Goal: Information Seeking & Learning: Learn about a topic

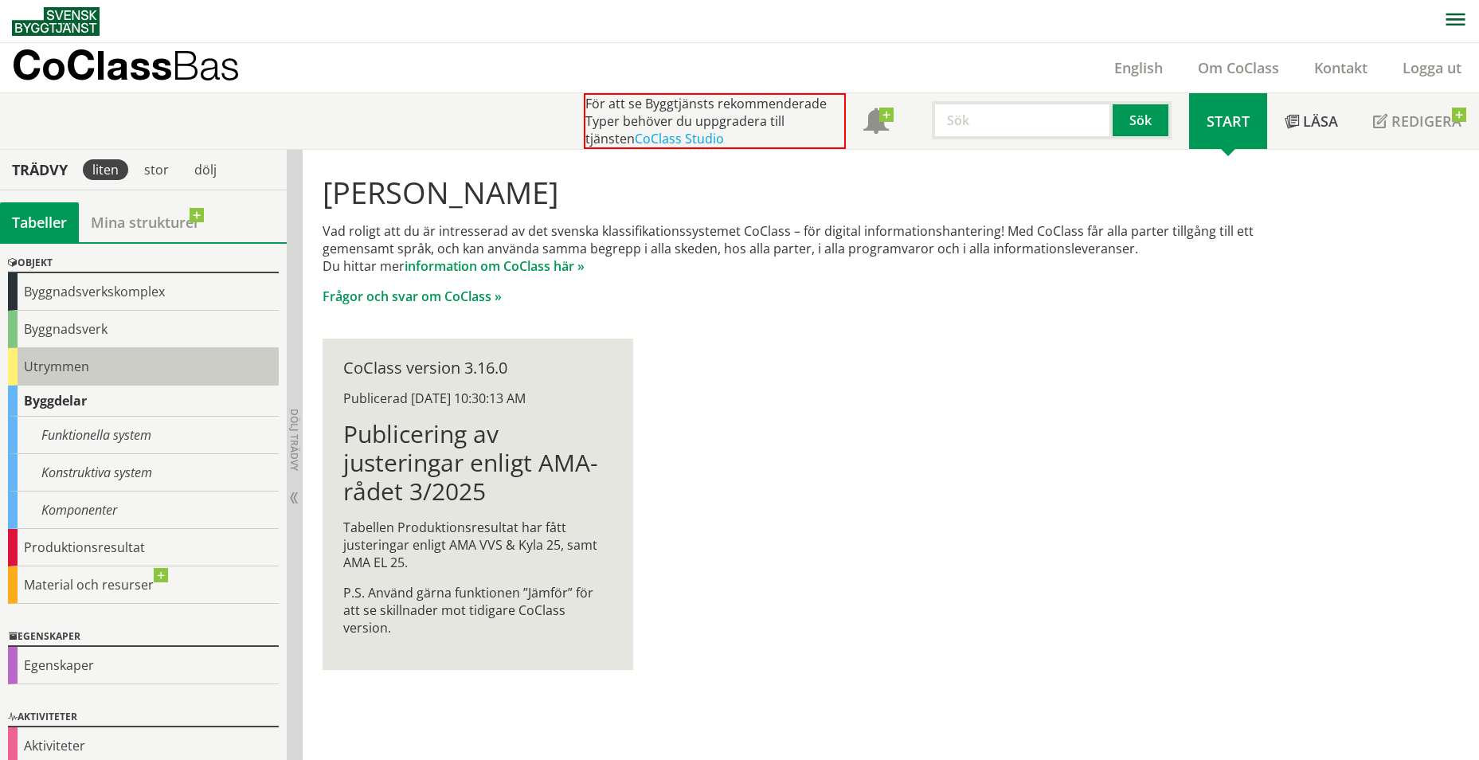
scroll to position [66, 0]
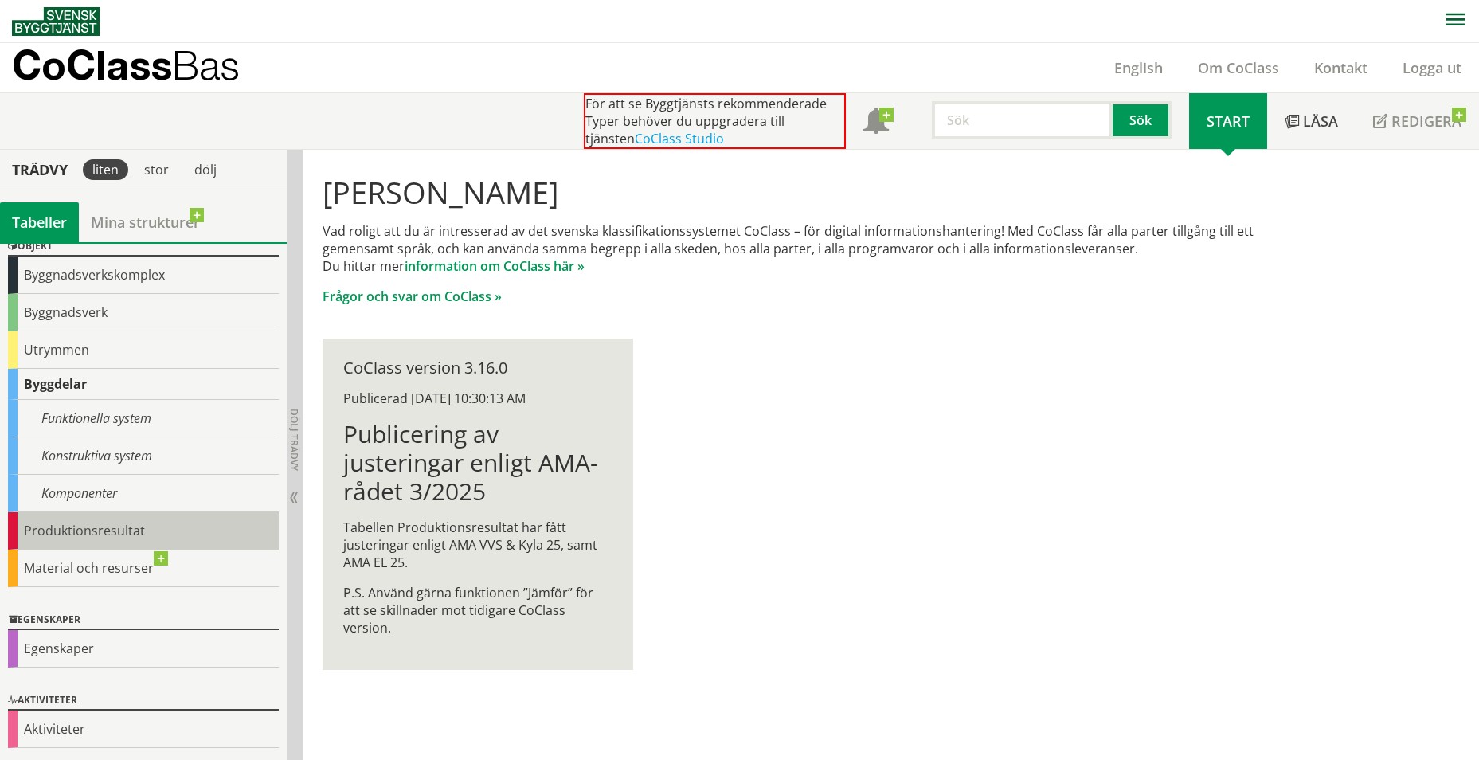
click at [48, 524] on div "Produktionsresultat" at bounding box center [143, 530] width 271 height 37
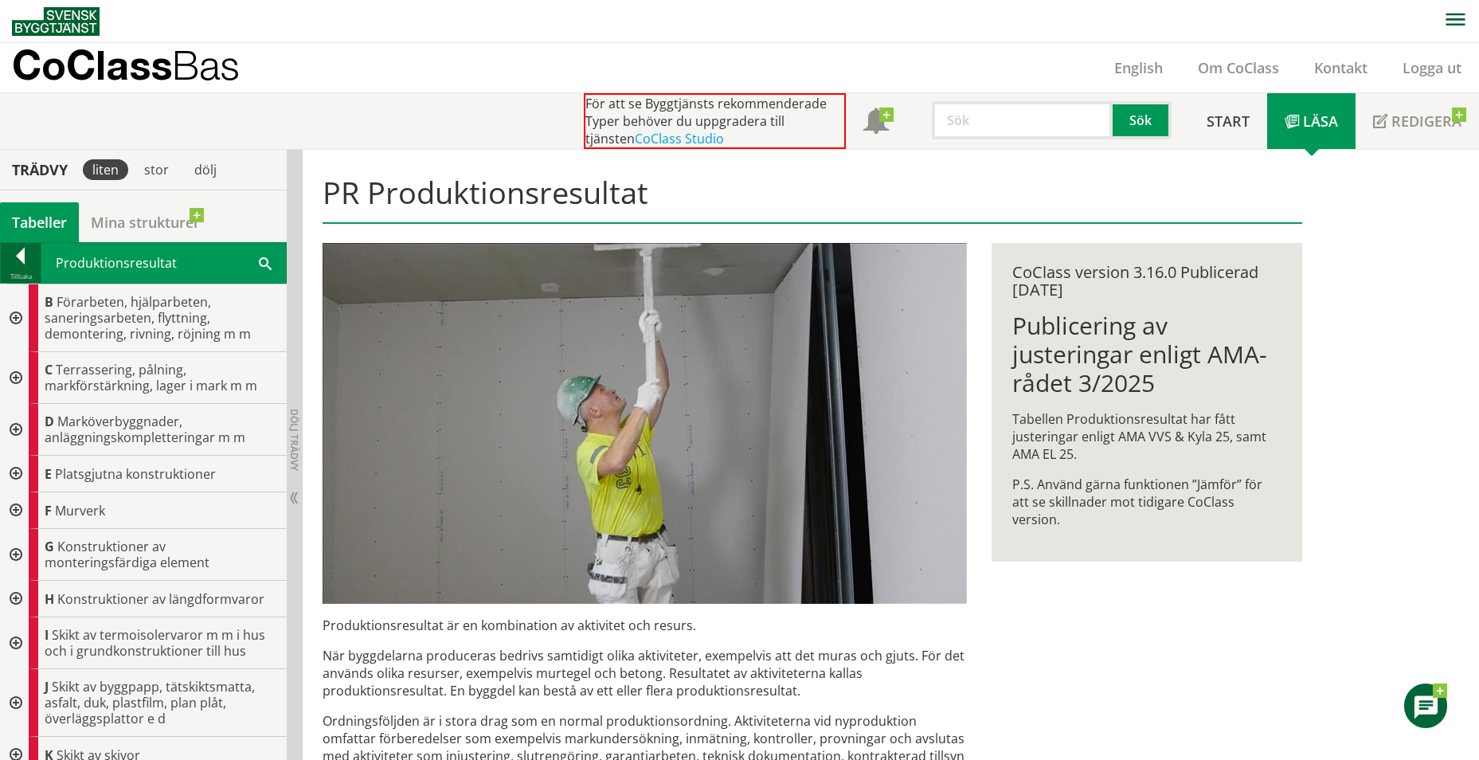
click at [21, 252] on div at bounding box center [21, 259] width 40 height 22
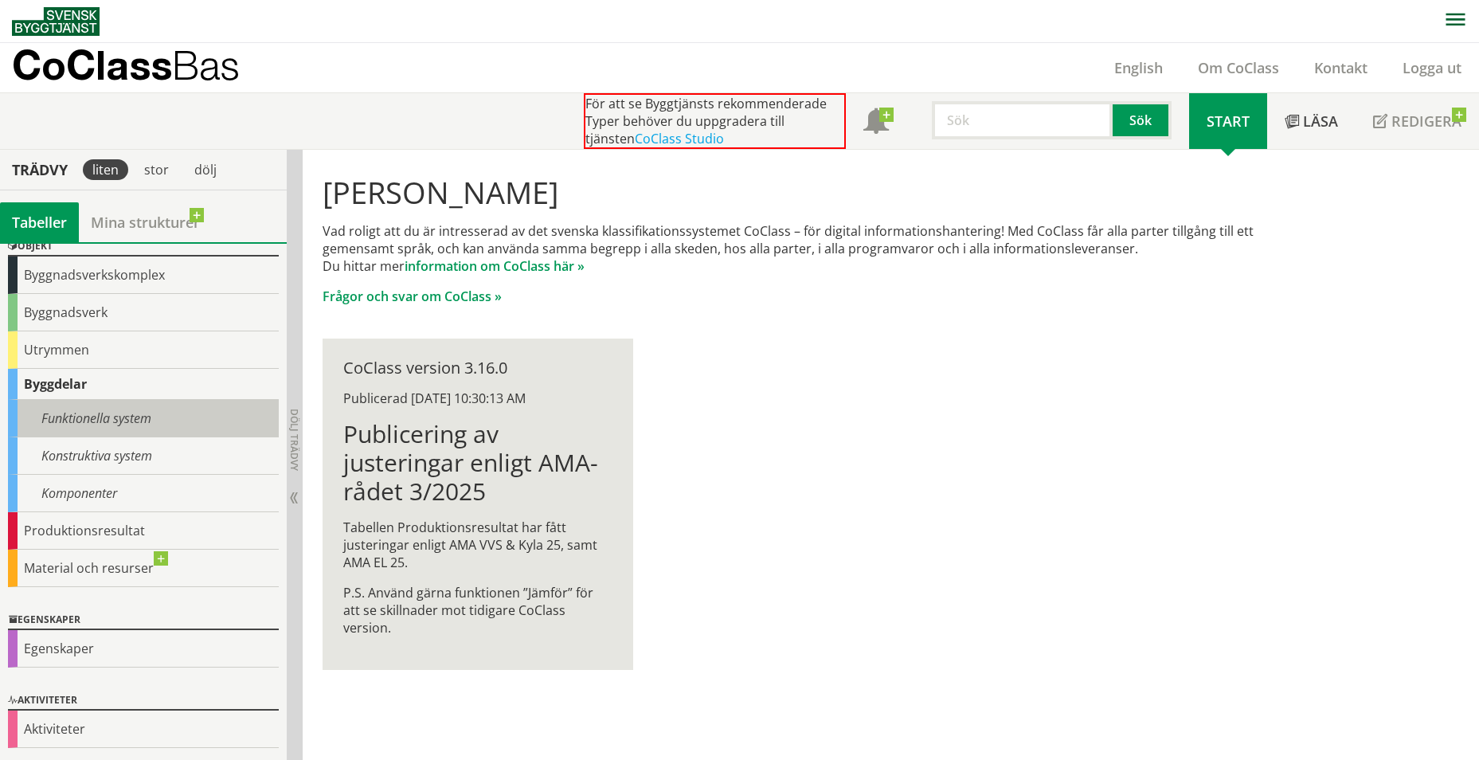
click at [126, 425] on div "Funktionella system" at bounding box center [143, 418] width 271 height 37
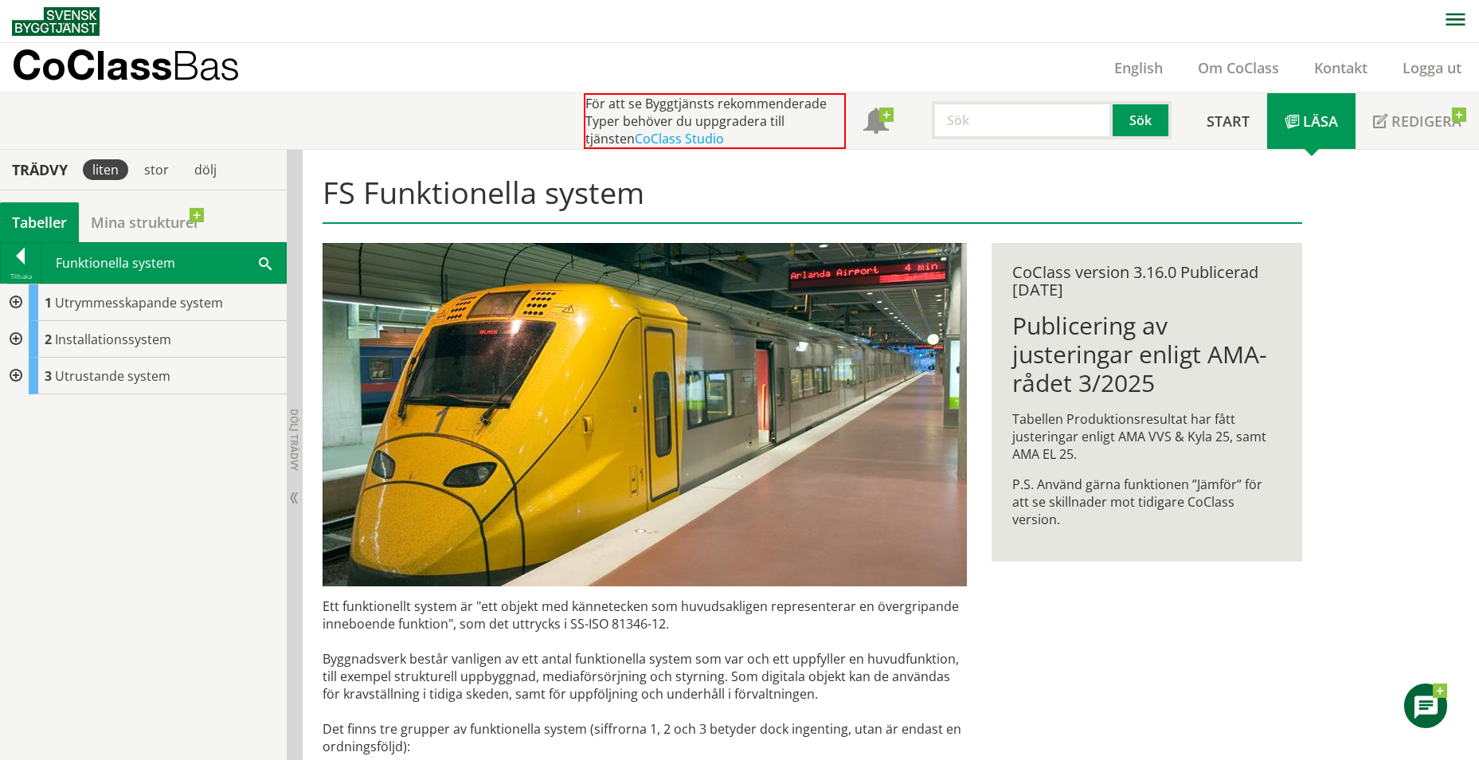
drag, startPoint x: 49, startPoint y: 149, endPoint x: 49, endPoint y: 157, distance: 8.0
click at [49, 149] on div "För att se Byggtjänsts rekommenderade Typer behöver du uppgradera till tjänsten…" at bounding box center [739, 120] width 1479 height 57
click at [45, 174] on div "Trädvy" at bounding box center [39, 170] width 73 height 18
click at [26, 250] on div at bounding box center [21, 259] width 40 height 22
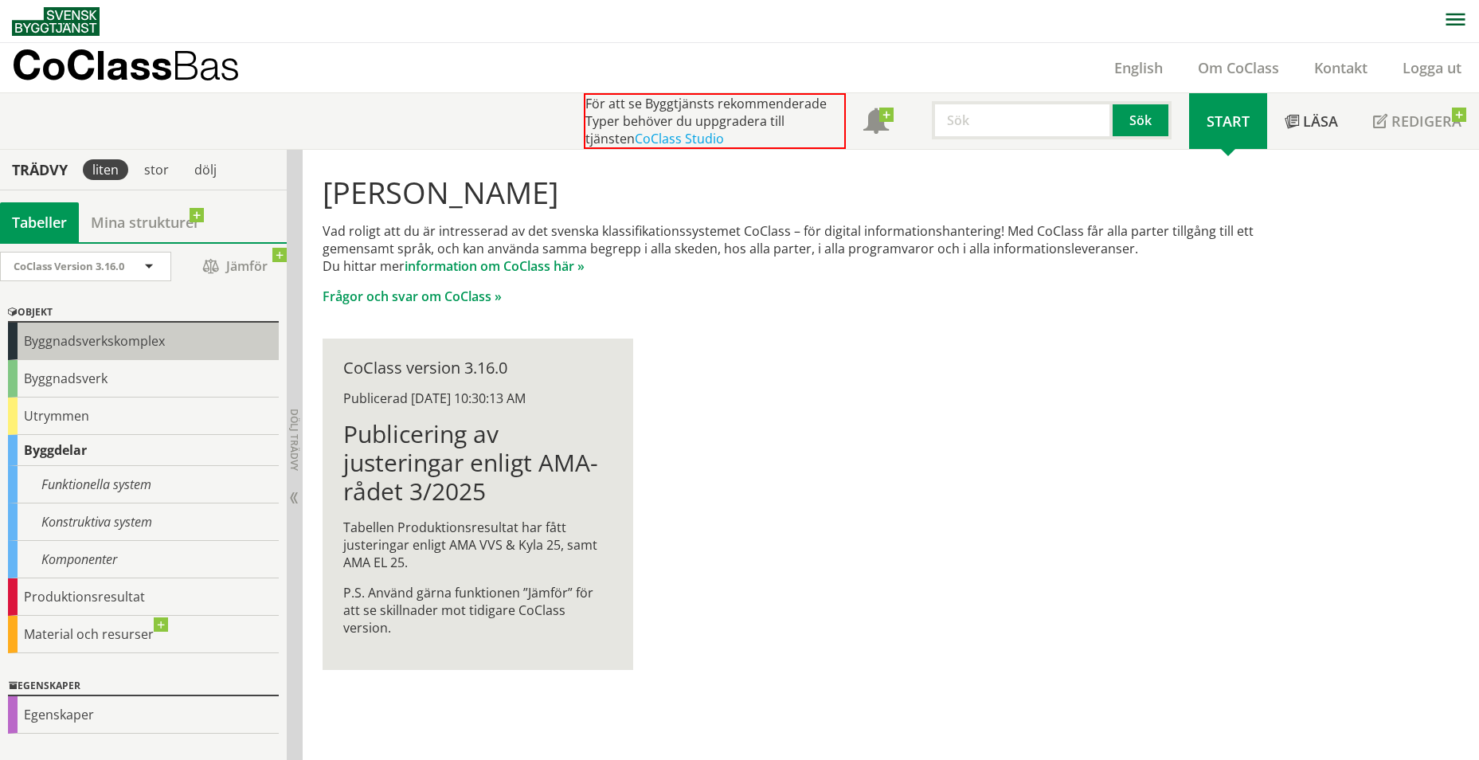
click at [120, 342] on div "Byggnadsverkskomplex" at bounding box center [143, 341] width 271 height 37
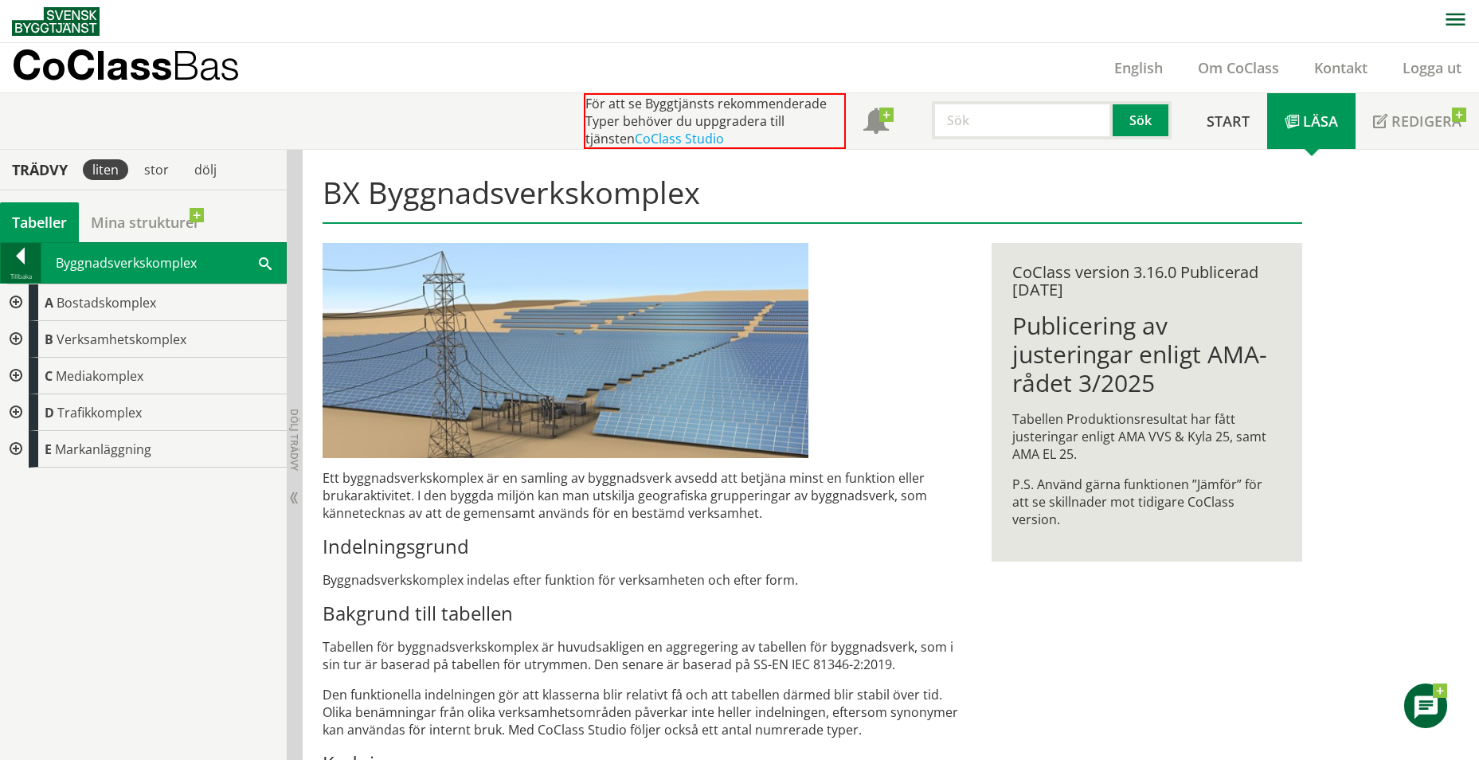
click at [18, 248] on div at bounding box center [21, 259] width 40 height 22
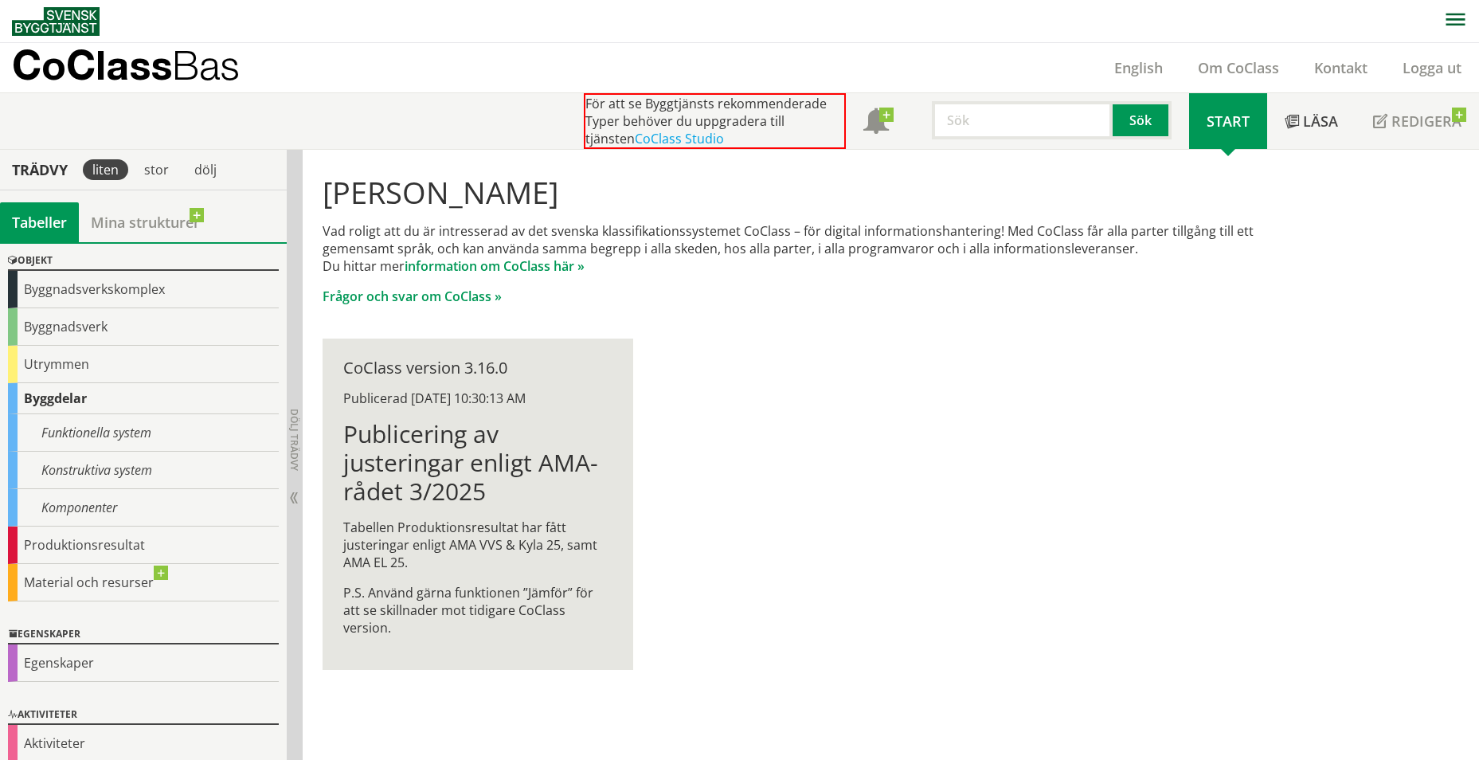
scroll to position [66, 0]
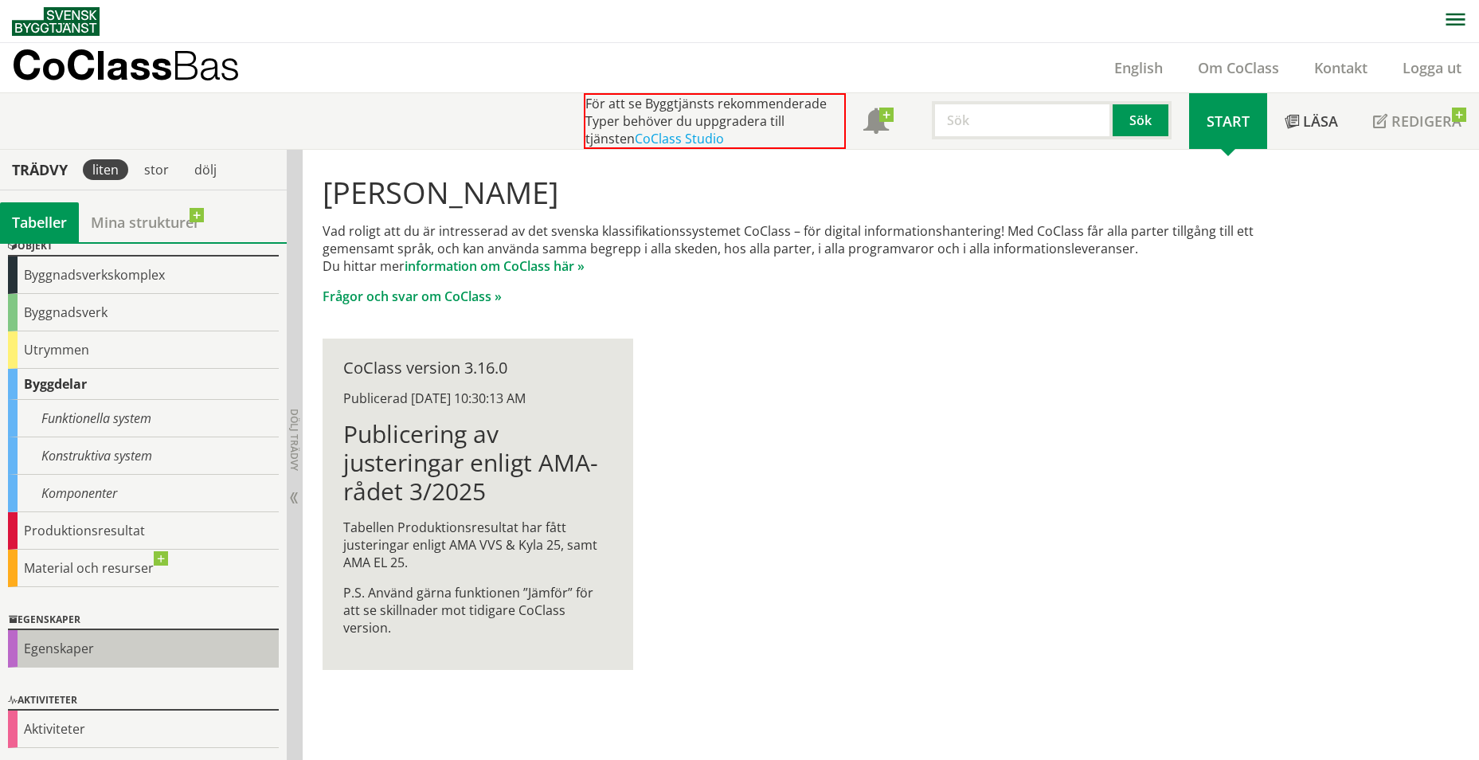
click at [96, 661] on div "Egenskaper" at bounding box center [143, 648] width 271 height 37
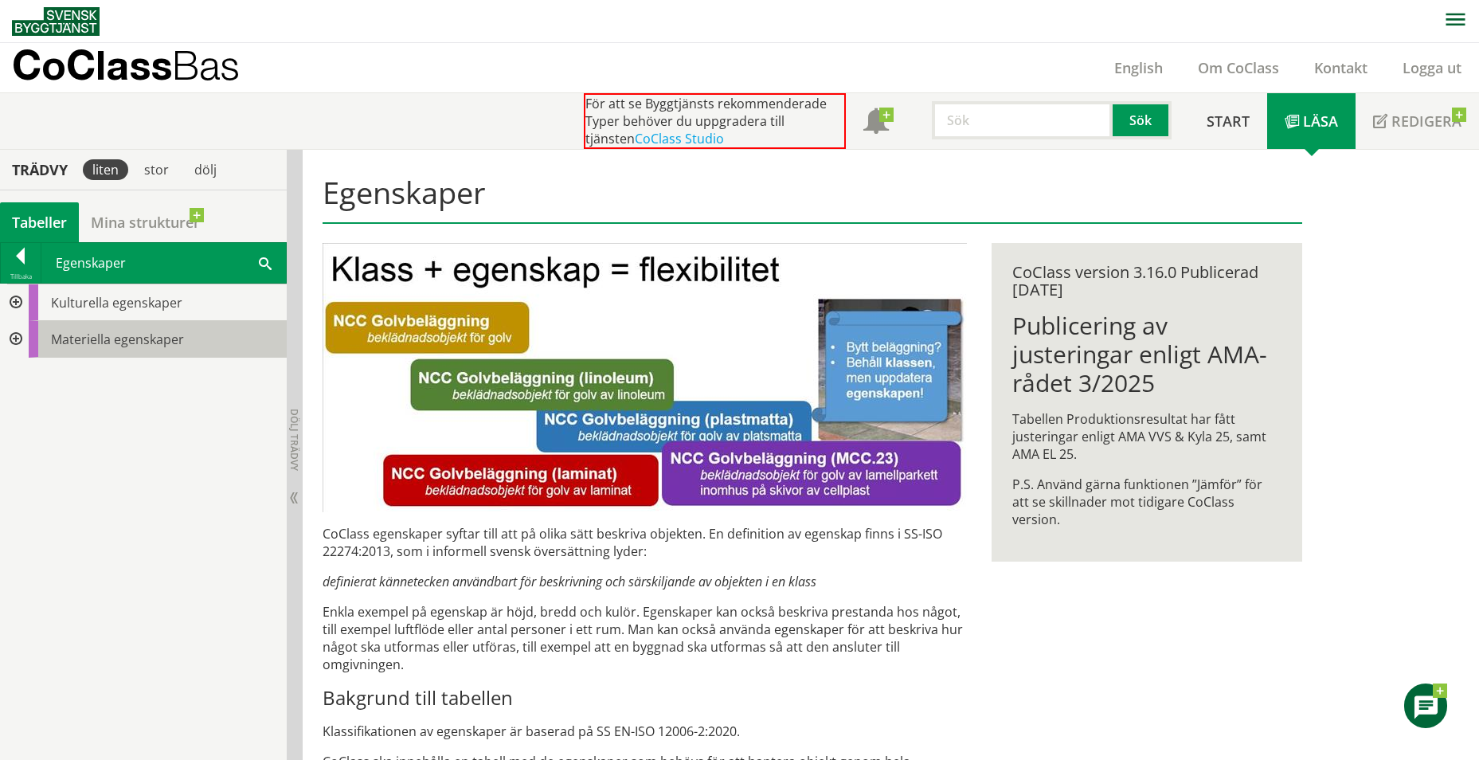
click at [111, 339] on span "Materiella egenskaper" at bounding box center [117, 340] width 133 height 18
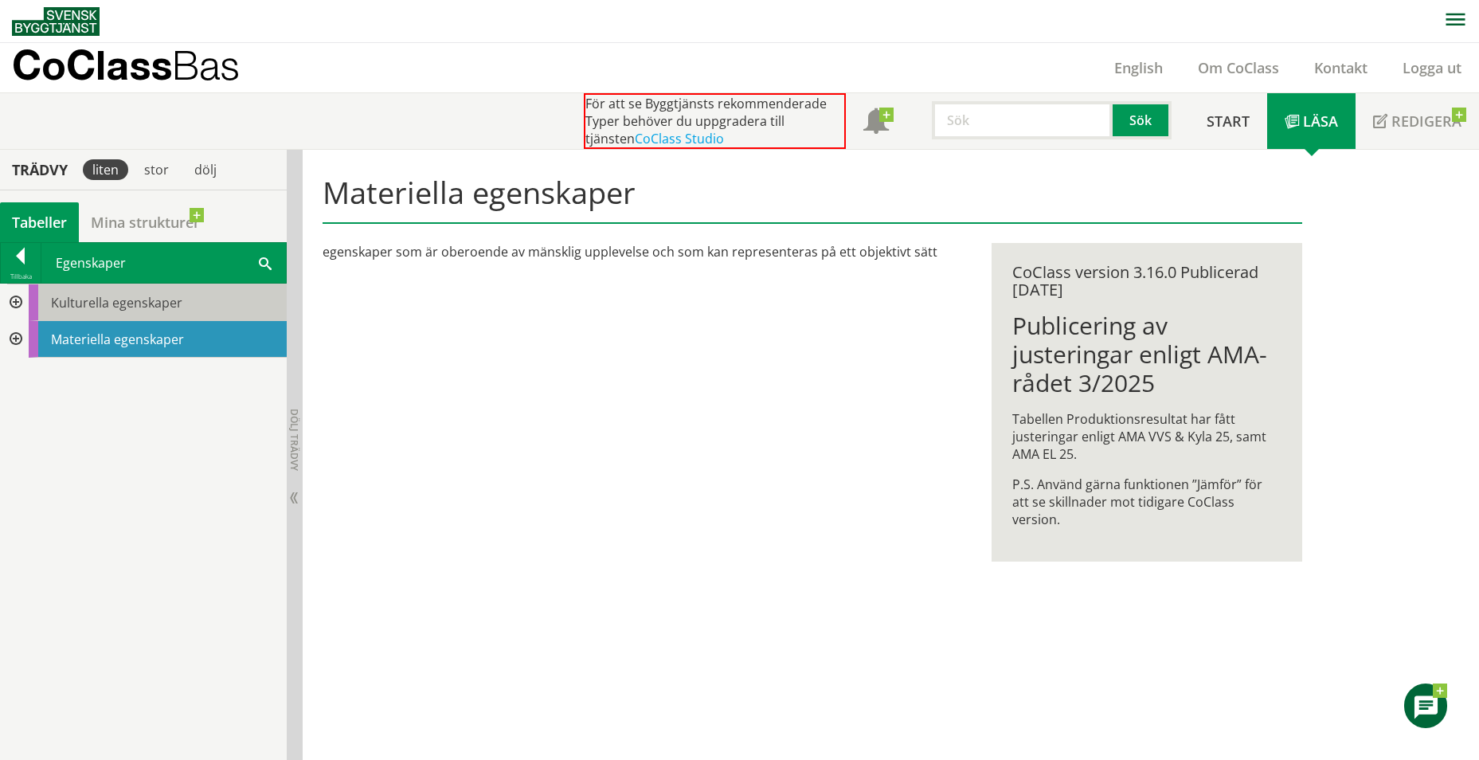
click at [144, 297] on span "Kulturella egenskaper" at bounding box center [116, 303] width 131 height 18
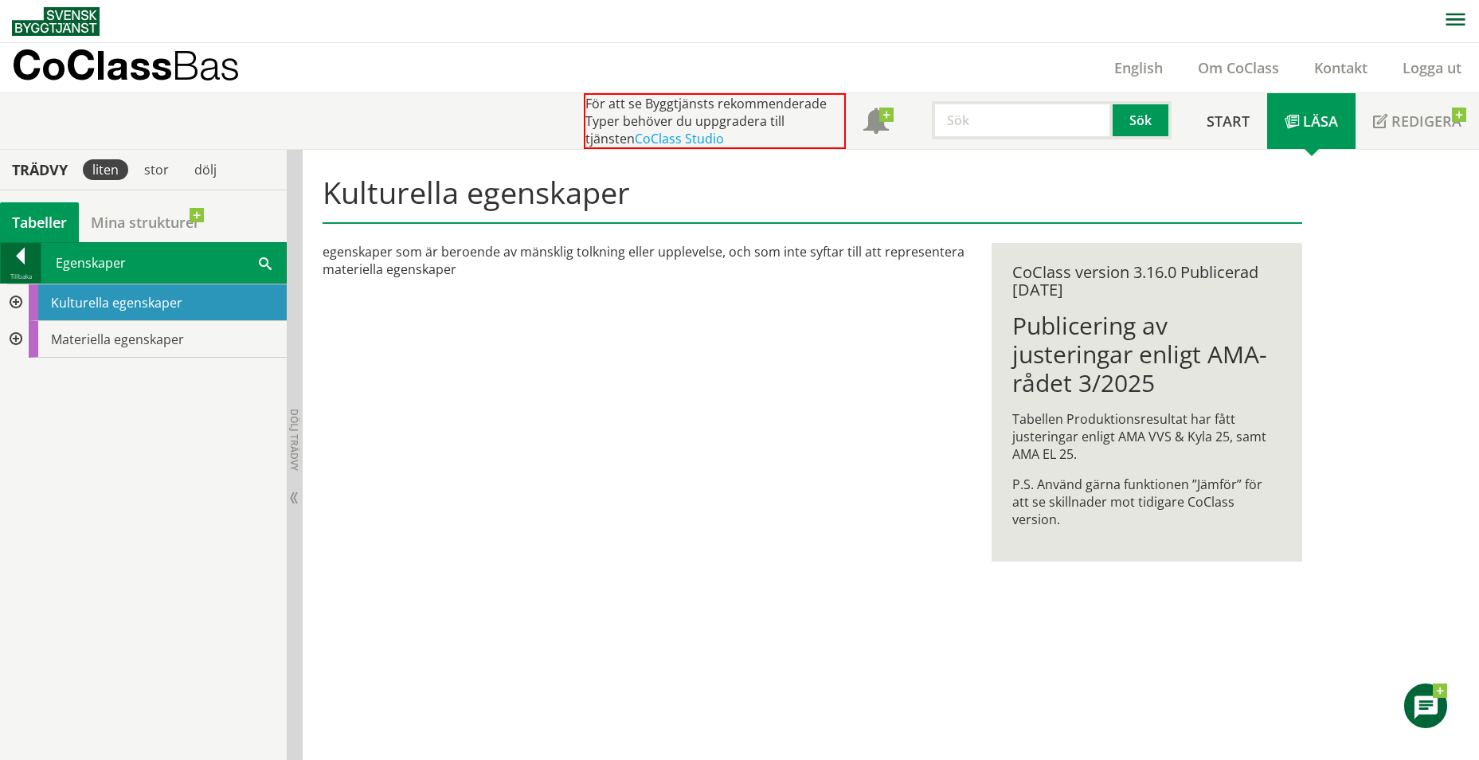
click at [14, 261] on div at bounding box center [21, 259] width 40 height 22
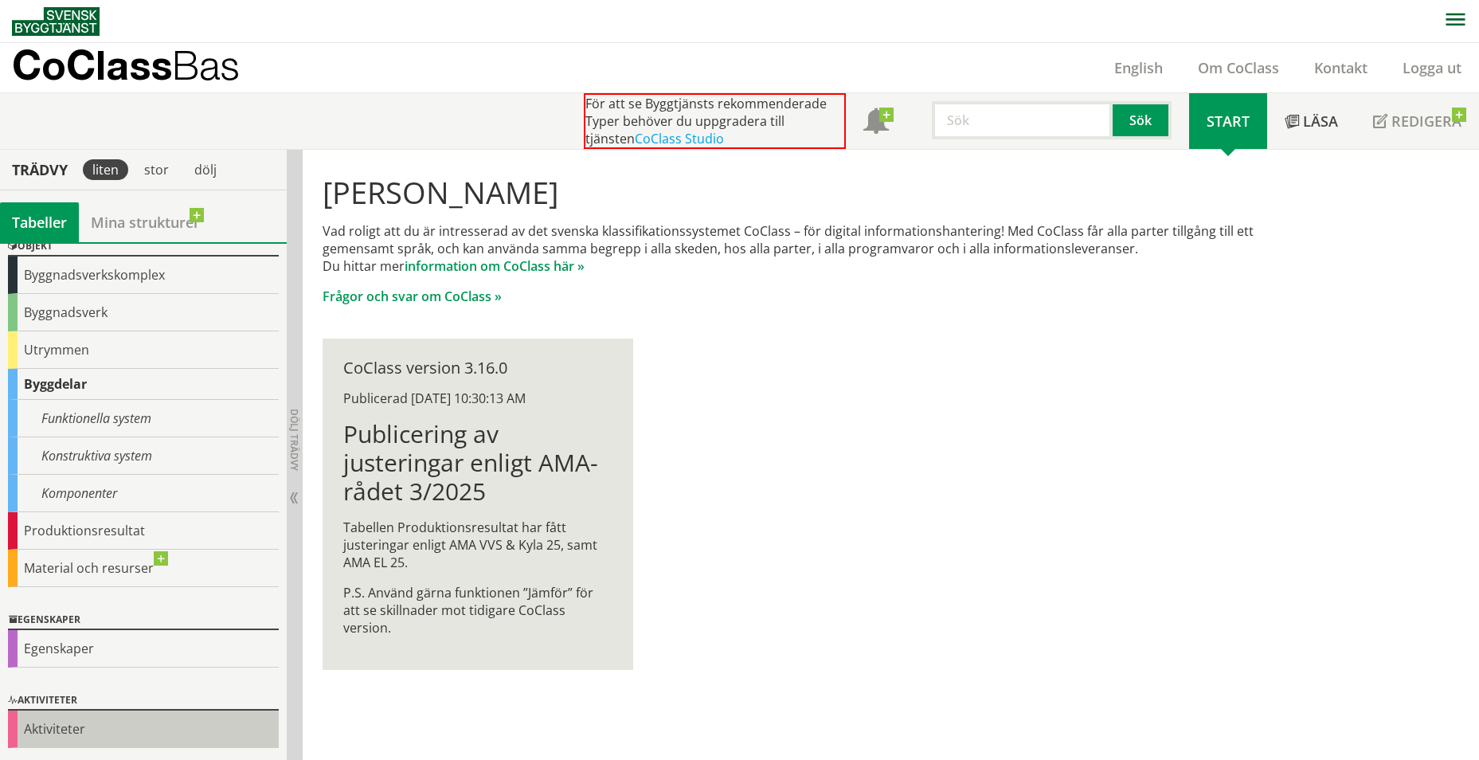
click at [53, 722] on div "Aktiviteter" at bounding box center [143, 728] width 271 height 37
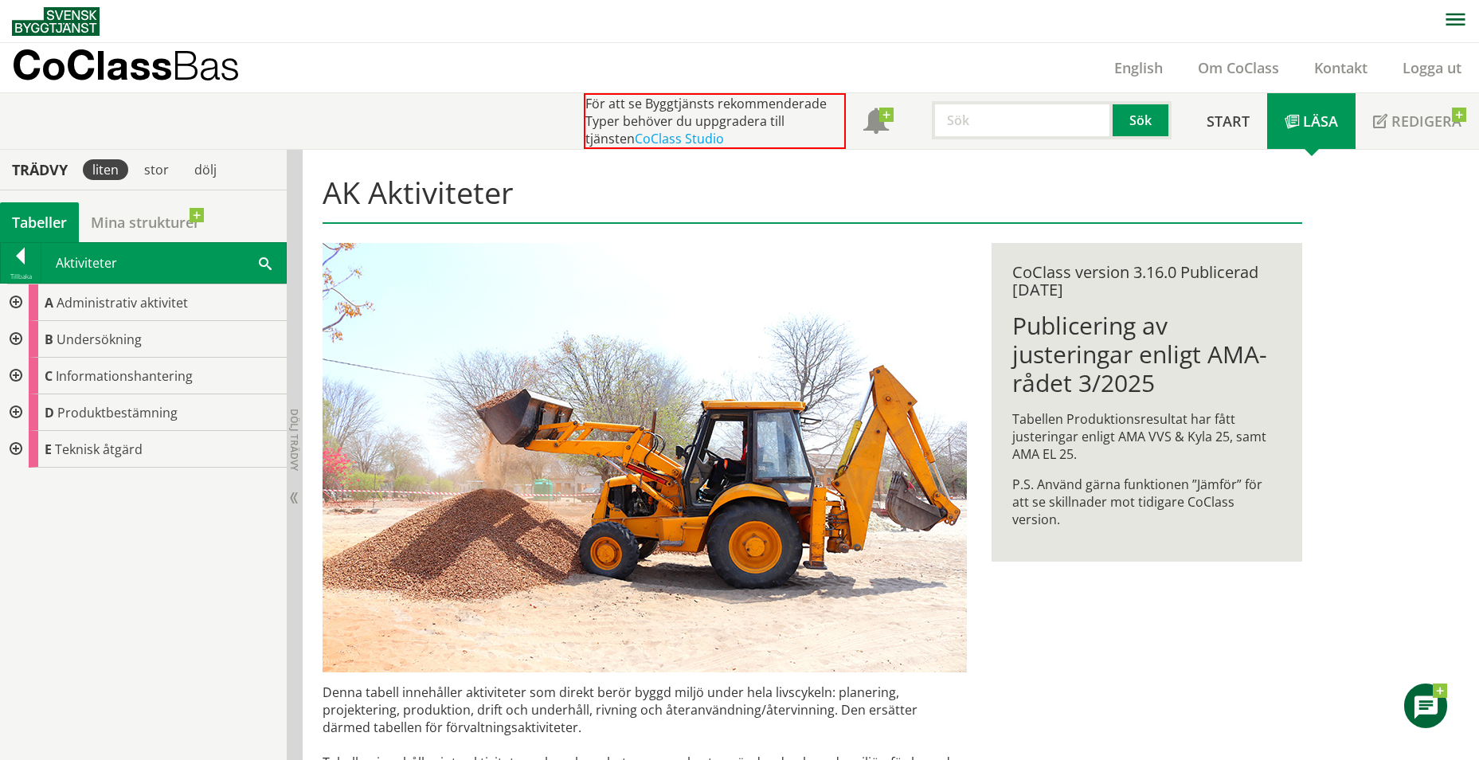
click at [10, 415] on div at bounding box center [14, 412] width 29 height 37
click at [8, 559] on div at bounding box center [14, 559] width 29 height 37
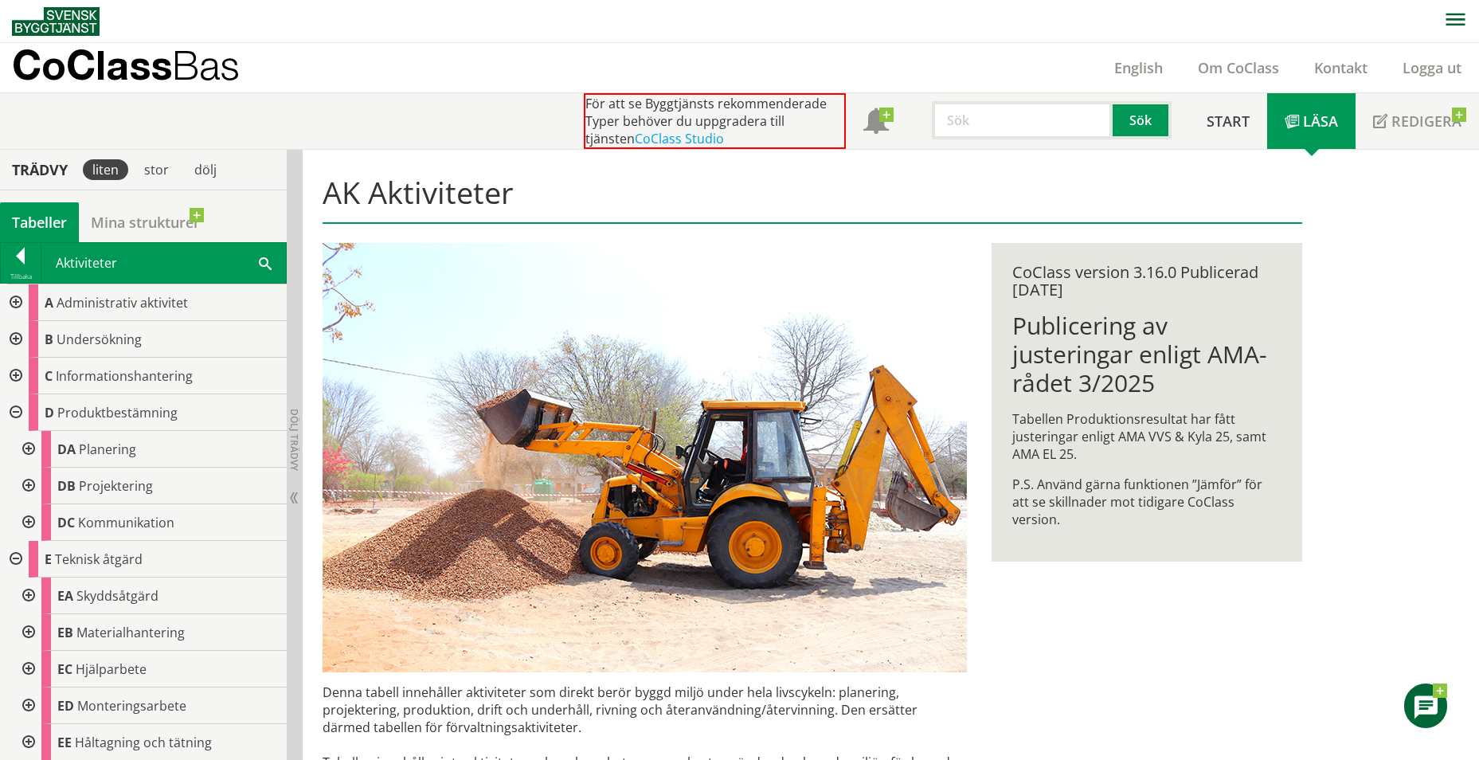
click at [13, 419] on div at bounding box center [14, 412] width 29 height 37
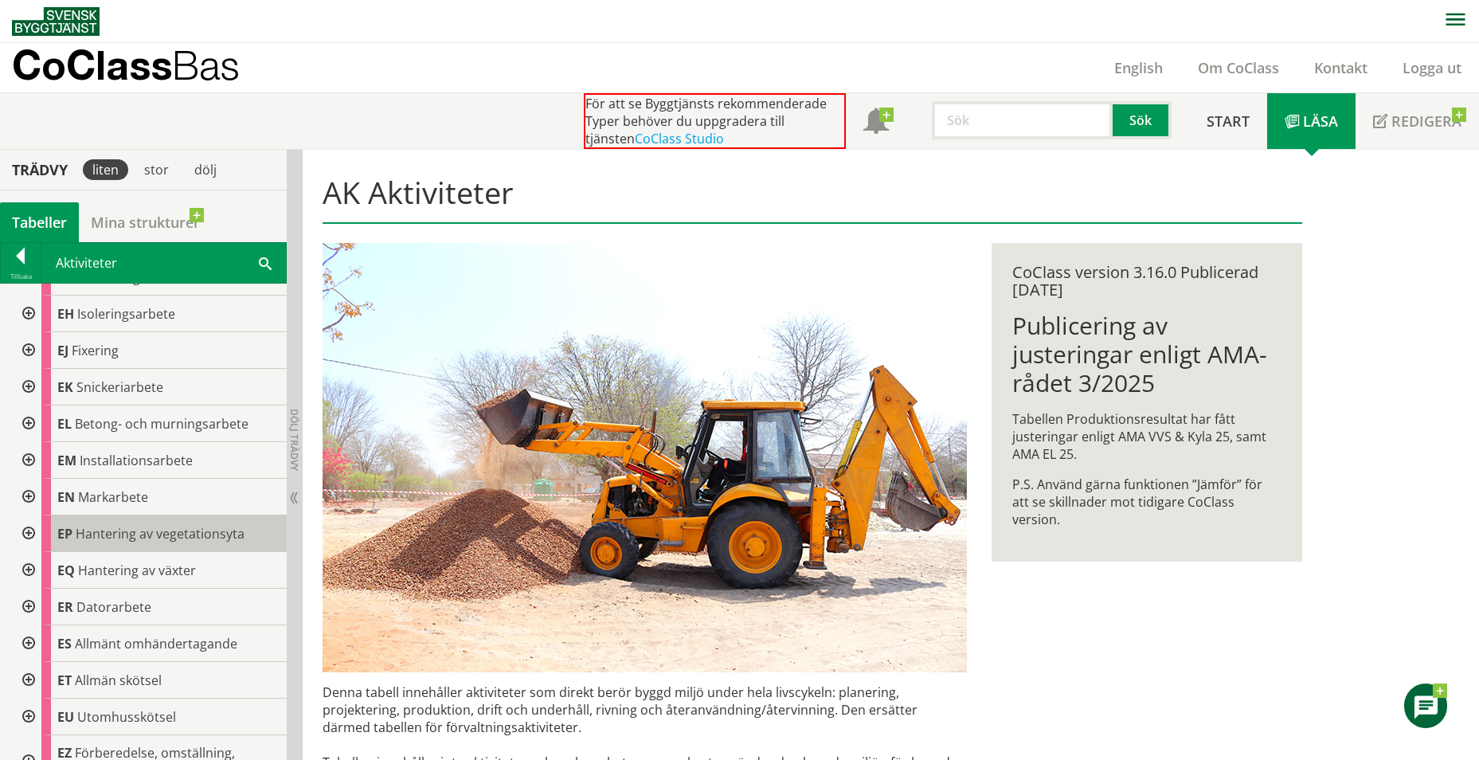
scroll to position [456, 0]
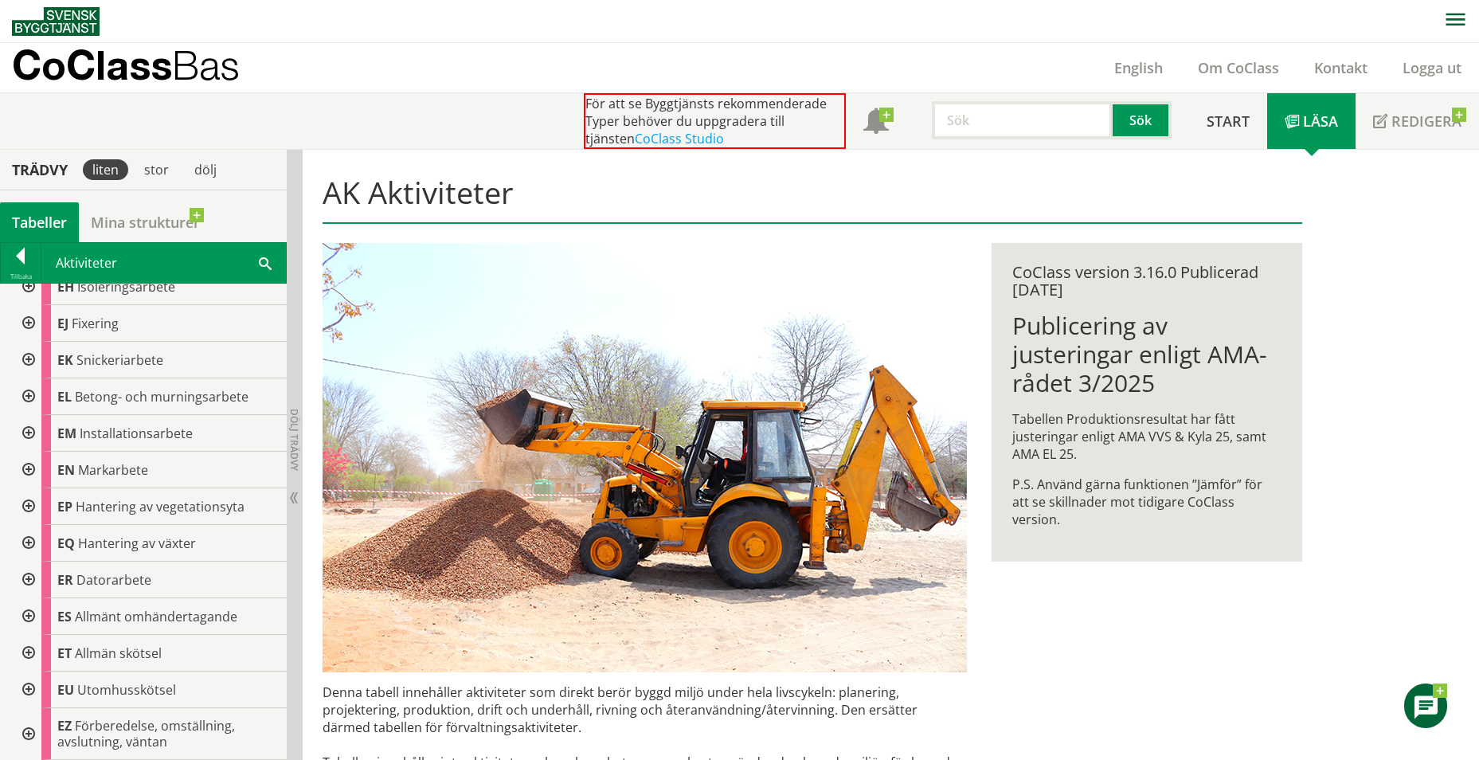
click at [27, 652] on div at bounding box center [27, 653] width 29 height 37
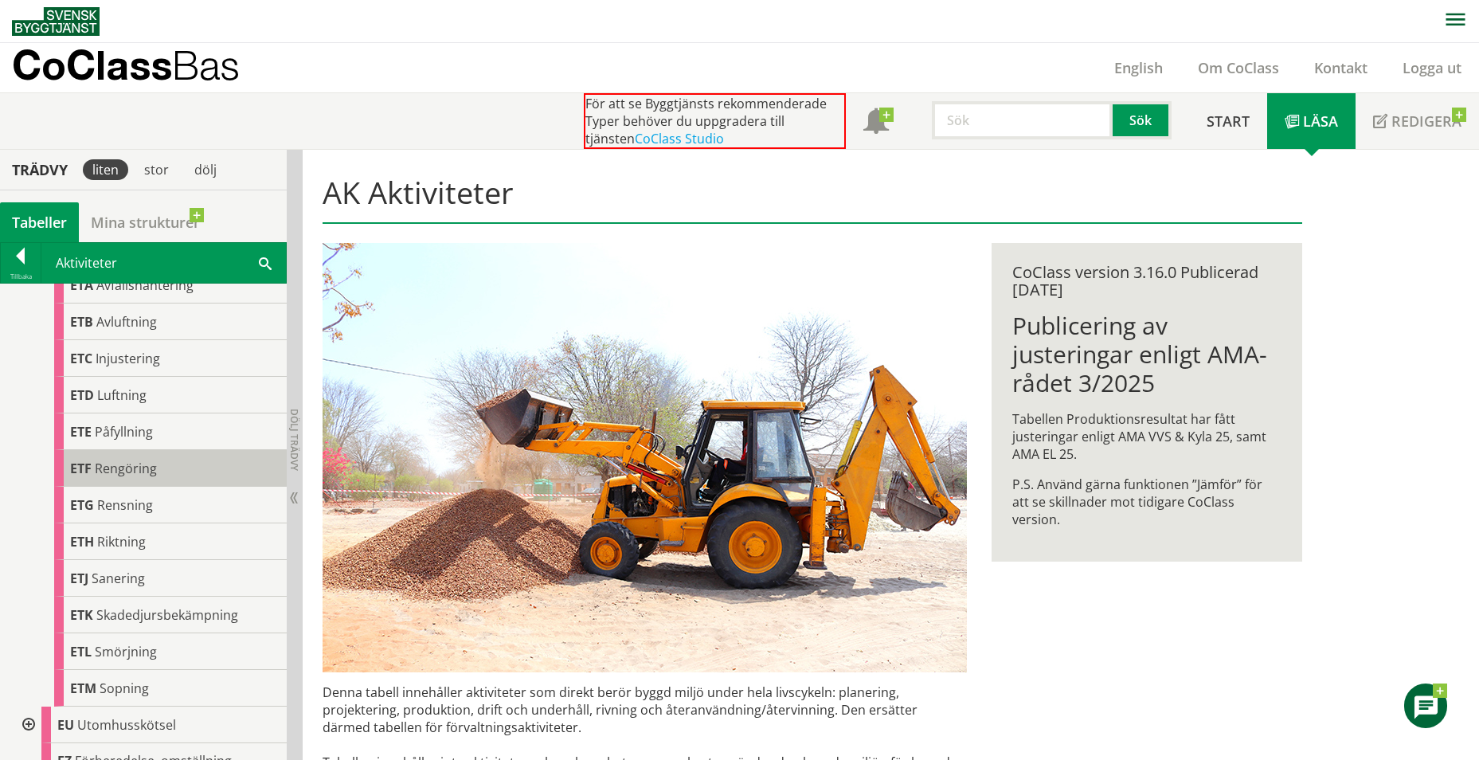
scroll to position [895, 0]
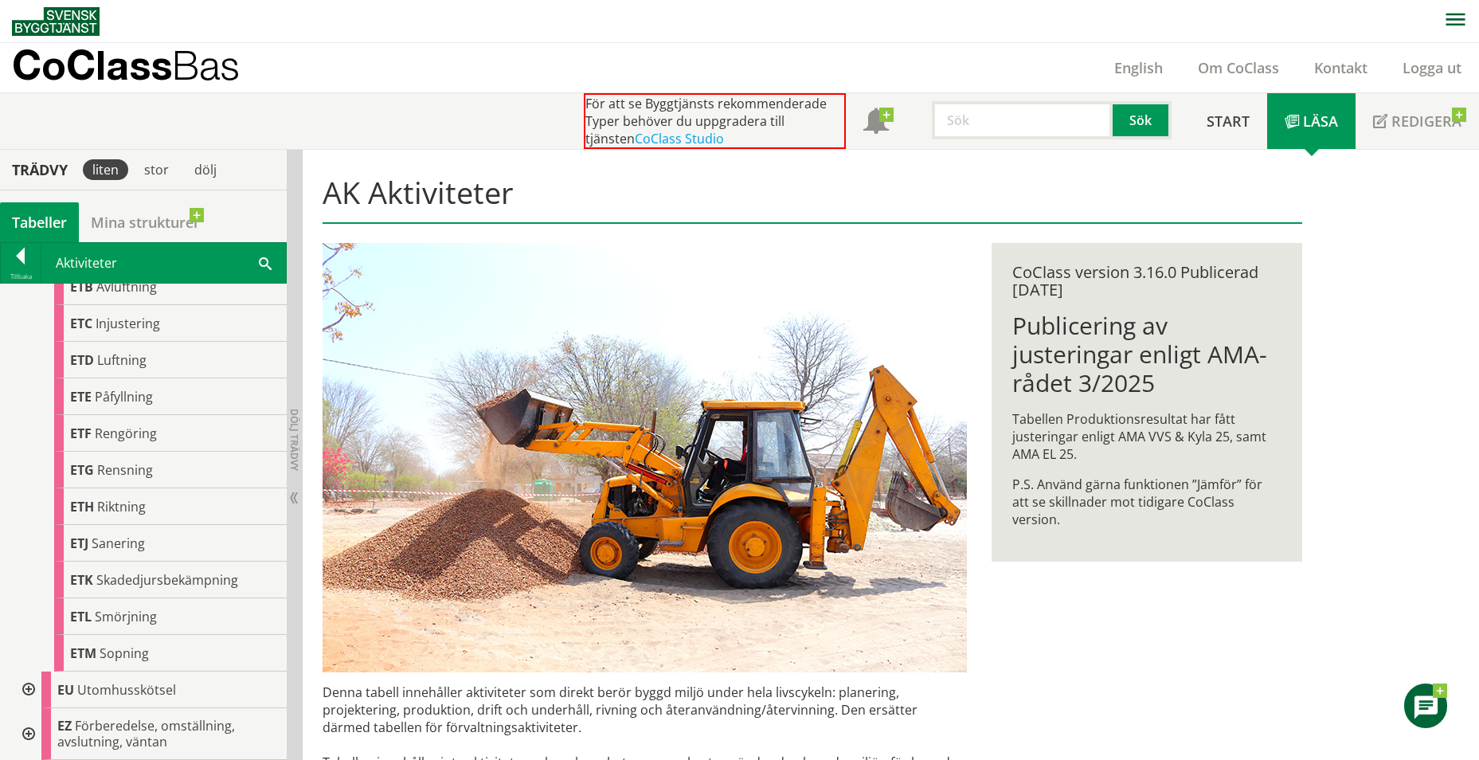
click at [26, 696] on div at bounding box center [27, 689] width 29 height 37
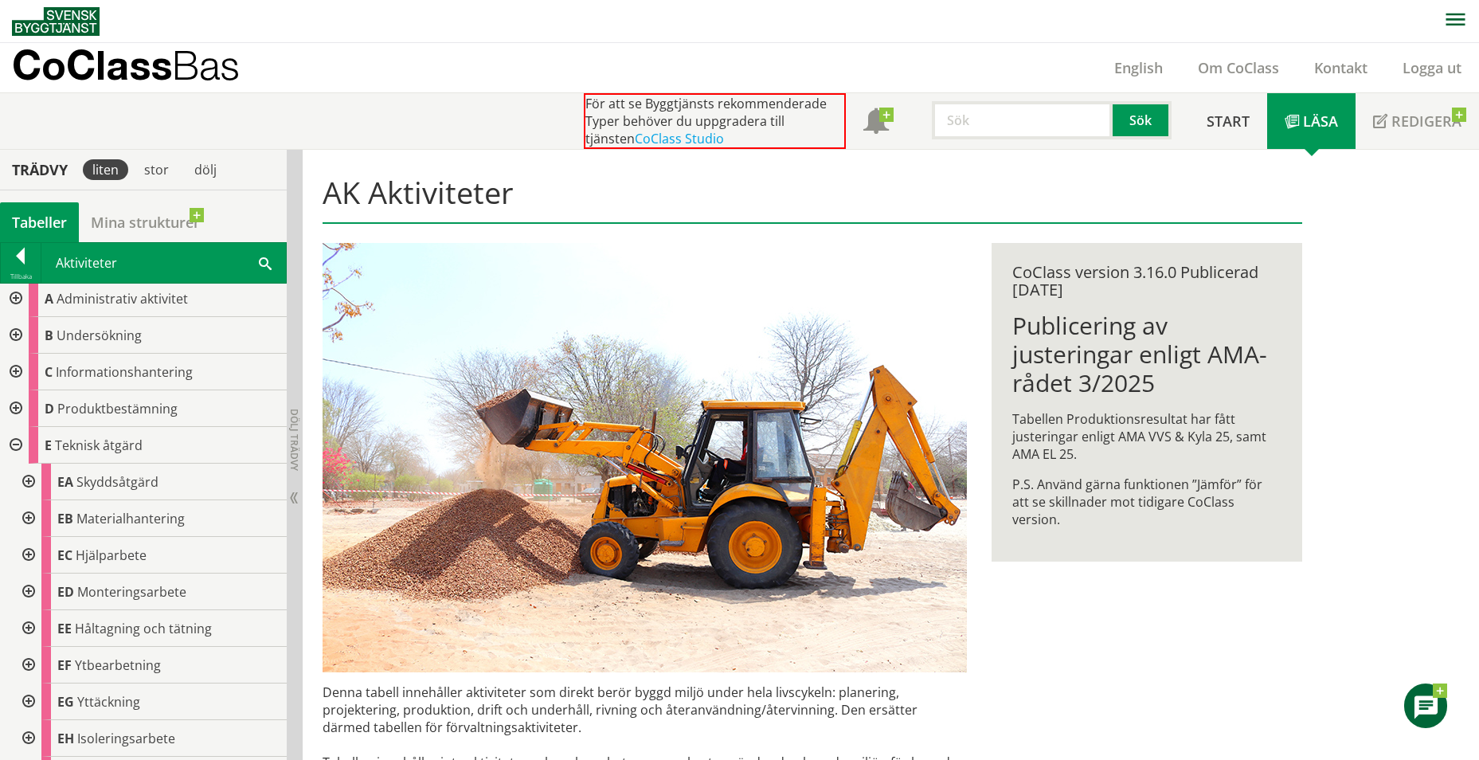
scroll to position [0, 0]
click at [15, 409] on div at bounding box center [14, 412] width 29 height 37
click at [27, 448] on div at bounding box center [27, 449] width 29 height 37
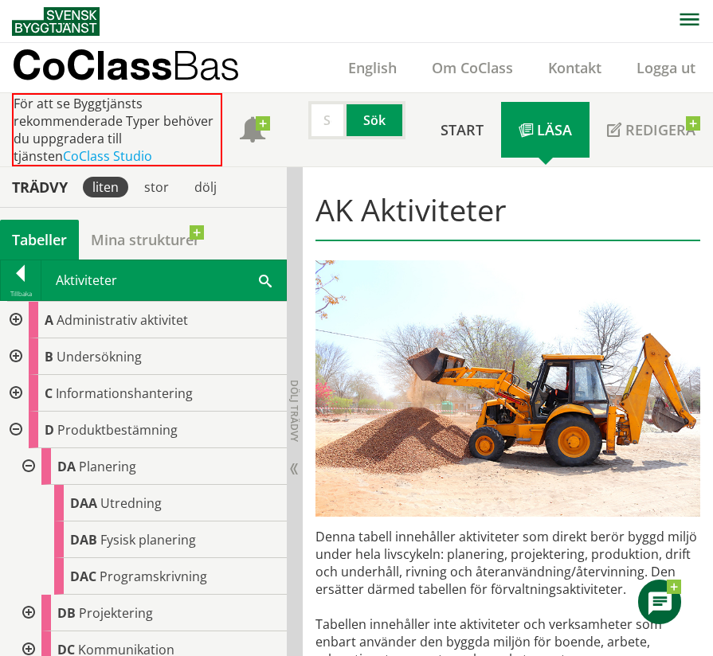
click at [18, 432] on div at bounding box center [14, 430] width 29 height 37
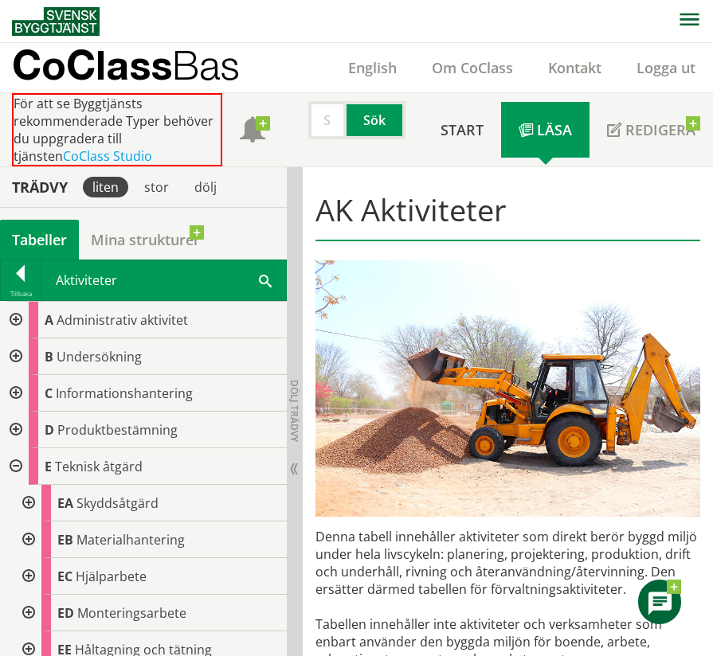
click at [17, 430] on div at bounding box center [14, 430] width 29 height 37
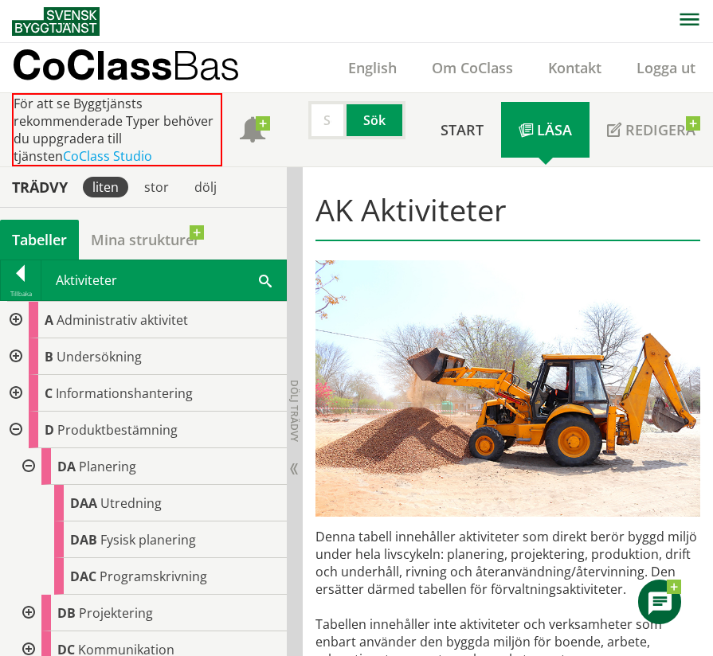
click at [32, 474] on div at bounding box center [27, 466] width 29 height 37
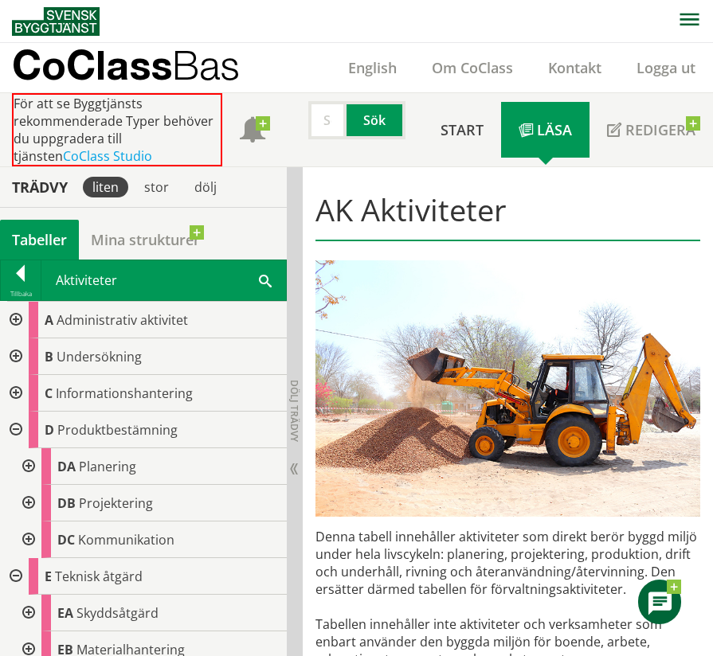
click at [17, 432] on div at bounding box center [14, 430] width 29 height 37
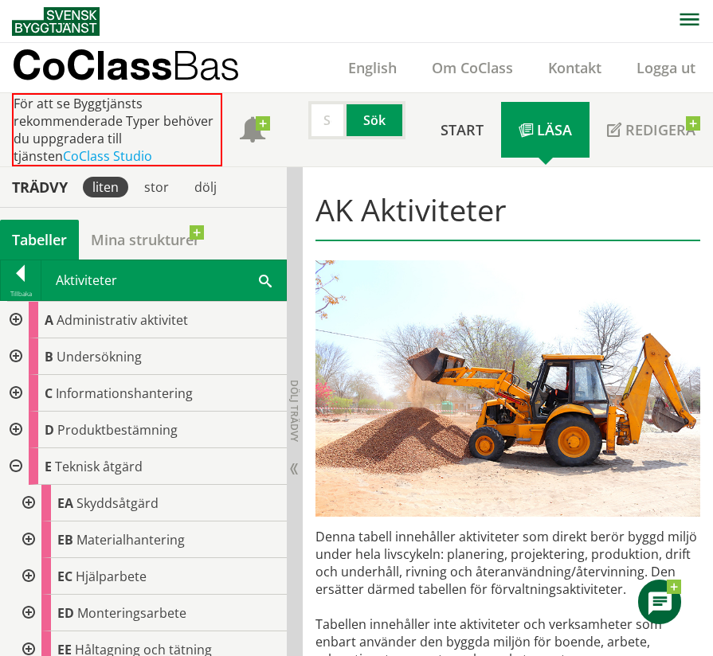
click at [17, 463] on div at bounding box center [14, 466] width 29 height 37
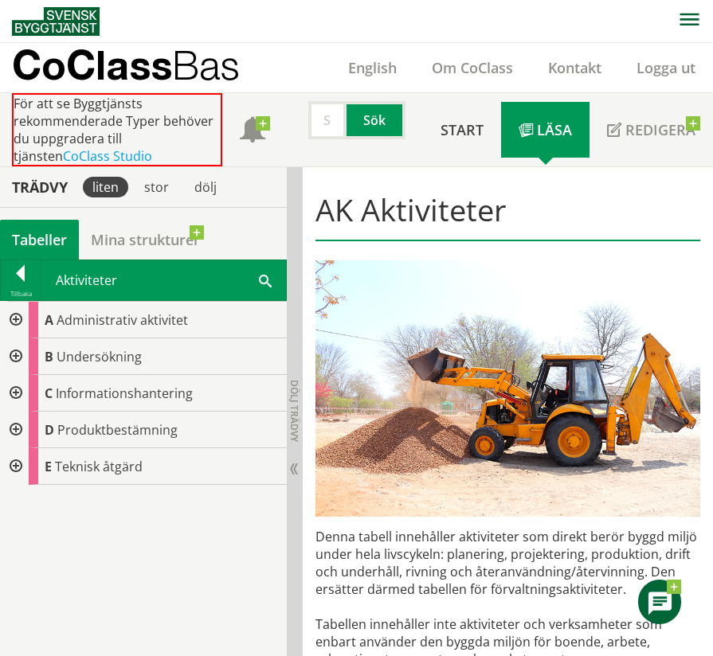
click at [18, 475] on div at bounding box center [14, 466] width 29 height 37
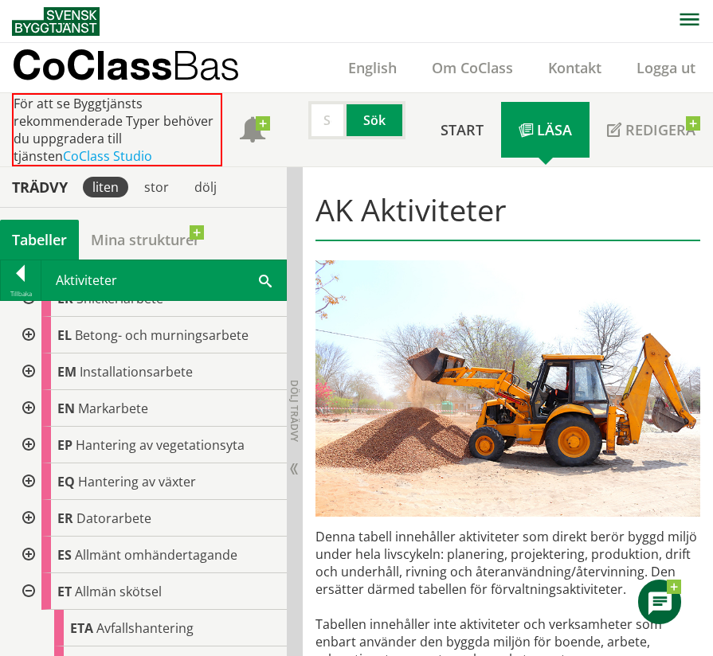
scroll to position [557, 0]
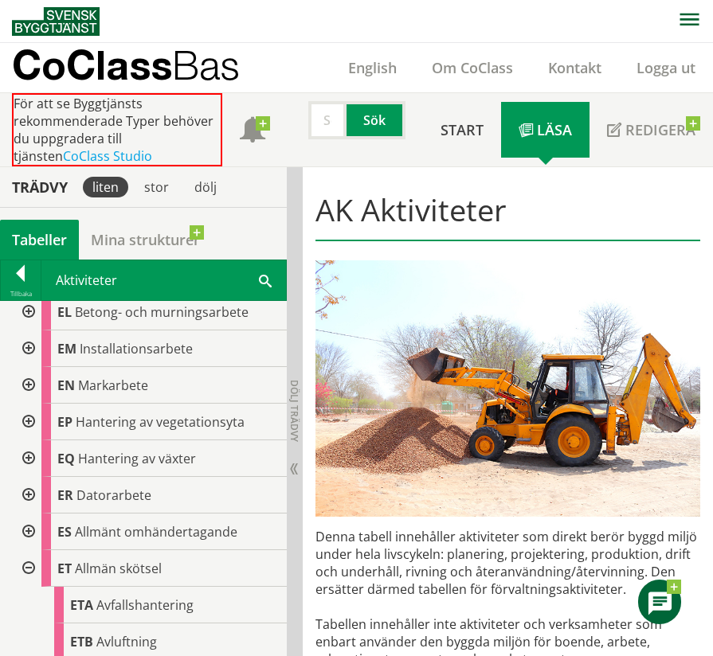
click at [26, 565] on div at bounding box center [27, 568] width 29 height 37
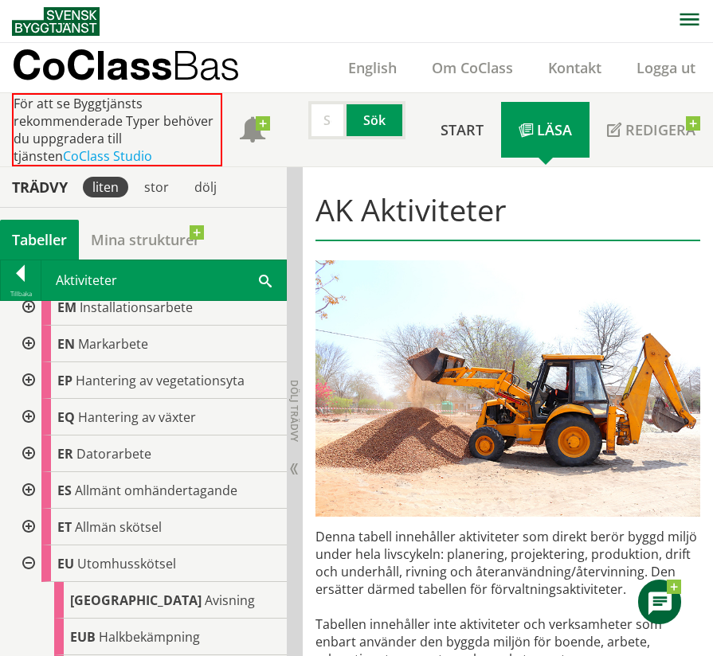
scroll to position [637, 0]
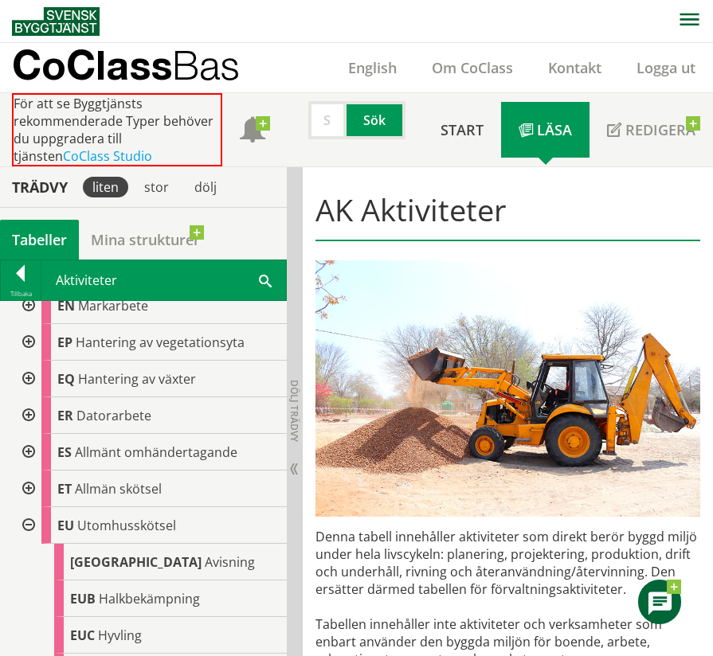
click at [33, 527] on div at bounding box center [27, 525] width 29 height 37
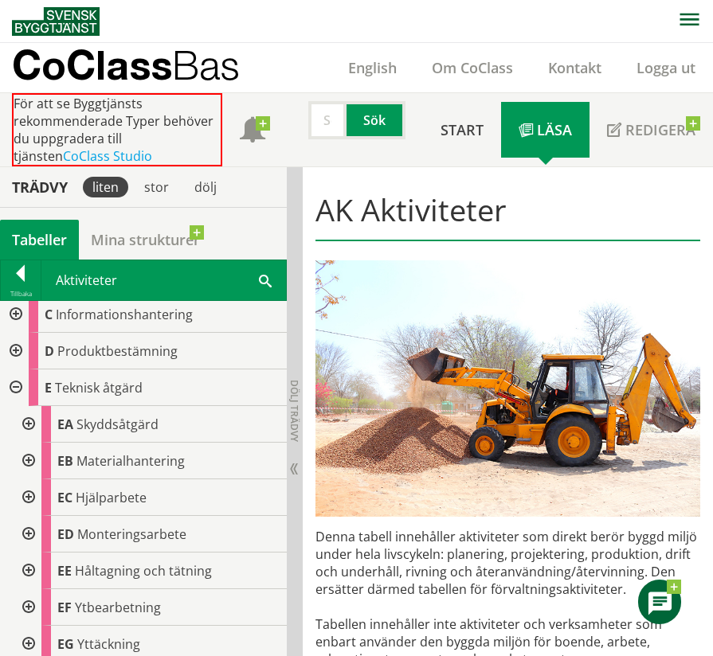
scroll to position [0, 0]
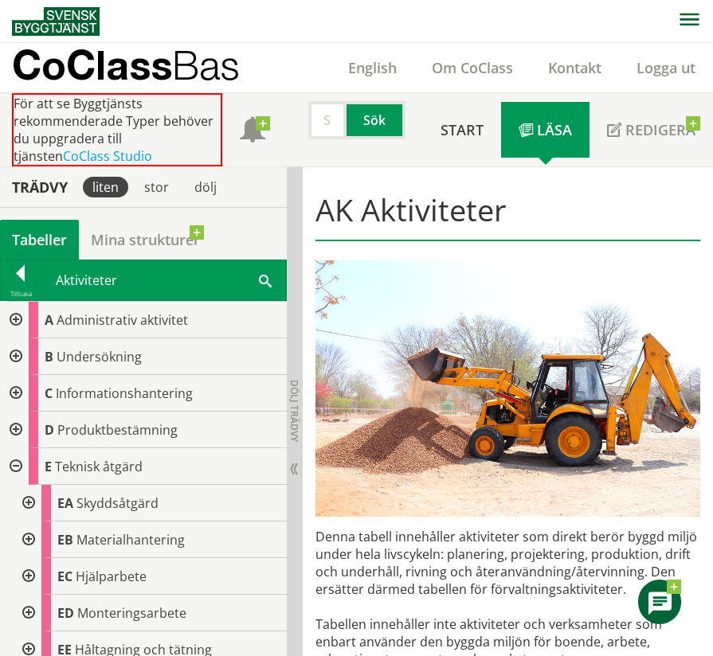
click at [14, 468] on div at bounding box center [14, 466] width 29 height 37
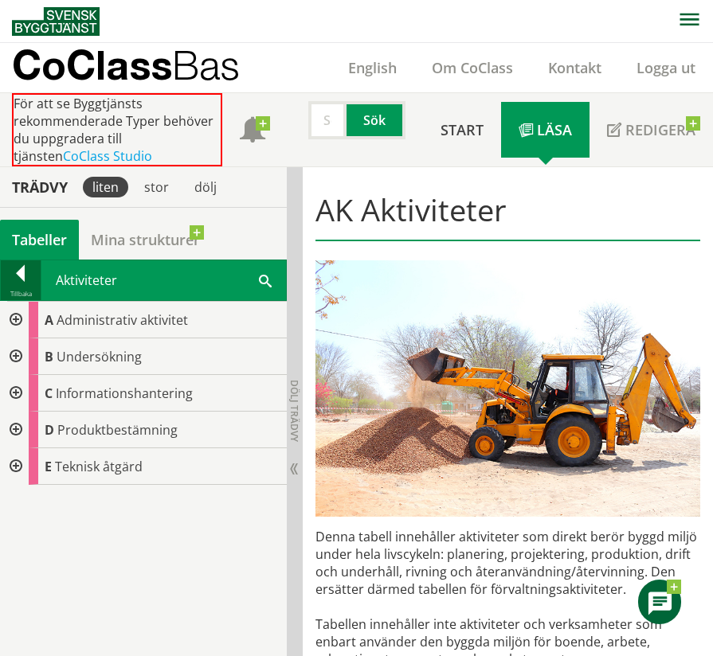
click at [14, 274] on div at bounding box center [21, 276] width 40 height 22
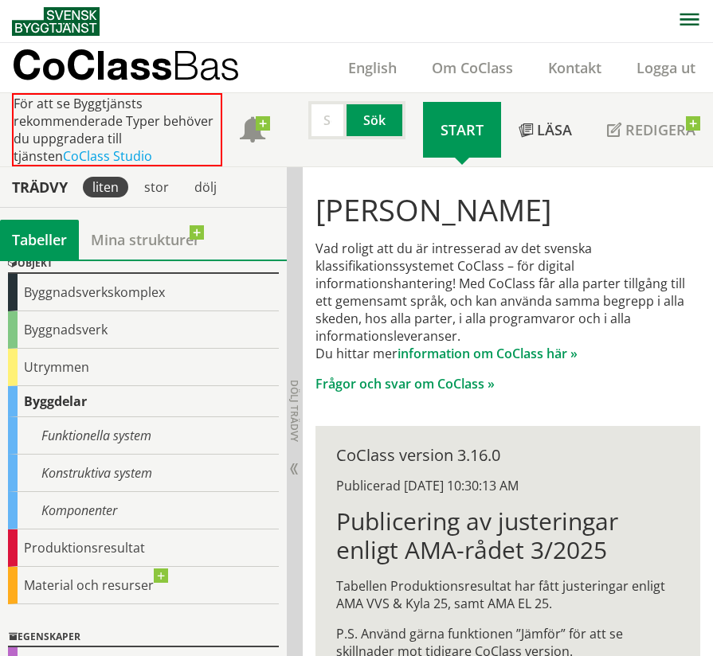
scroll to position [187, 0]
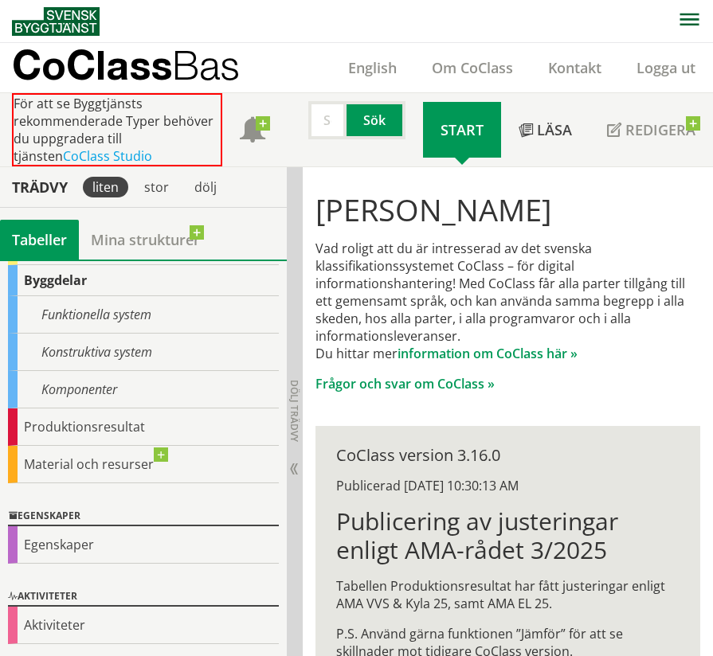
click at [30, 538] on div "Egenskaper" at bounding box center [143, 544] width 271 height 37
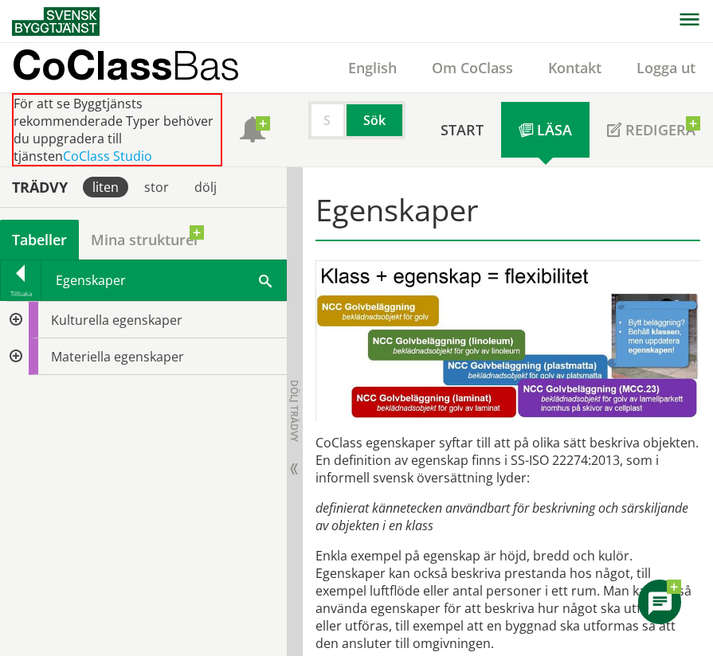
click at [19, 322] on div at bounding box center [14, 320] width 29 height 37
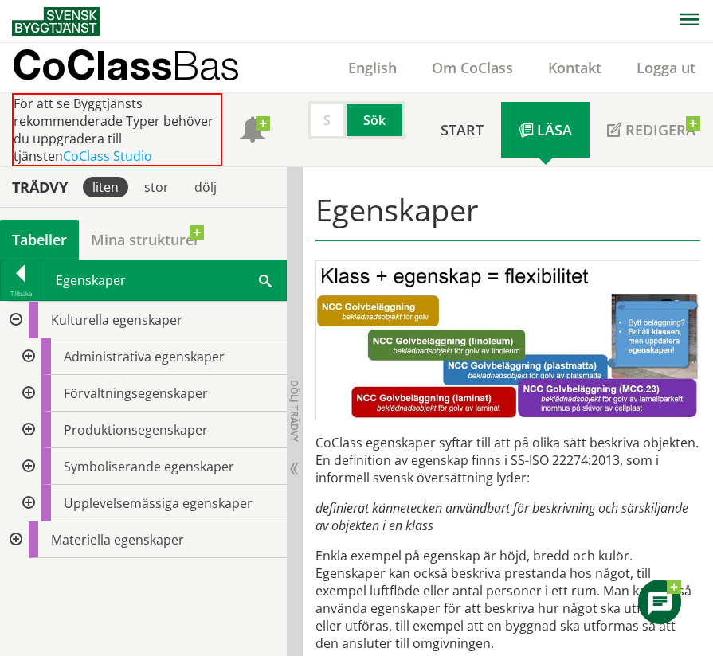
click at [21, 499] on div at bounding box center [27, 503] width 29 height 37
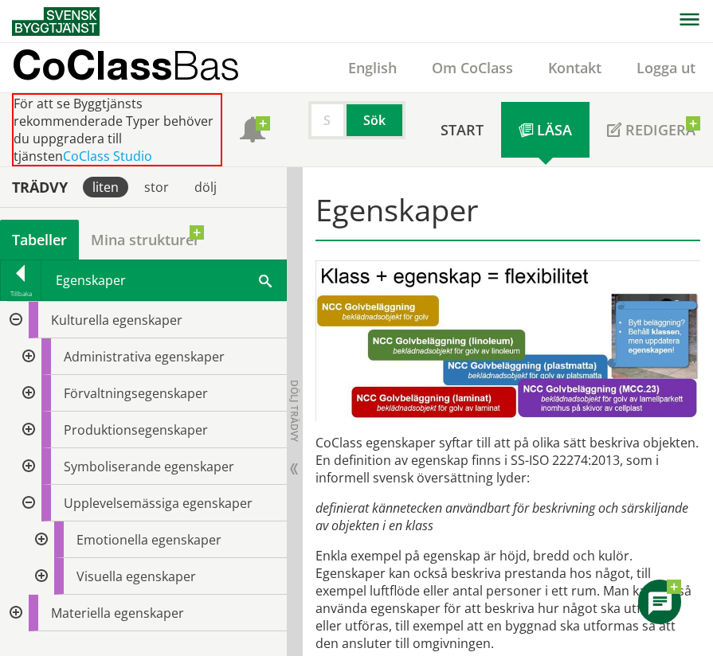
click at [22, 499] on div at bounding box center [27, 503] width 29 height 37
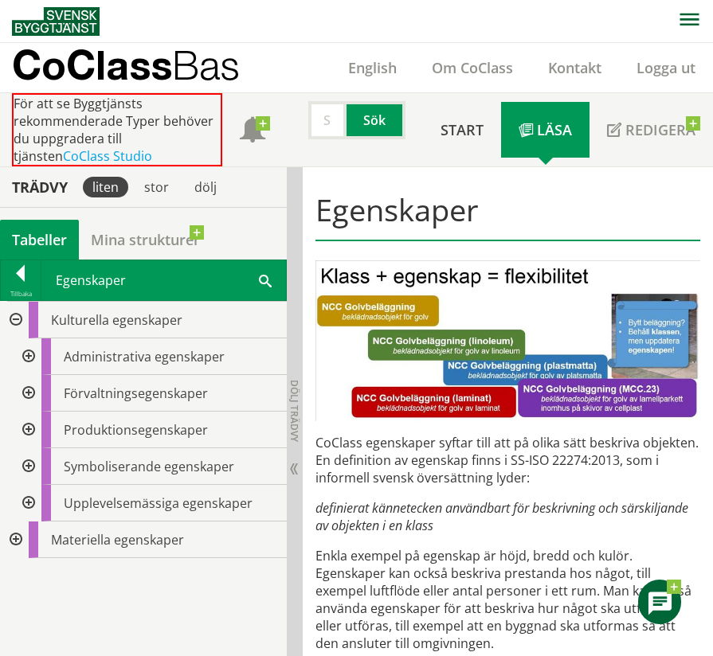
click at [14, 538] on div at bounding box center [14, 540] width 29 height 37
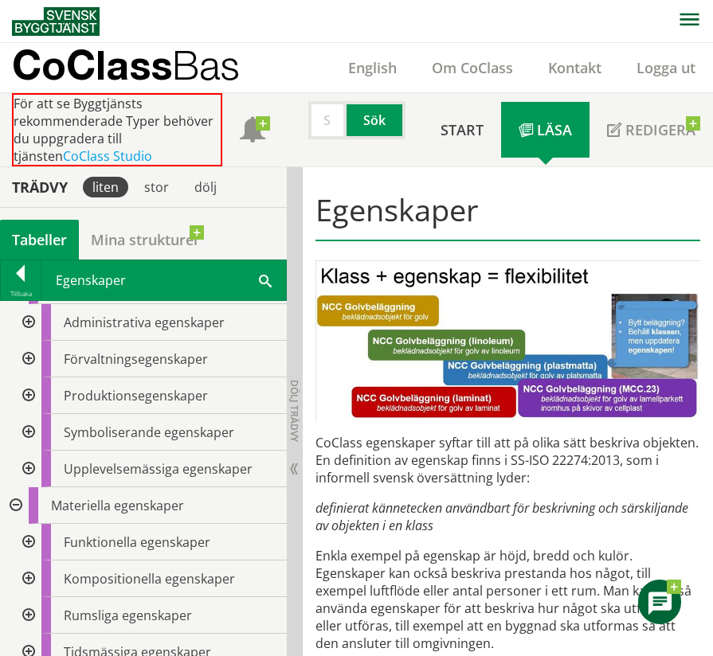
scroll to position [49, 0]
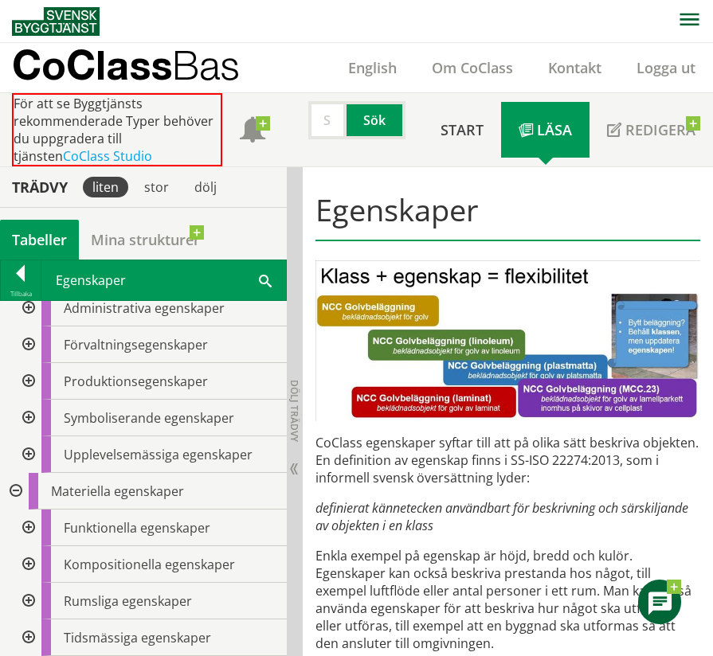
click at [32, 525] on div at bounding box center [27, 528] width 29 height 37
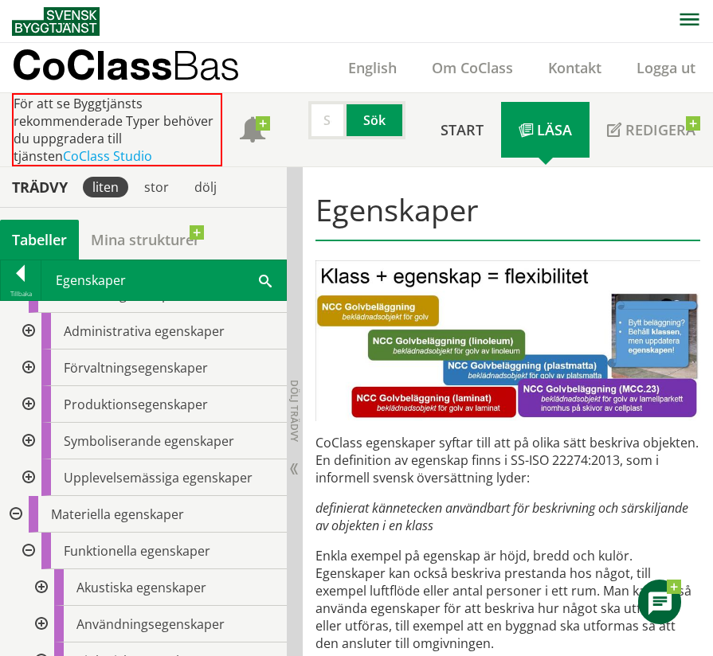
scroll to position [0, 0]
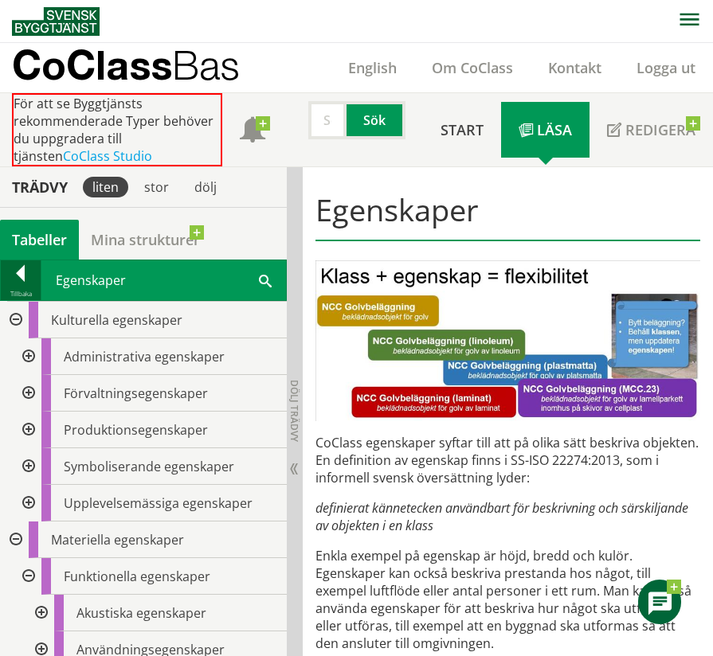
click at [29, 279] on div at bounding box center [21, 276] width 40 height 22
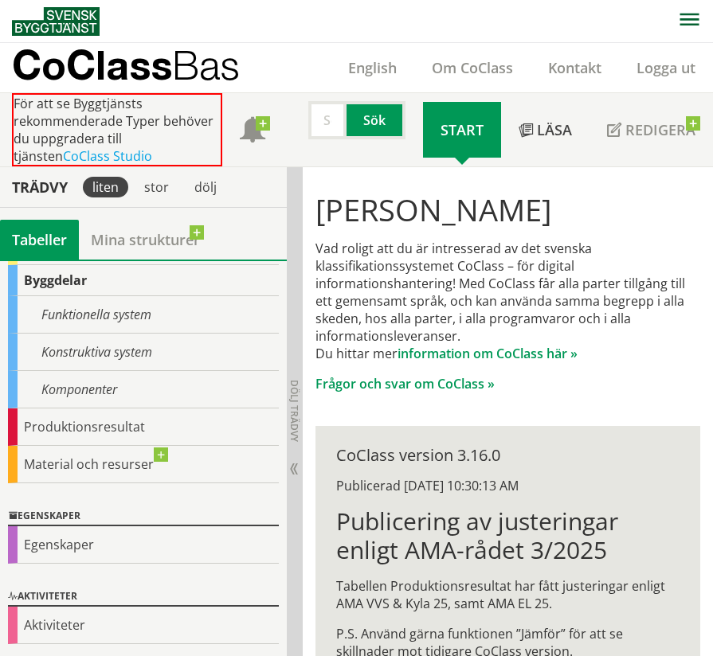
click at [37, 621] on div "Aktiviteter" at bounding box center [143, 625] width 271 height 37
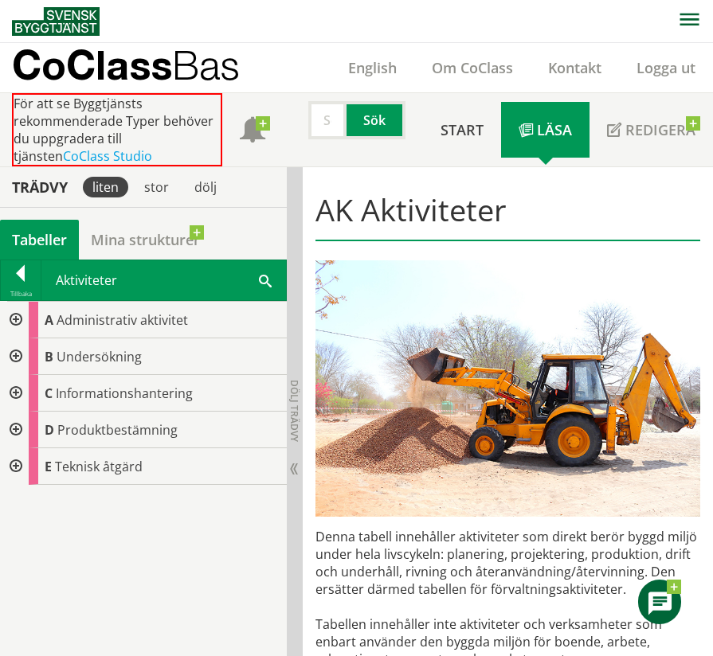
click at [15, 320] on div at bounding box center [14, 320] width 29 height 37
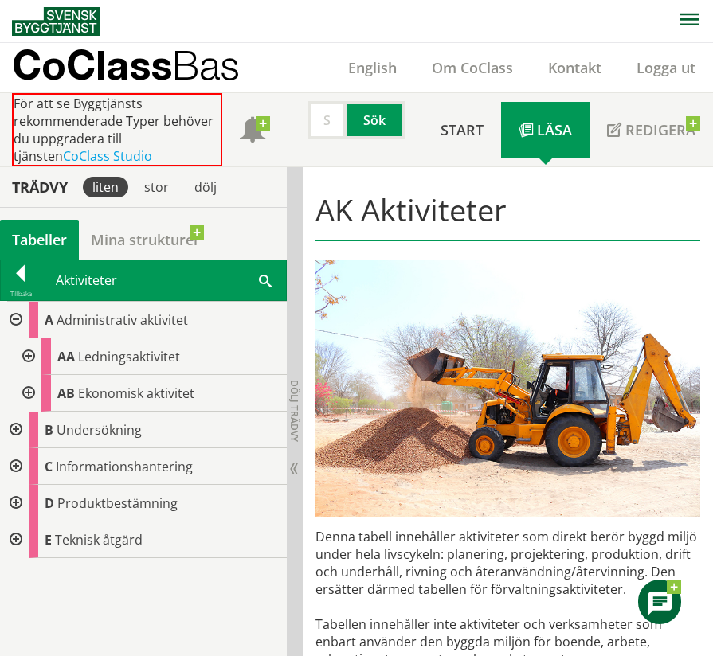
click at [29, 354] on div at bounding box center [27, 356] width 29 height 37
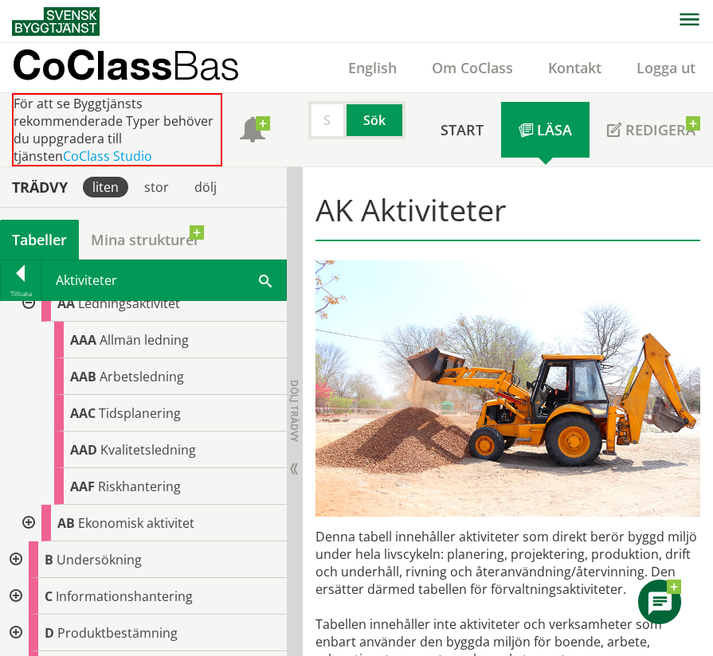
scroll to position [80, 0]
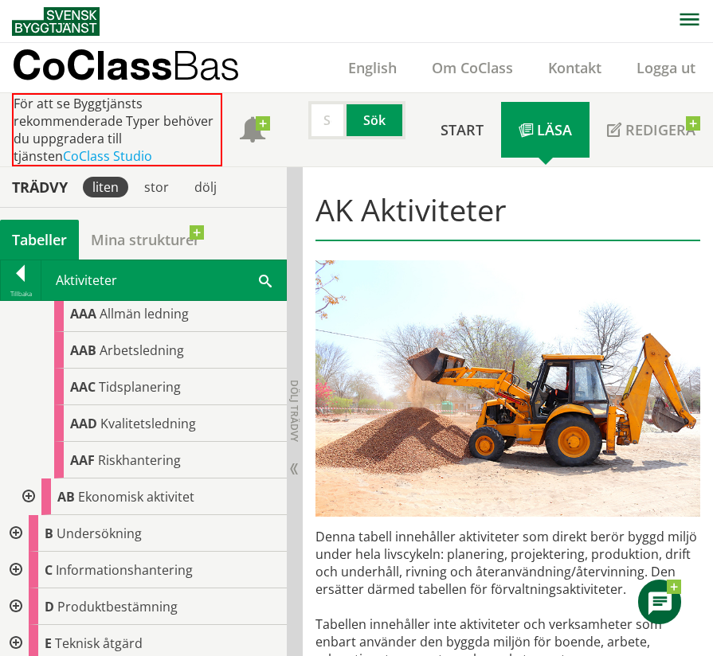
click at [25, 496] on div at bounding box center [27, 497] width 29 height 37
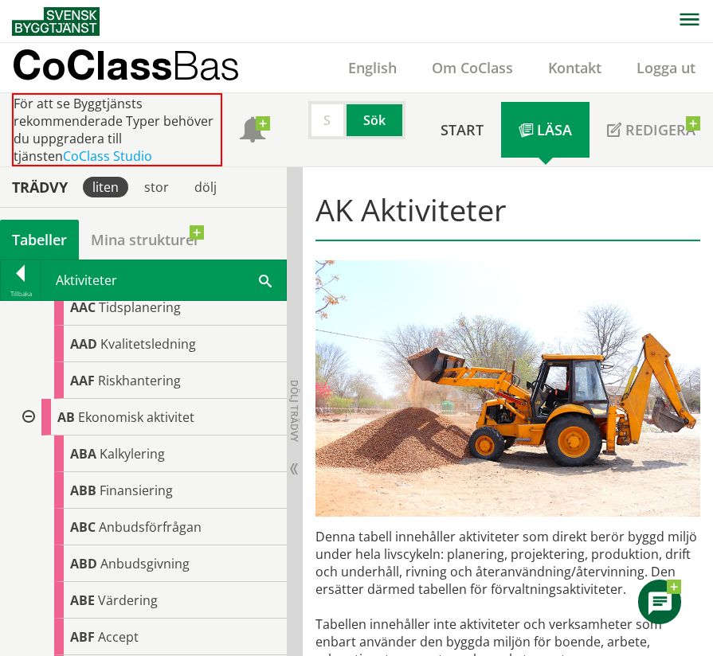
scroll to position [0, 0]
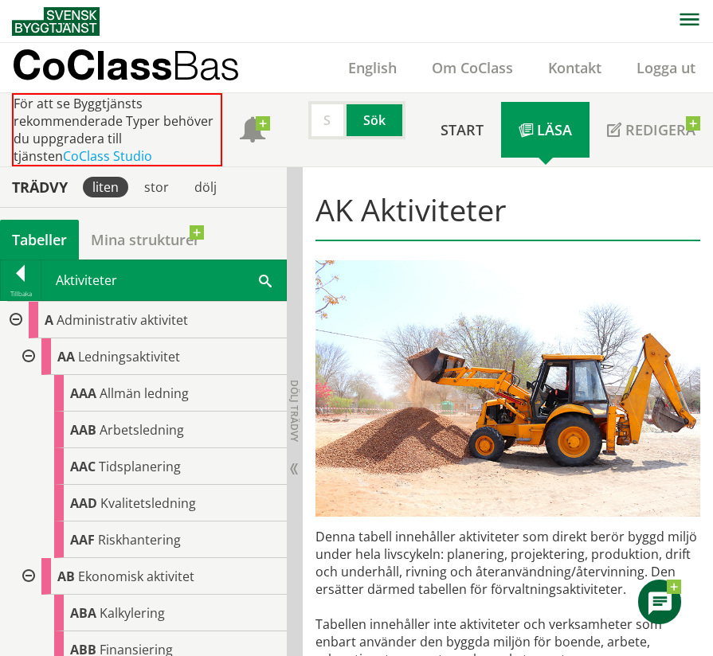
click at [14, 319] on div at bounding box center [14, 320] width 29 height 37
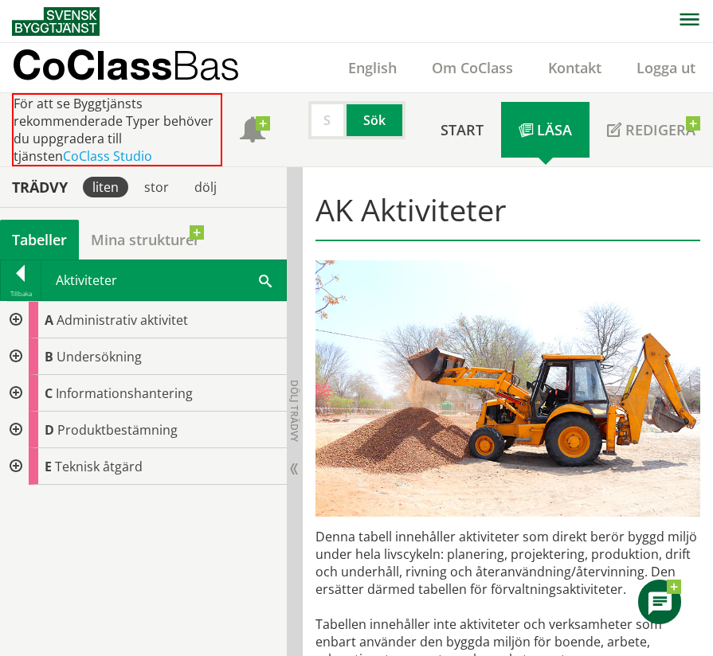
click at [12, 364] on div at bounding box center [14, 356] width 29 height 37
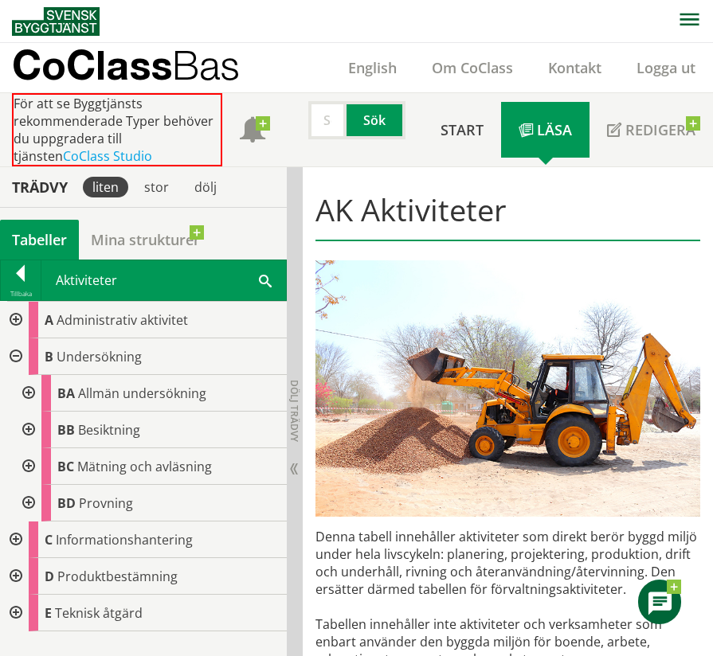
click at [27, 428] on div at bounding box center [27, 430] width 29 height 37
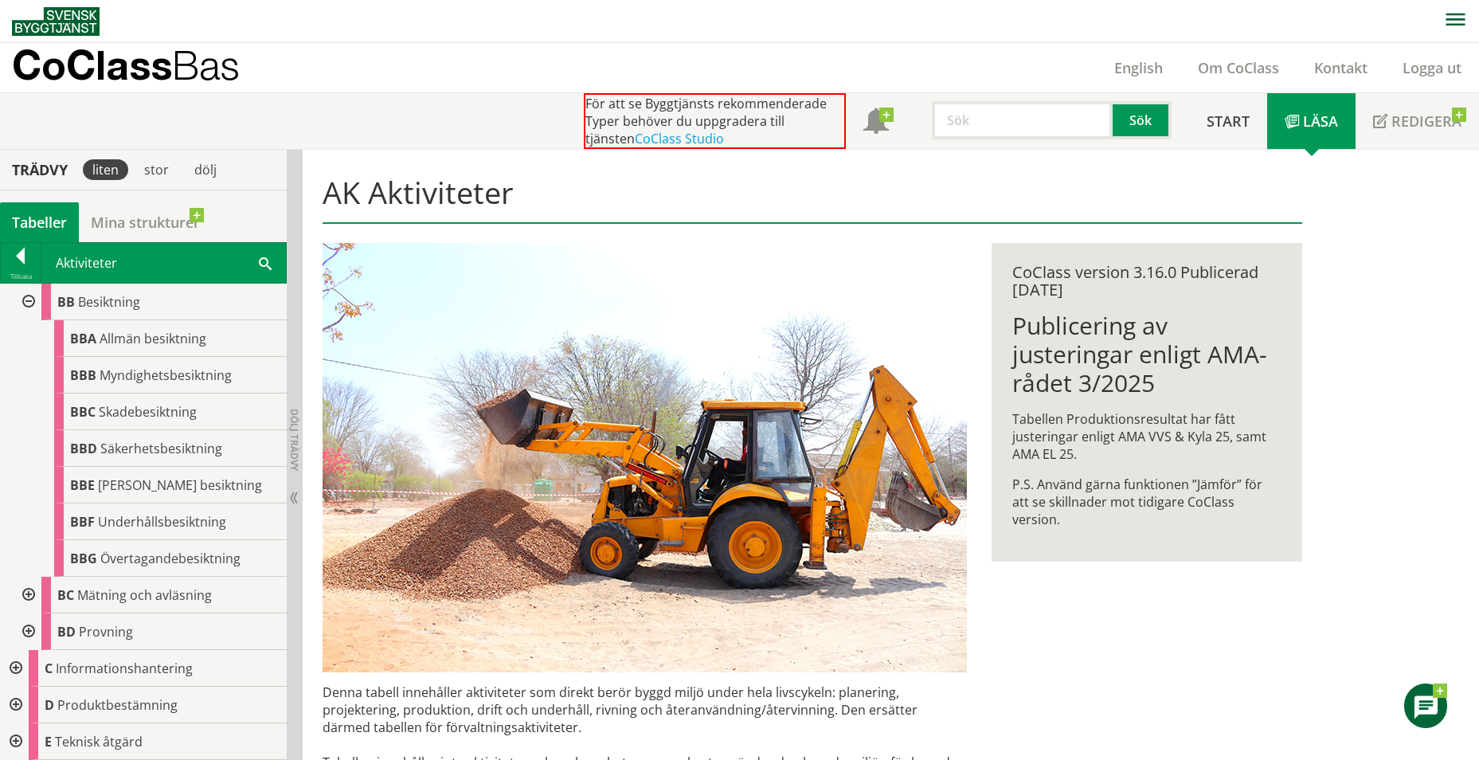
scroll to position [31, 0]
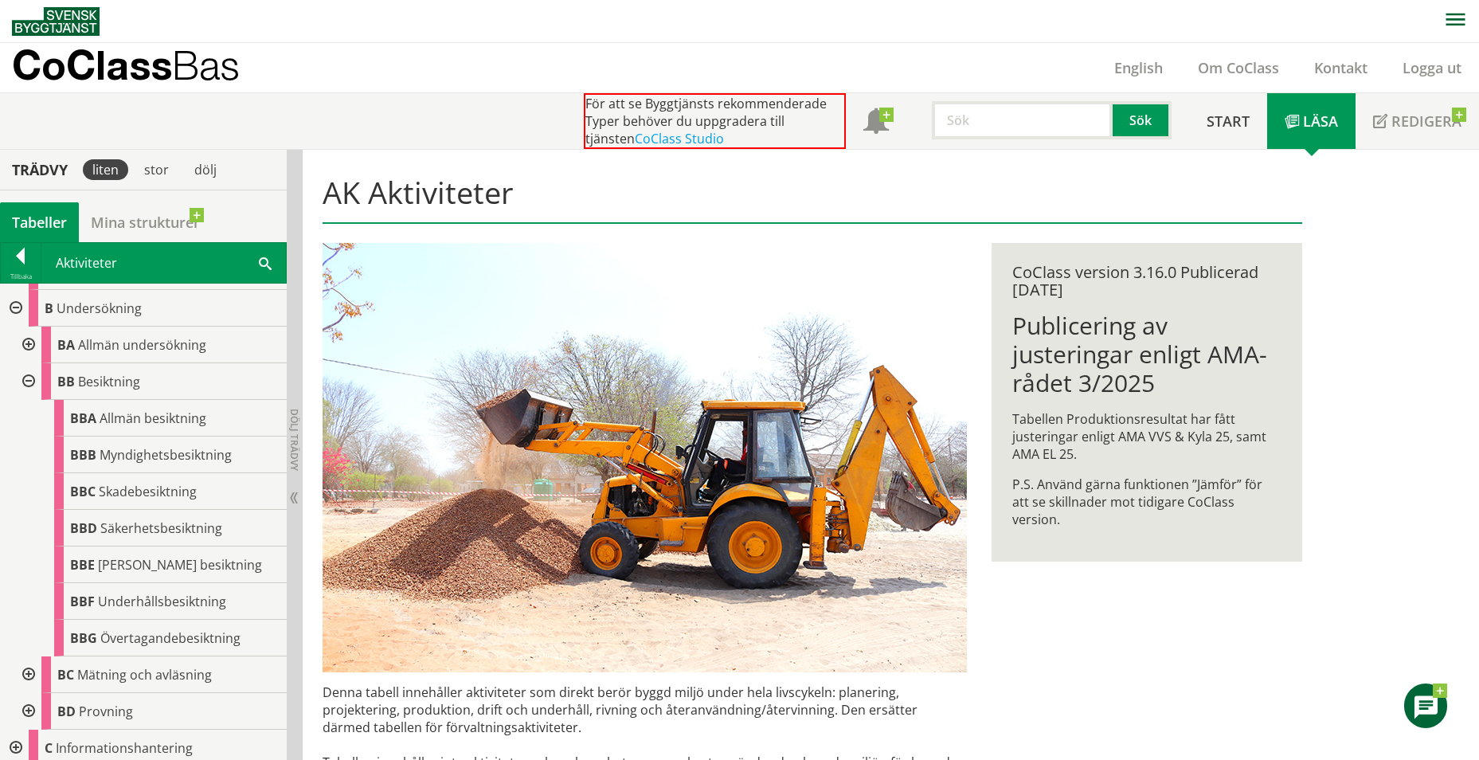
click at [21, 375] on div at bounding box center [27, 381] width 29 height 37
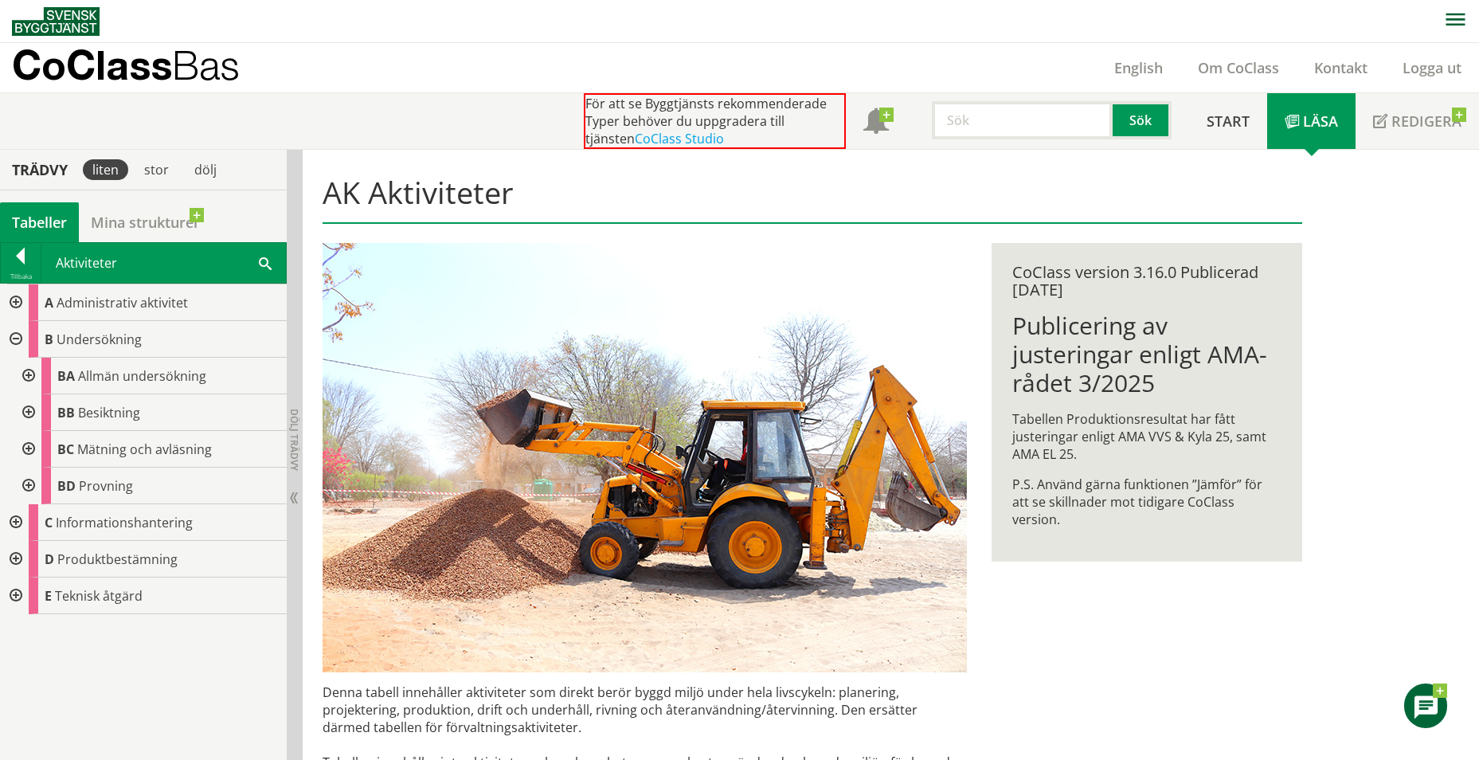
scroll to position [0, 0]
click at [9, 589] on div at bounding box center [14, 595] width 29 height 37
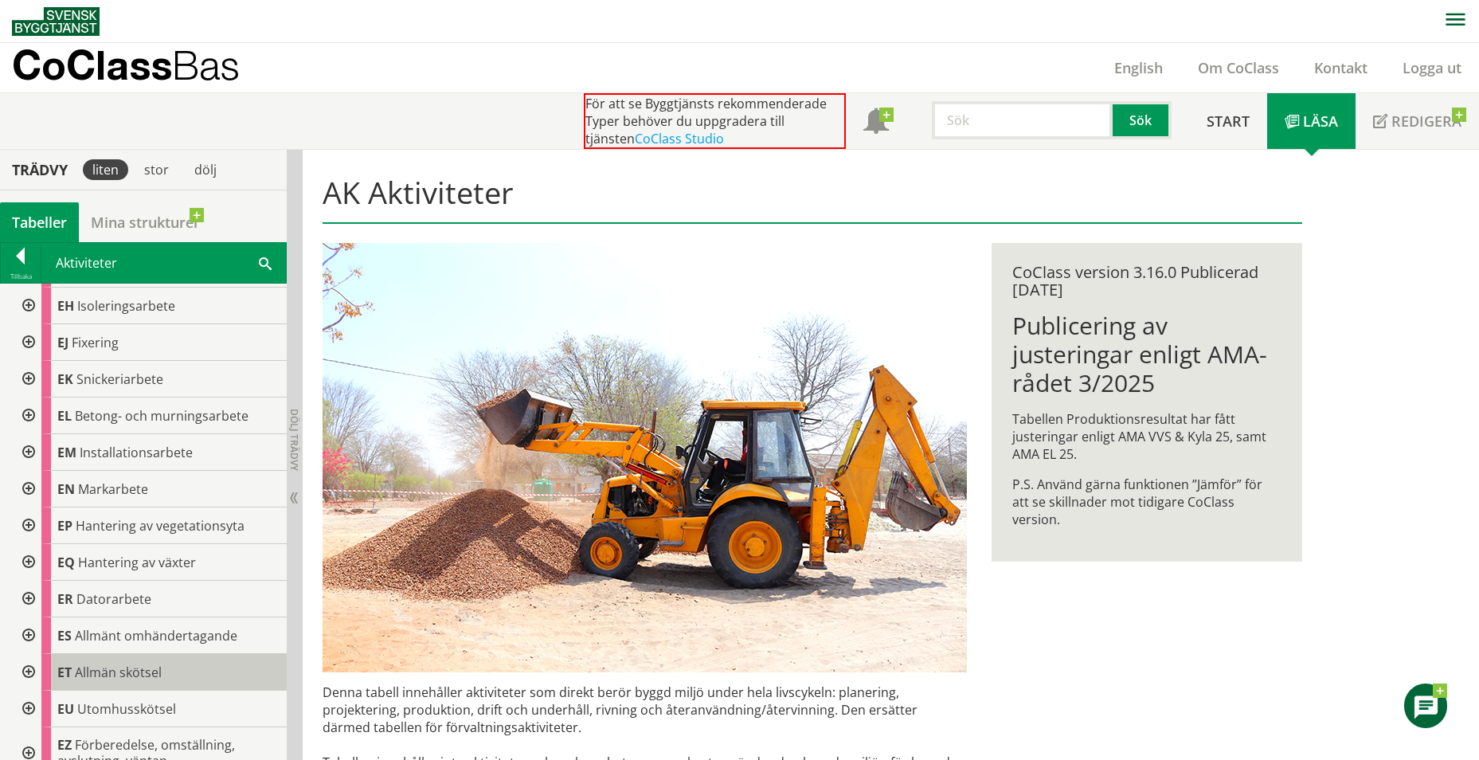
scroll to position [602, 0]
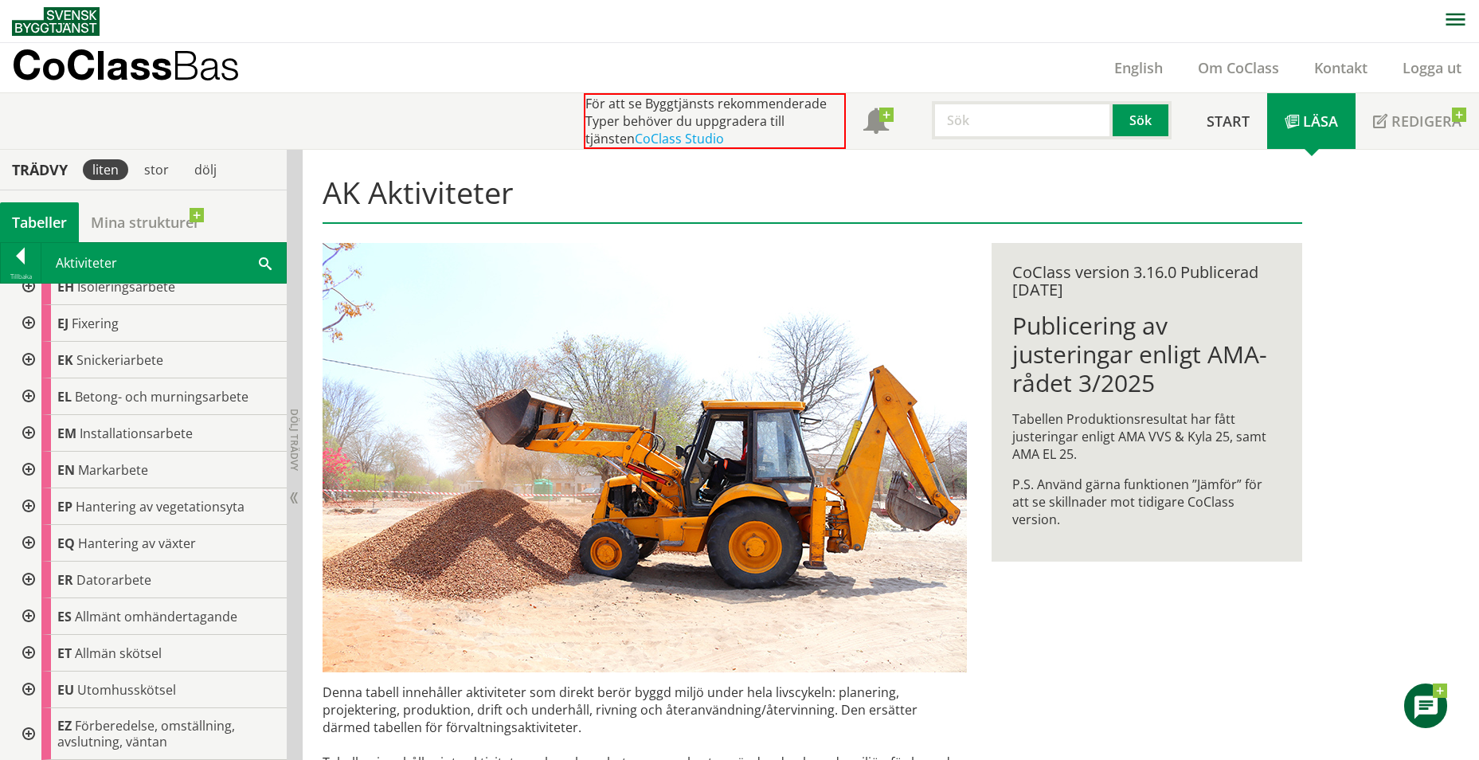
click at [25, 732] on div at bounding box center [27, 734] width 29 height 52
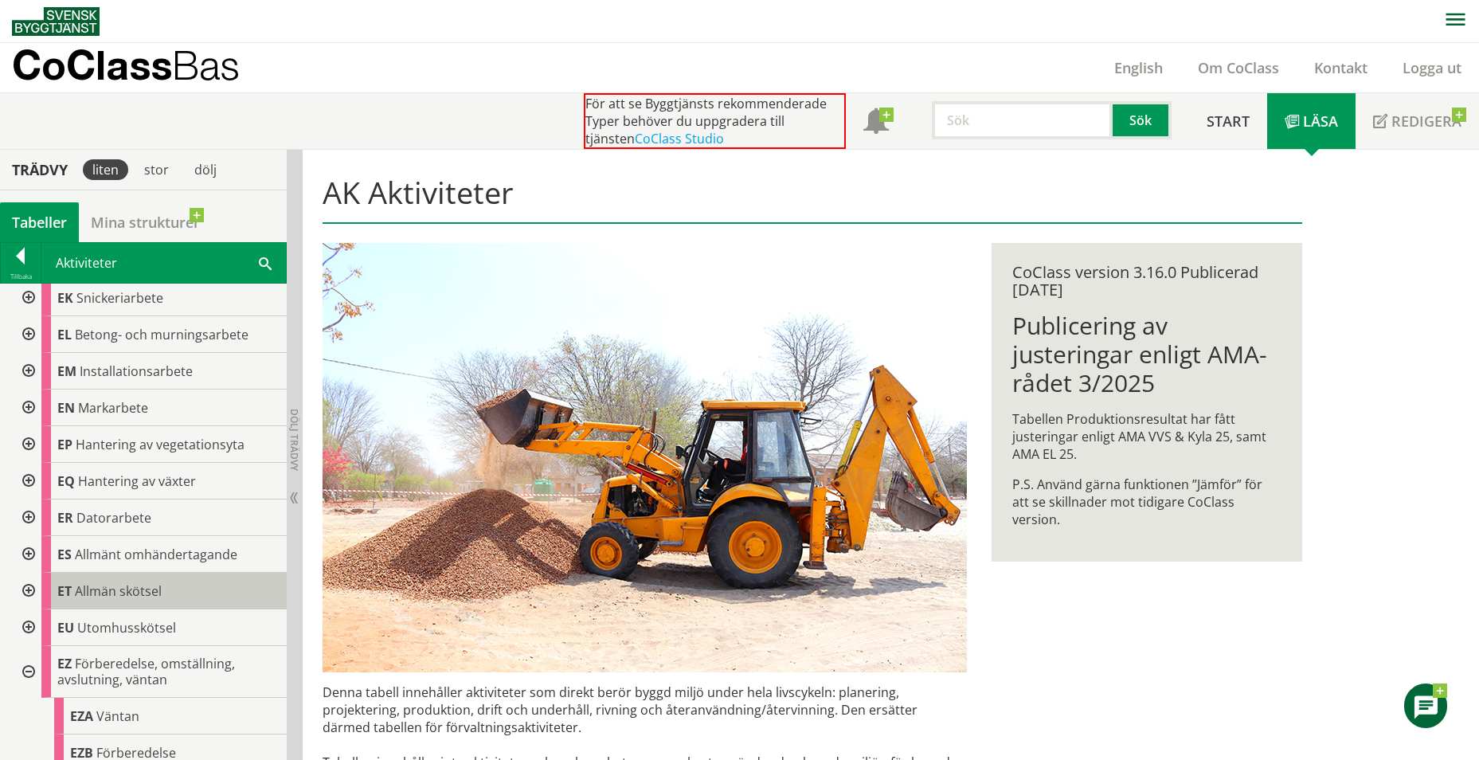
scroll to position [749, 0]
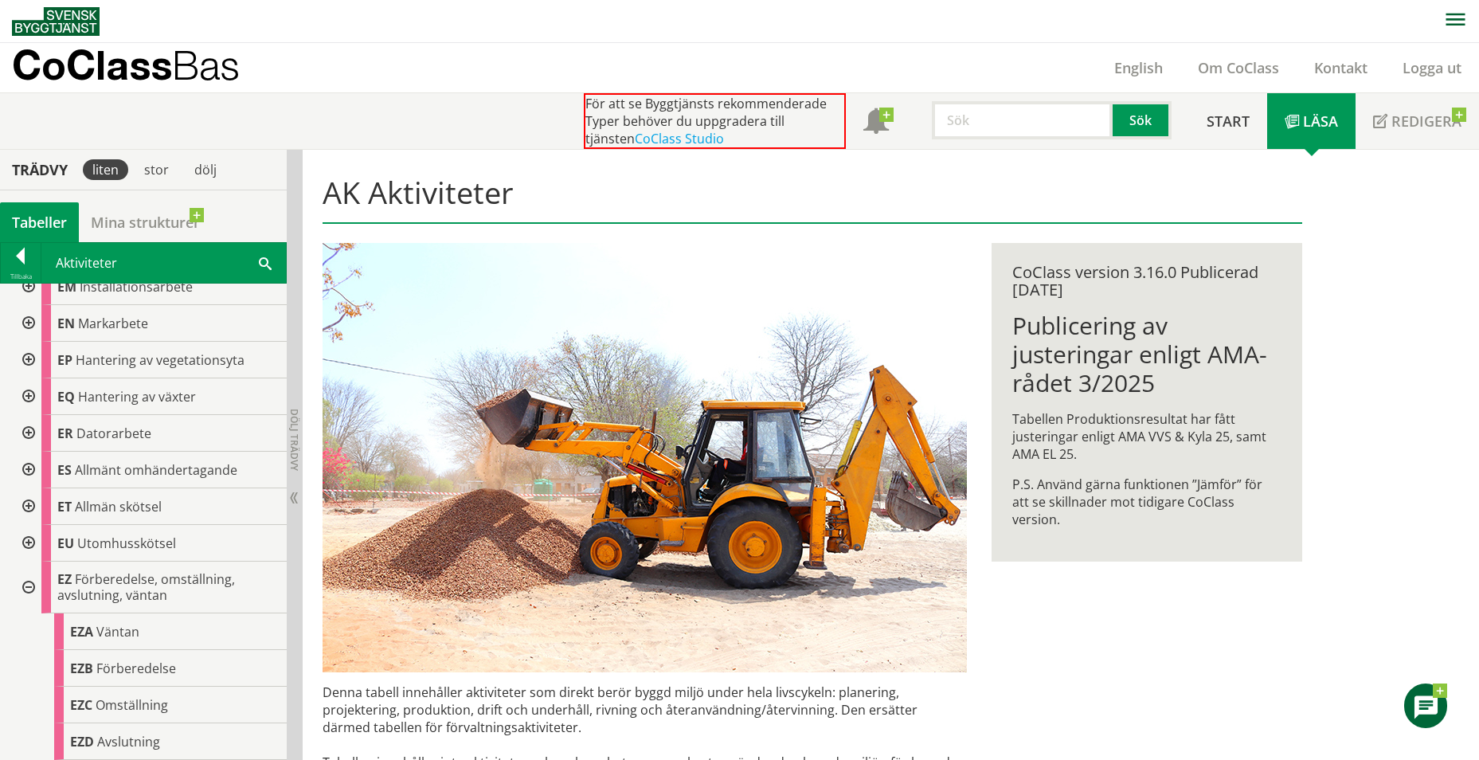
click at [26, 592] on div at bounding box center [27, 587] width 29 height 52
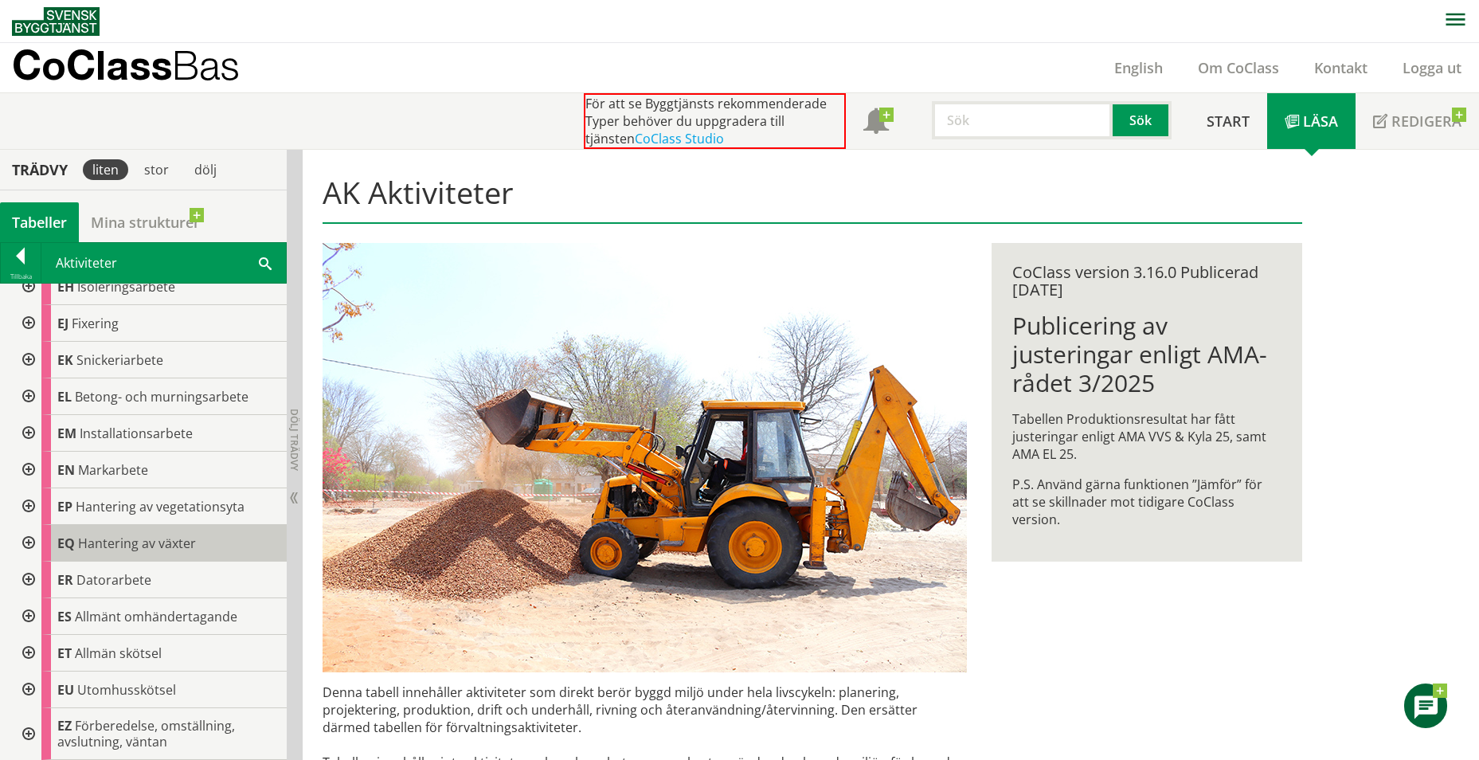
scroll to position [284, 0]
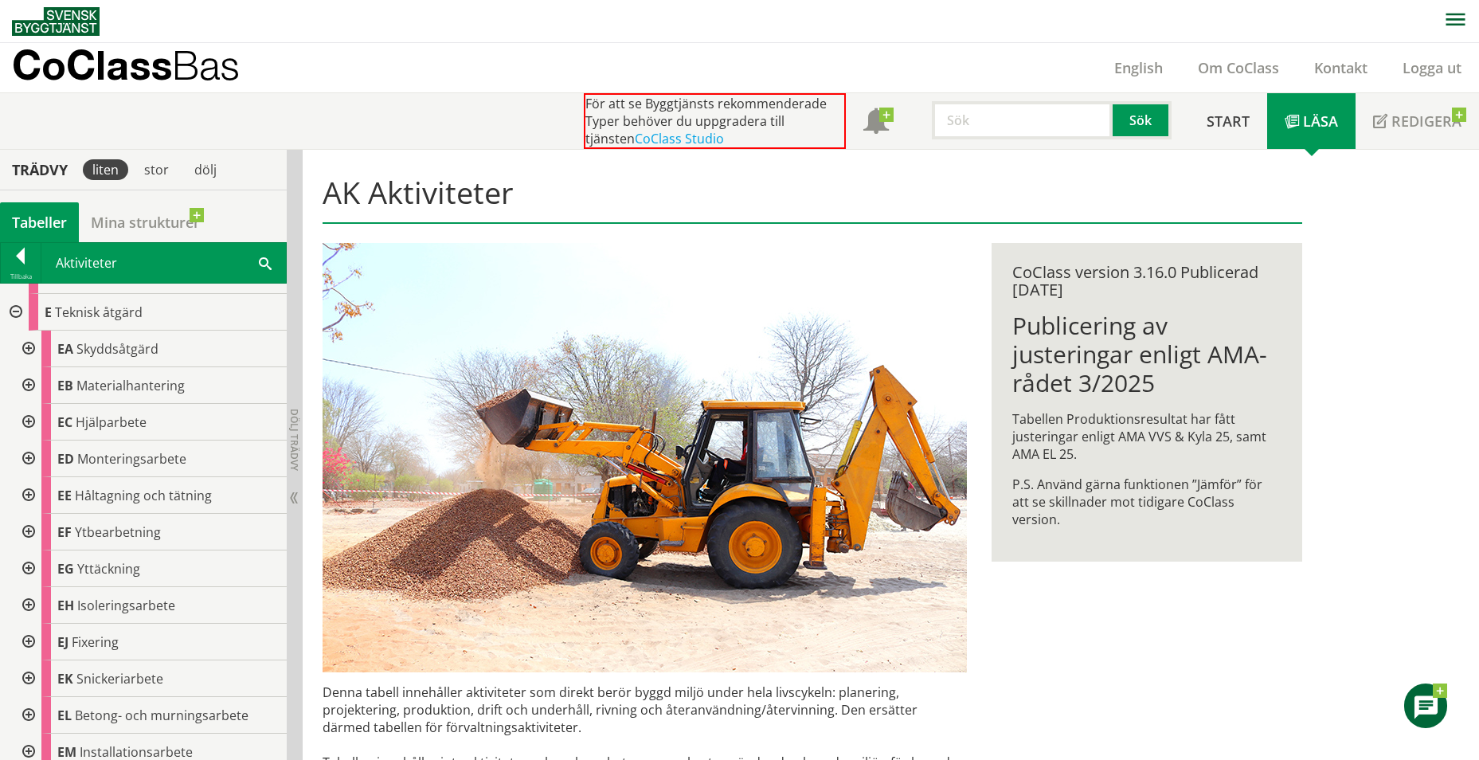
click at [266, 266] on span at bounding box center [265, 262] width 13 height 17
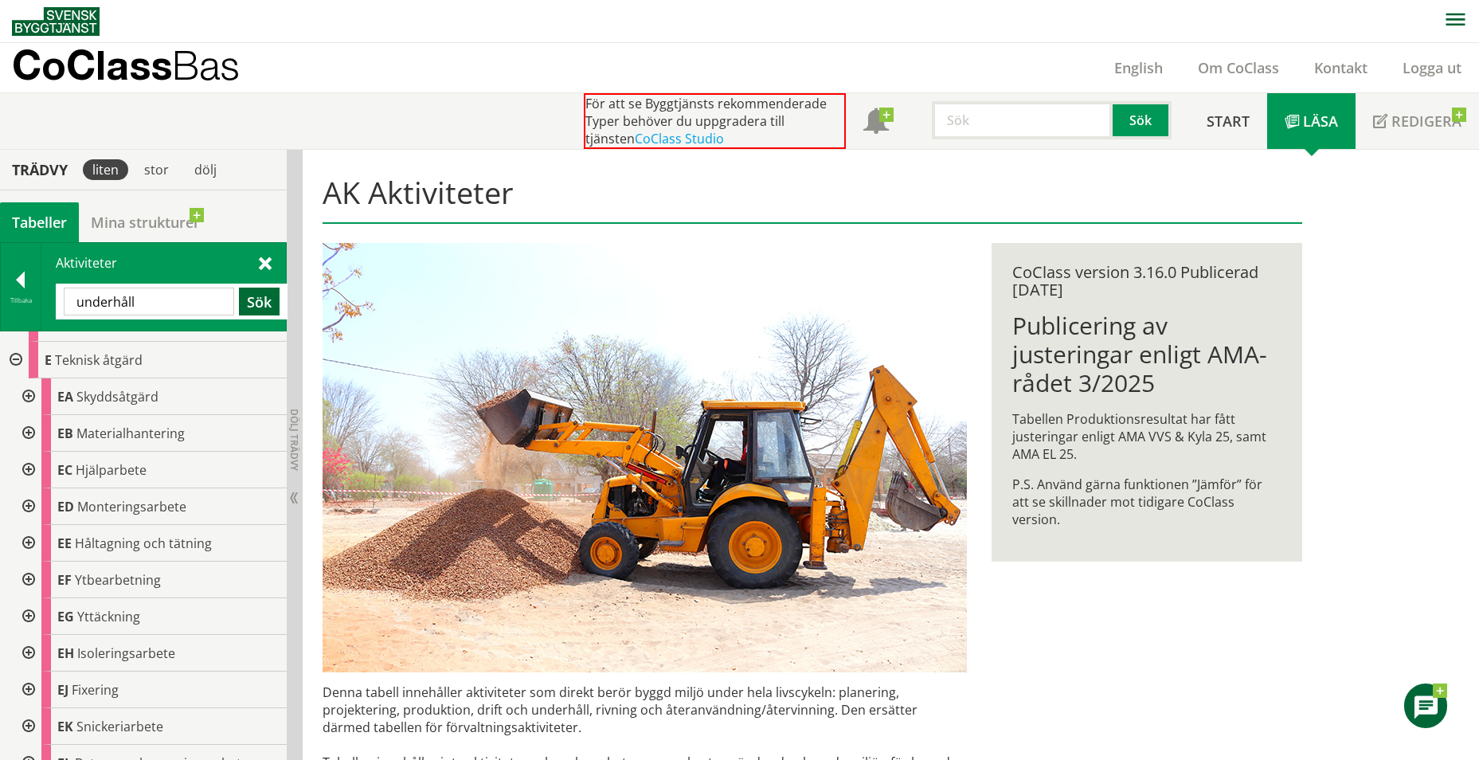
type input "underhåll"
click at [248, 299] on button "Sök" at bounding box center [259, 302] width 41 height 28
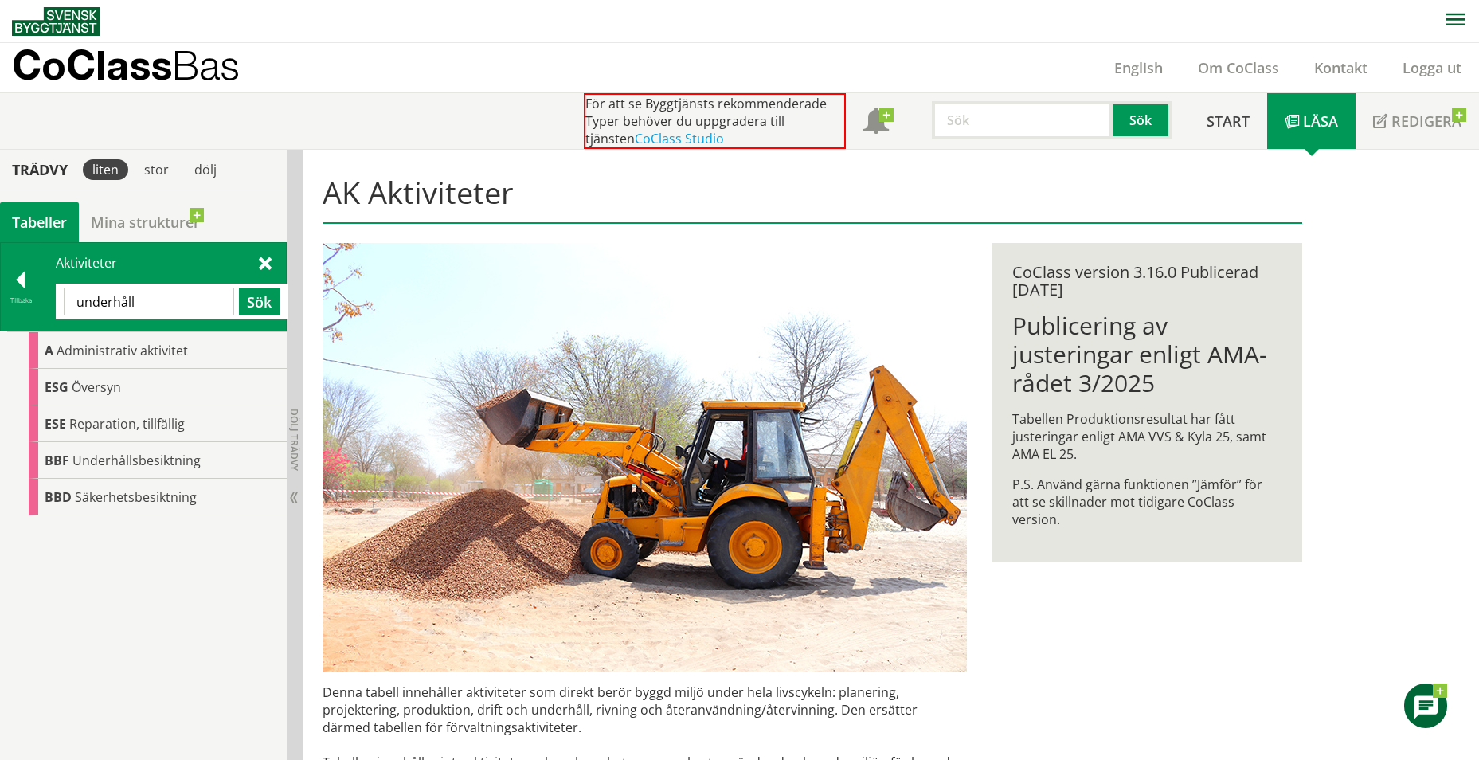
scroll to position [0, 0]
click at [18, 278] on div at bounding box center [21, 283] width 40 height 22
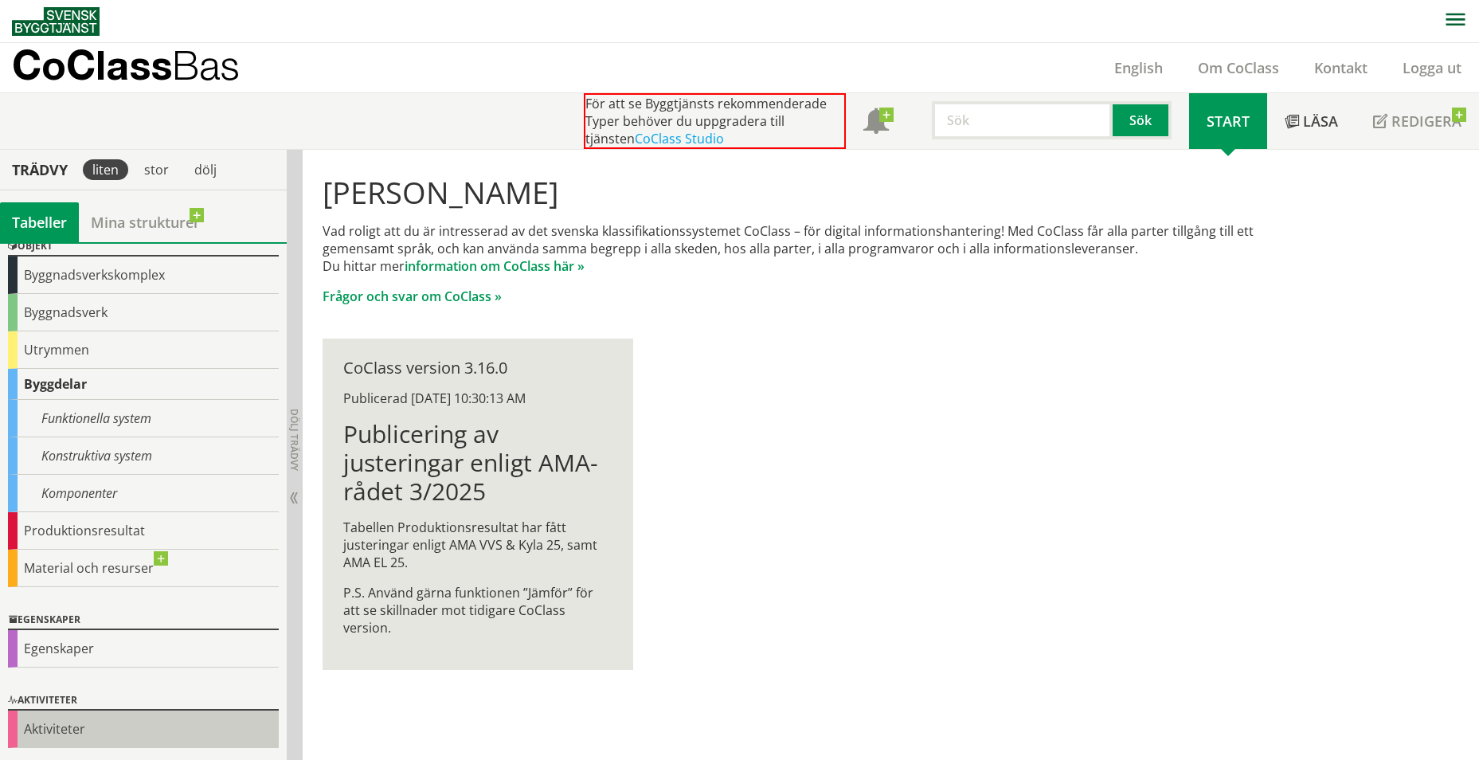
click at [71, 714] on div "Aktiviteter" at bounding box center [143, 728] width 271 height 37
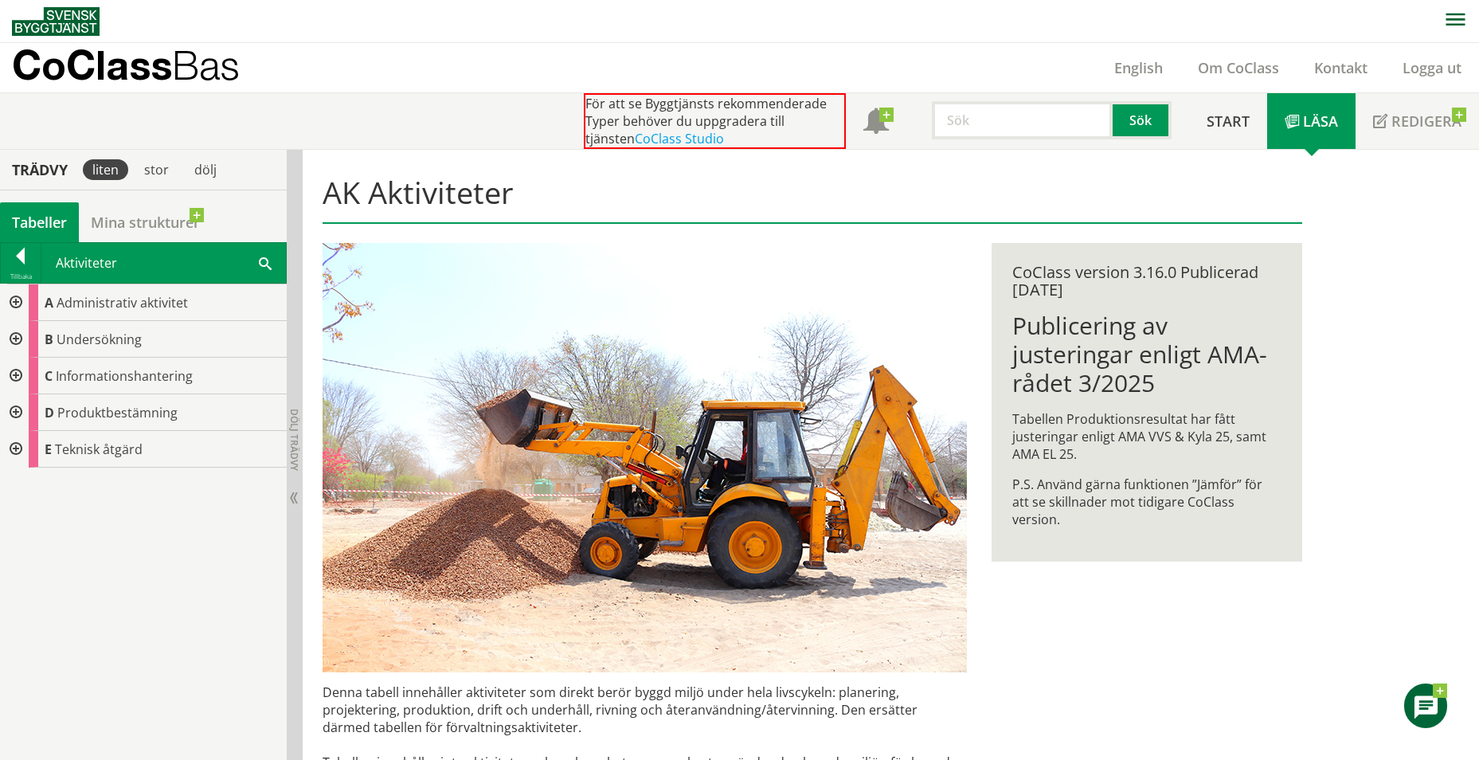
click at [13, 300] on div at bounding box center [14, 302] width 29 height 37
click at [8, 444] on div at bounding box center [14, 449] width 29 height 37
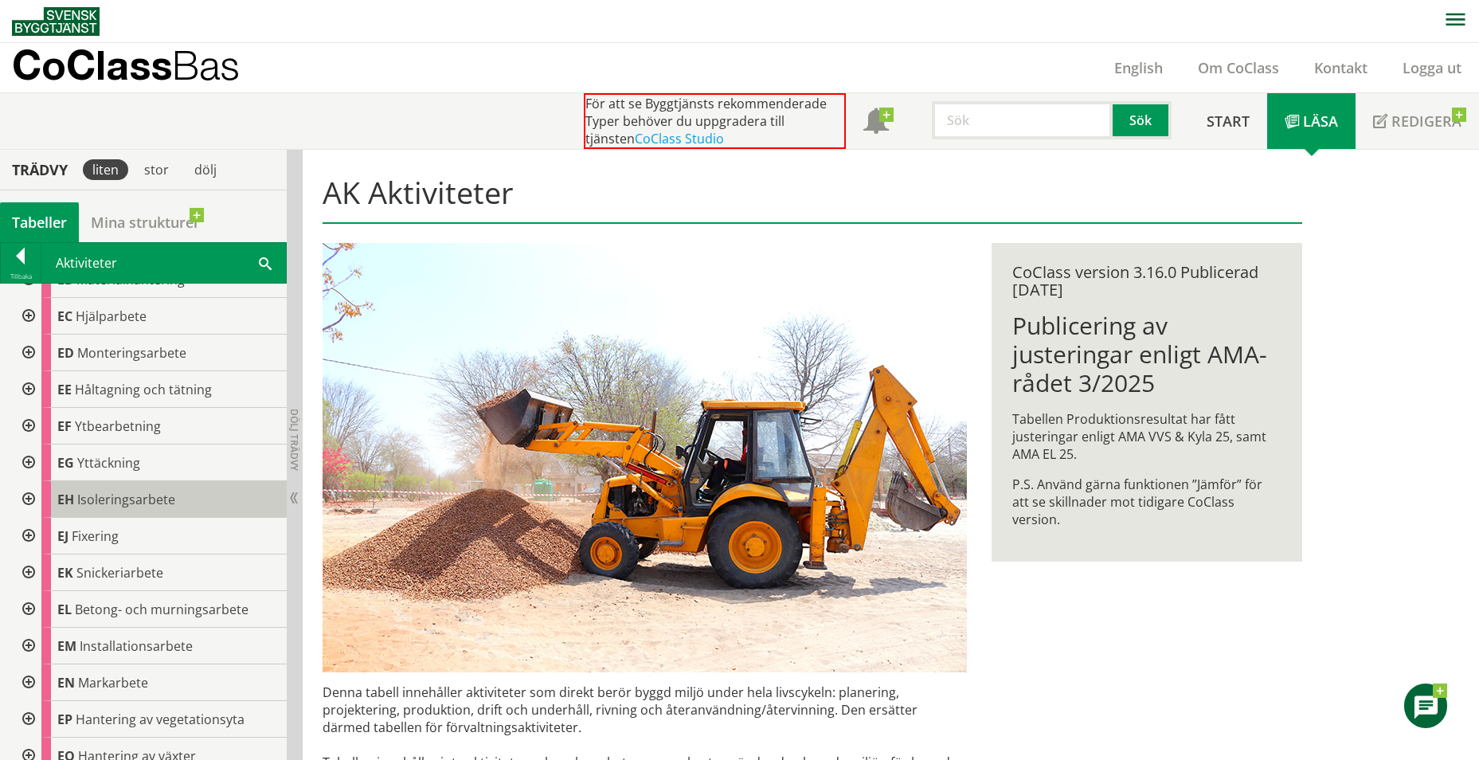
scroll to position [398, 0]
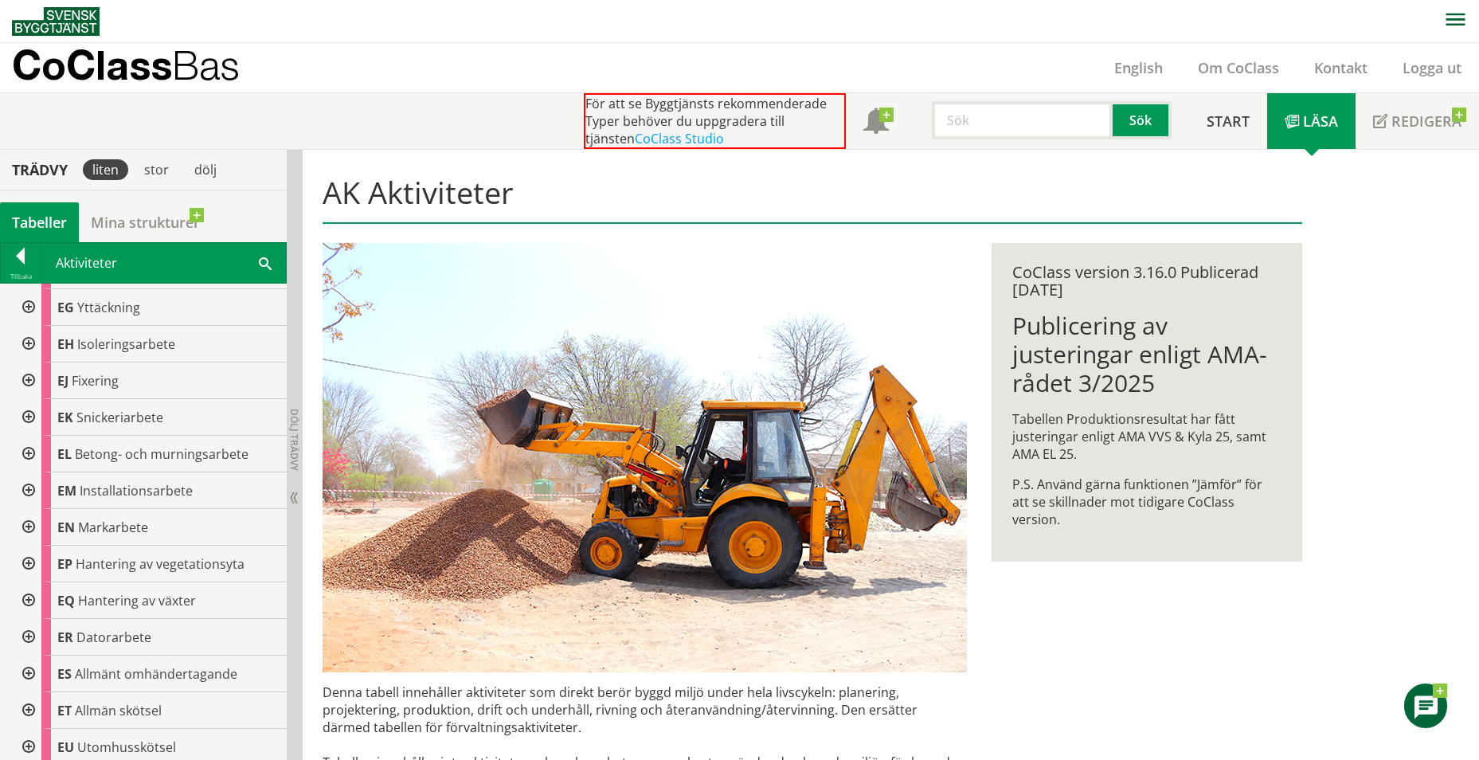
click at [29, 671] on div at bounding box center [27, 673] width 29 height 37
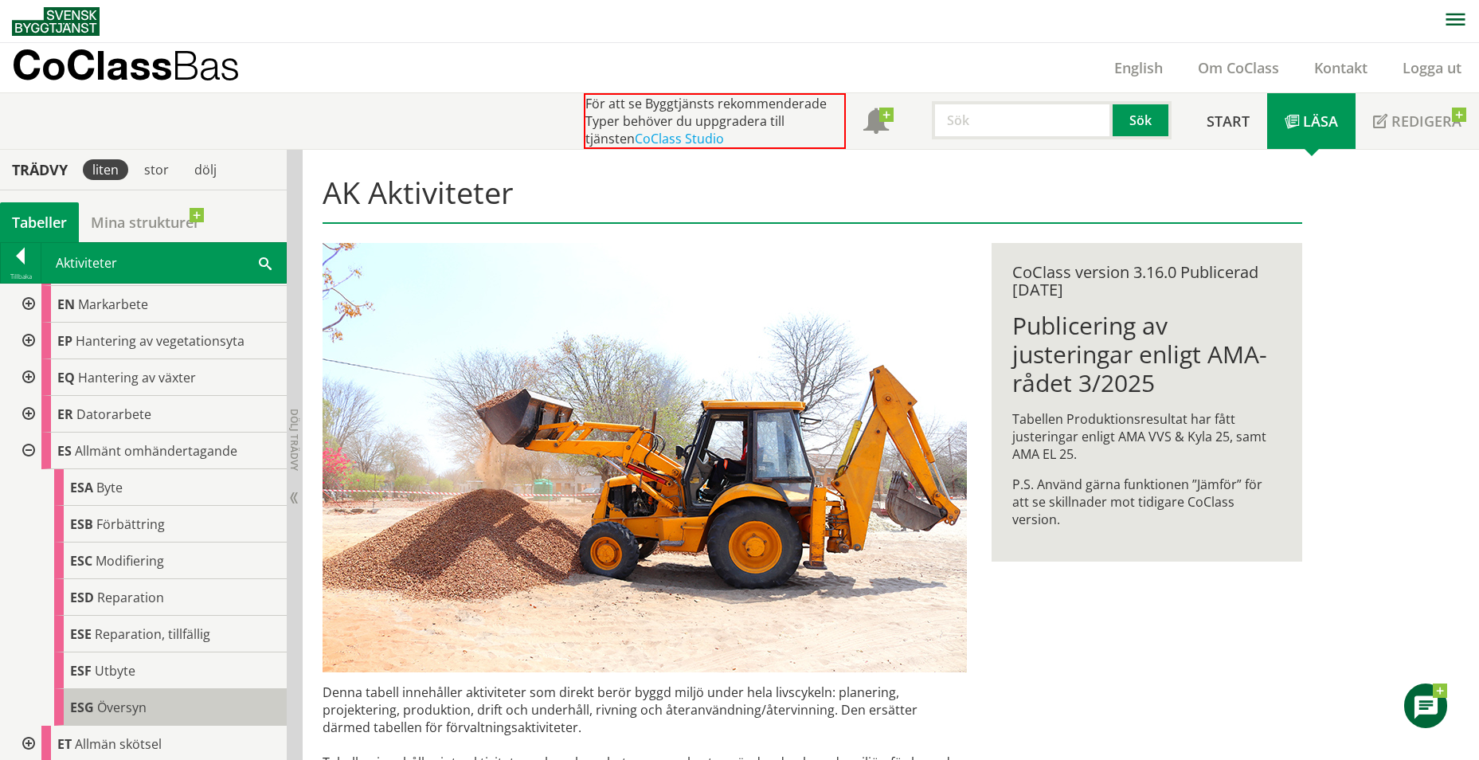
scroll to position [712, 0]
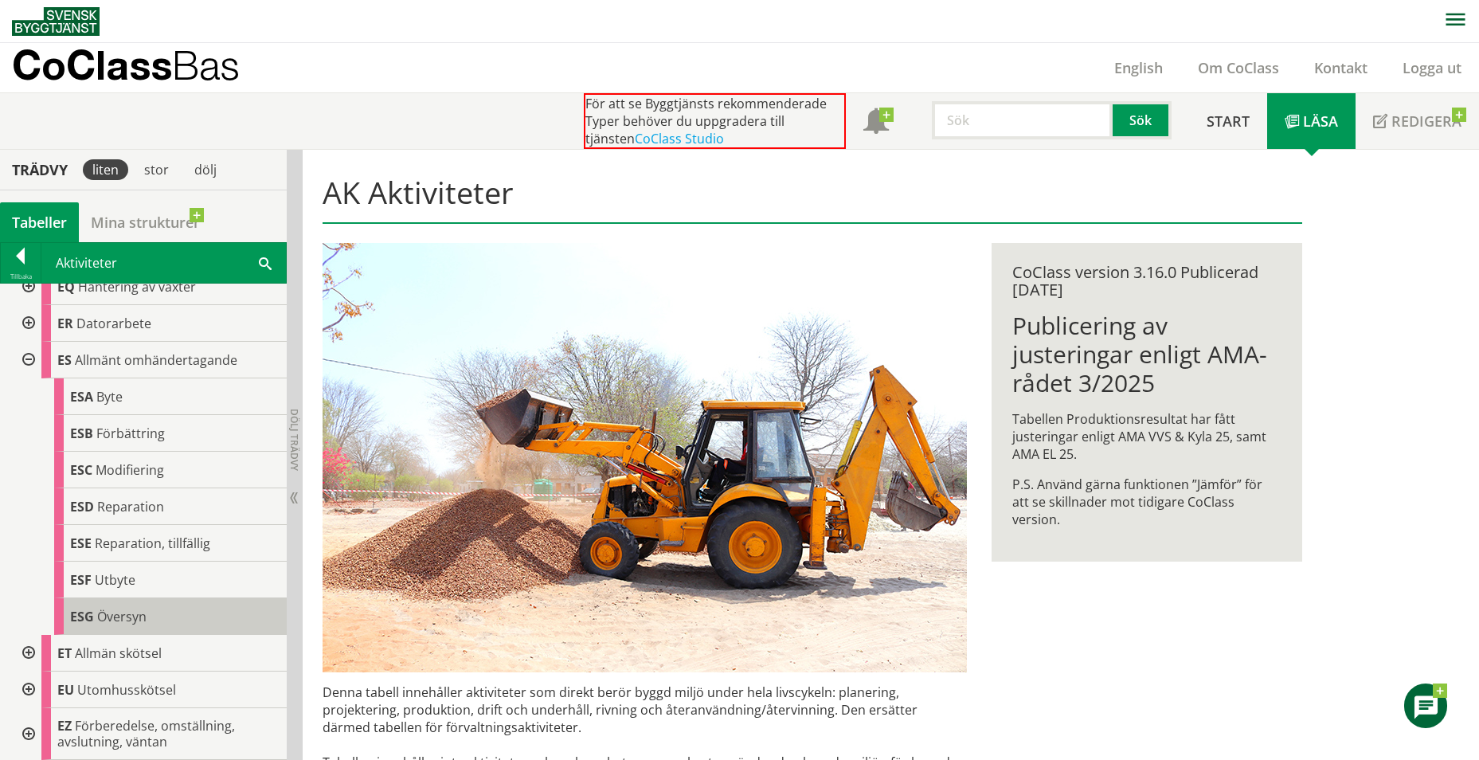
click at [126, 608] on span "Översyn" at bounding box center [121, 617] width 49 height 18
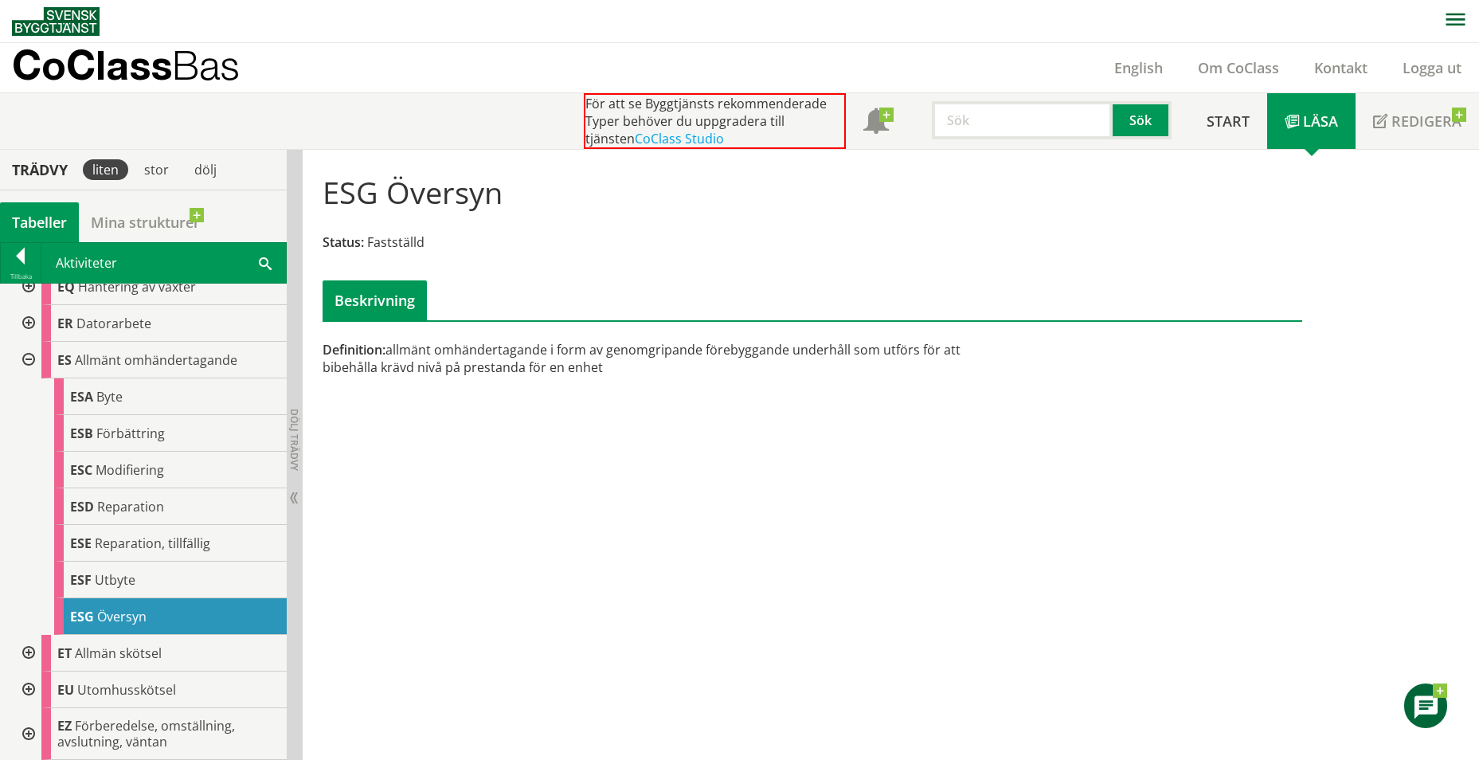
click at [271, 260] on span at bounding box center [265, 262] width 13 height 17
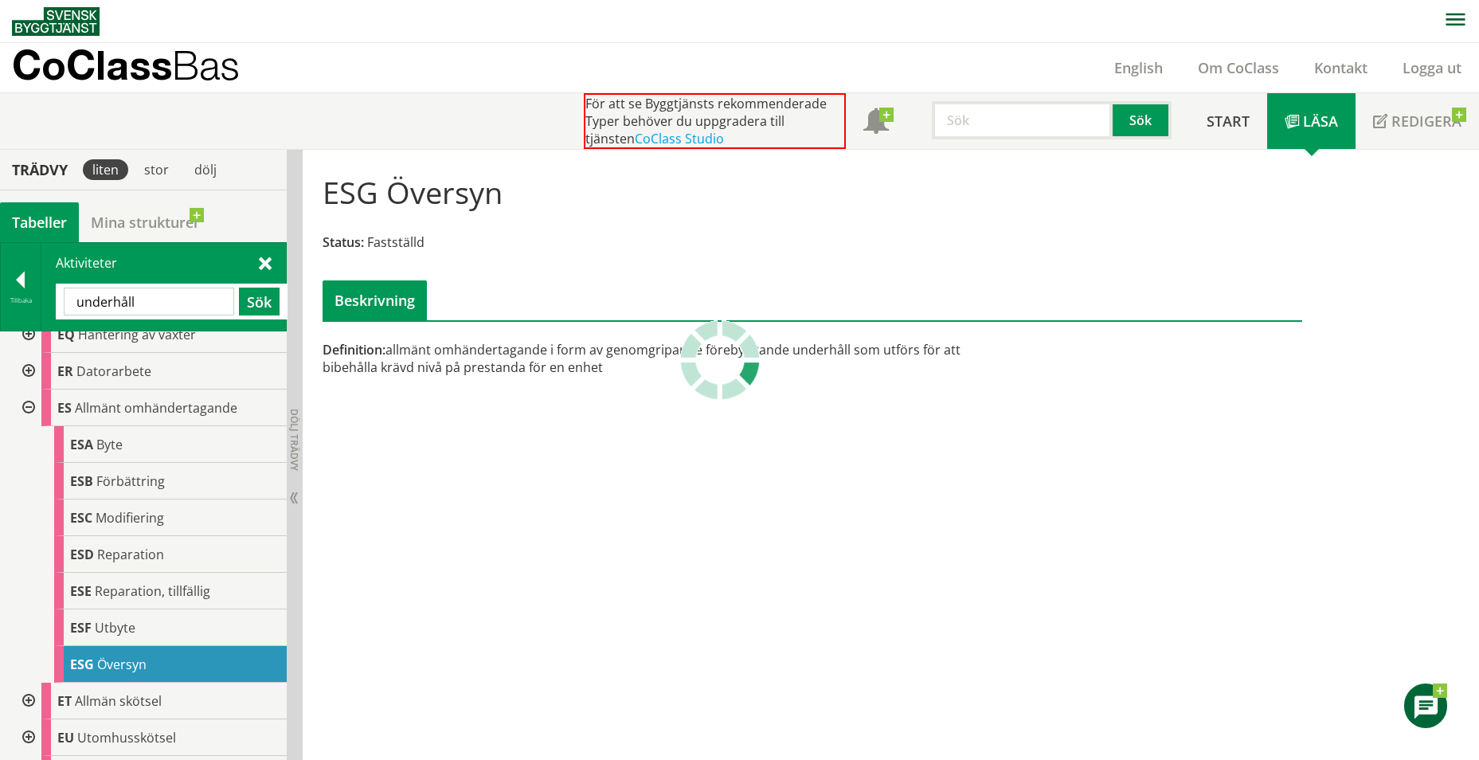
type input "underhåll"
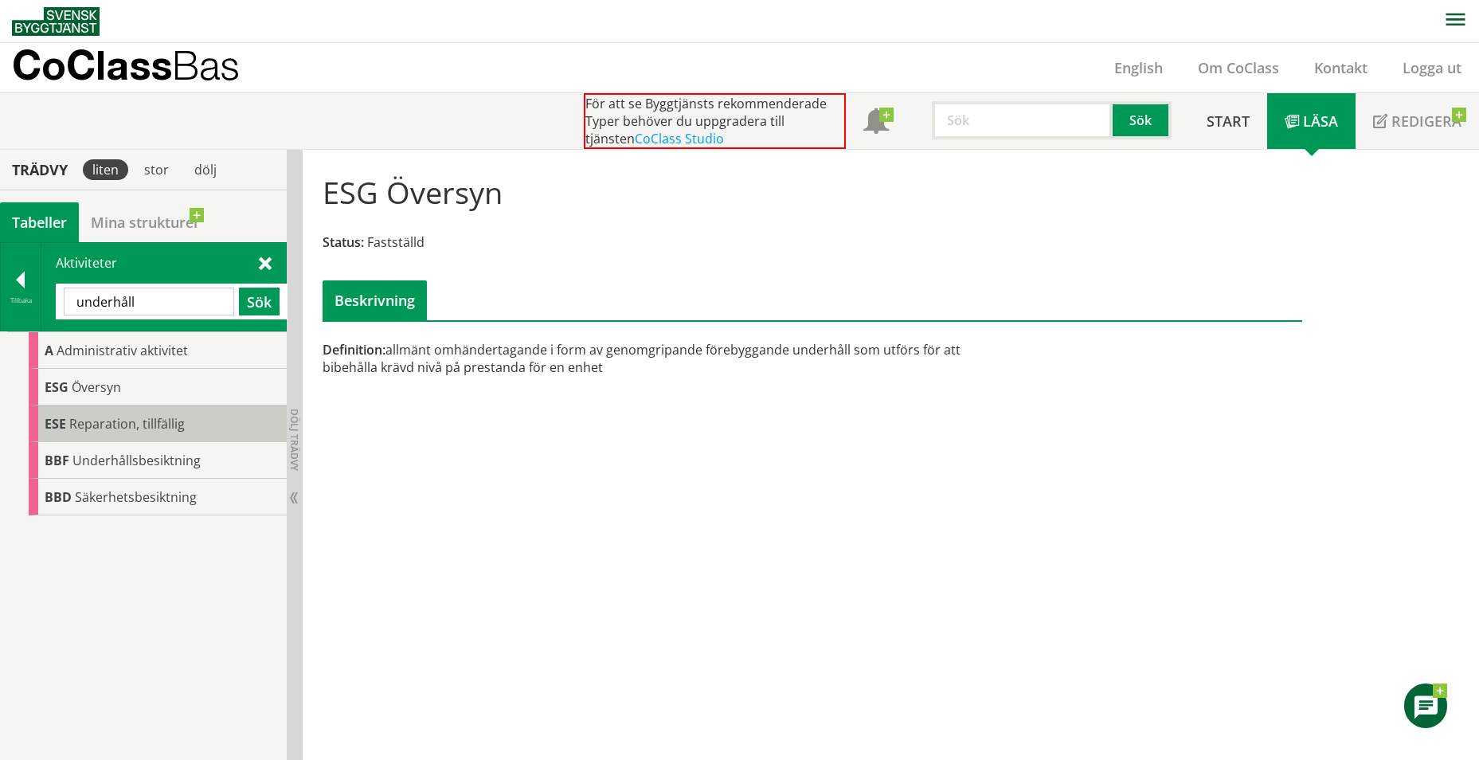
click at [139, 423] on span "Reparation, tillfällig" at bounding box center [126, 424] width 115 height 18
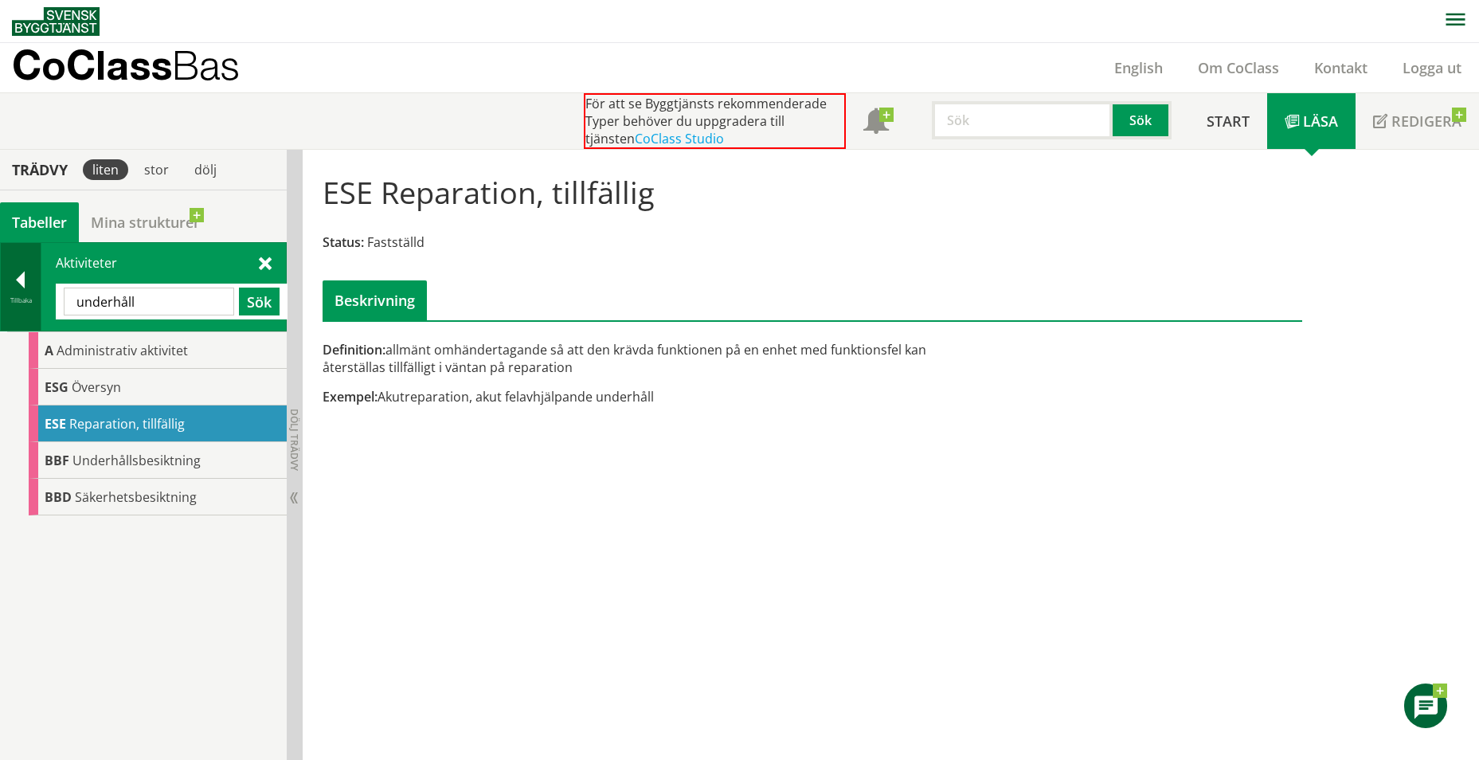
click at [14, 284] on div at bounding box center [21, 283] width 40 height 22
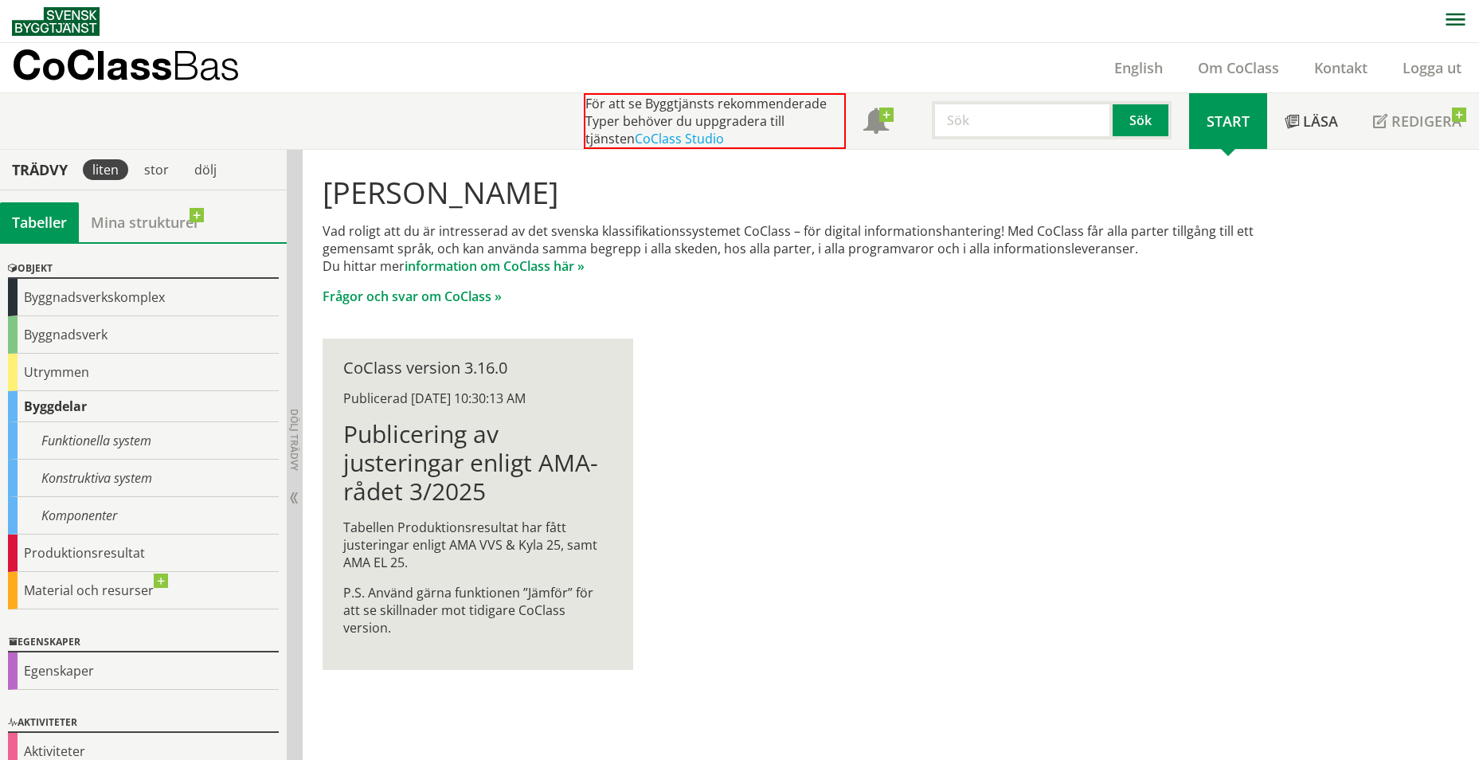
scroll to position [66, 0]
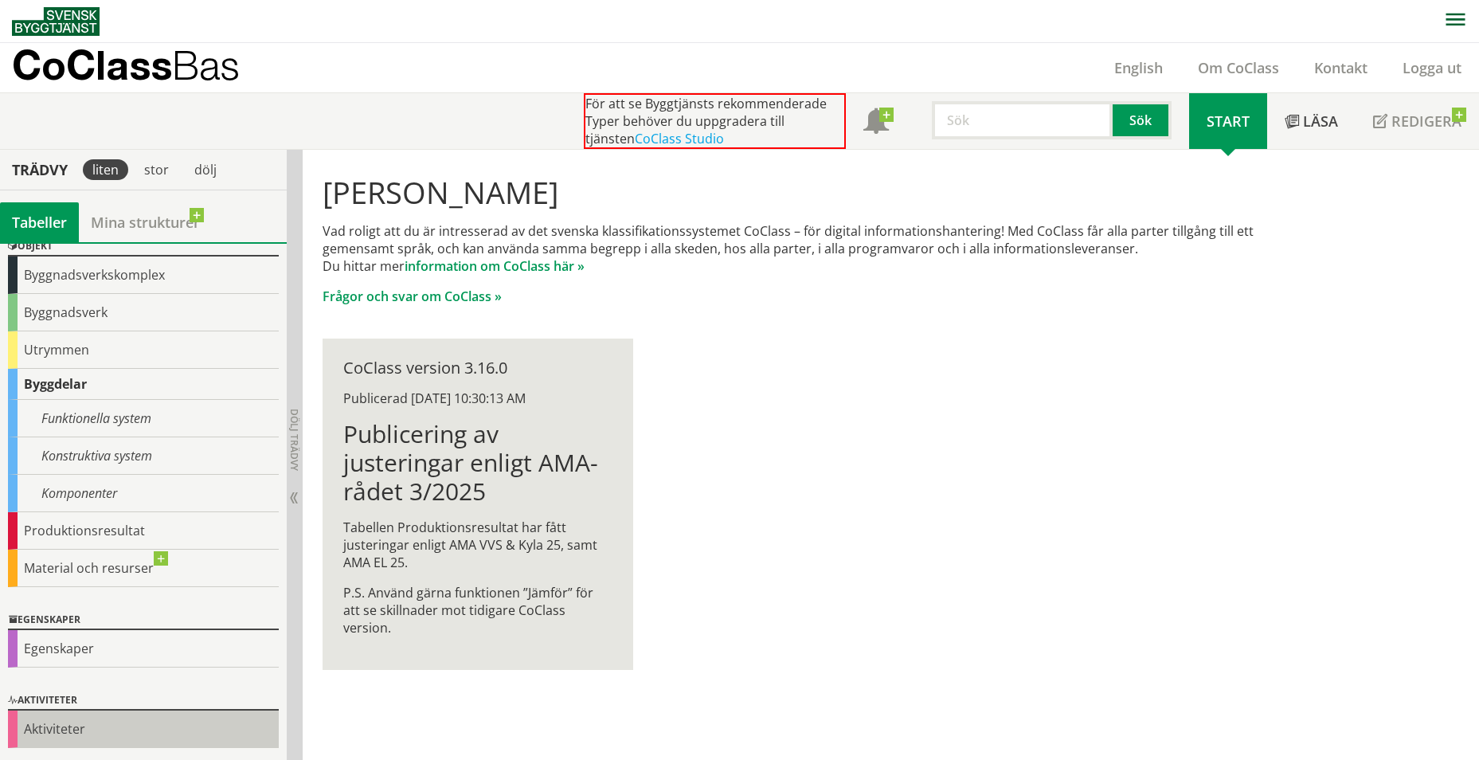
click at [70, 720] on div "Aktiviteter" at bounding box center [143, 728] width 271 height 37
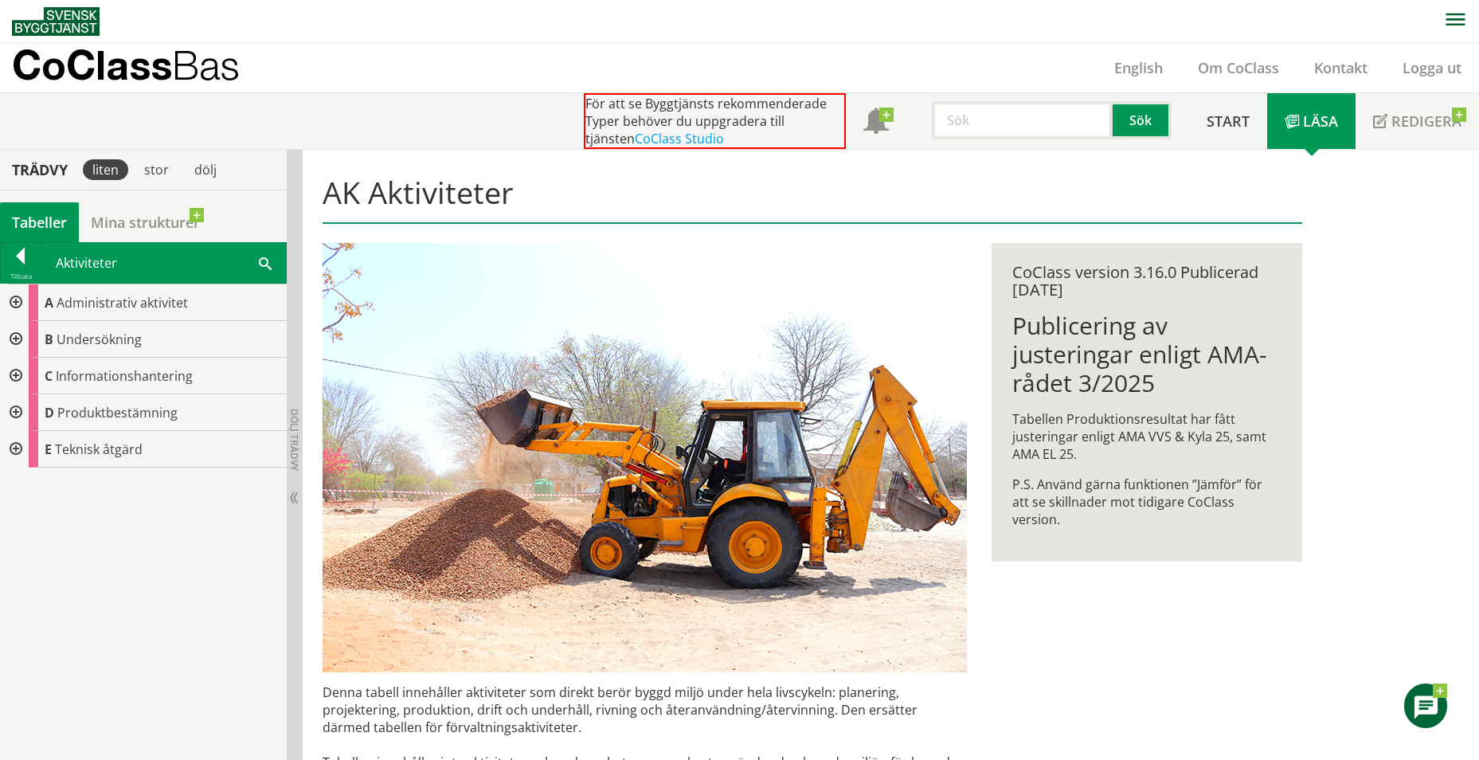
click at [18, 443] on div at bounding box center [14, 449] width 29 height 37
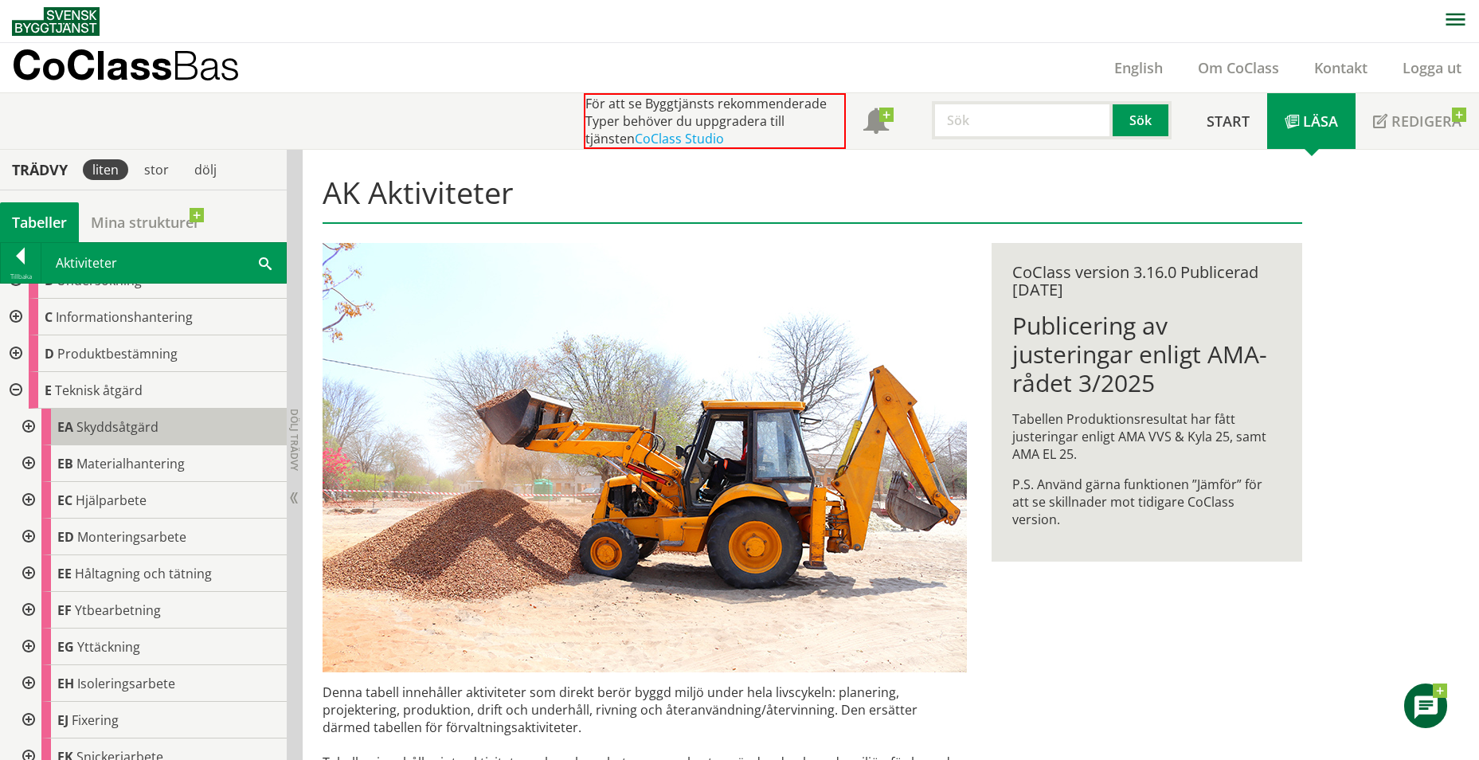
scroll to position [80, 0]
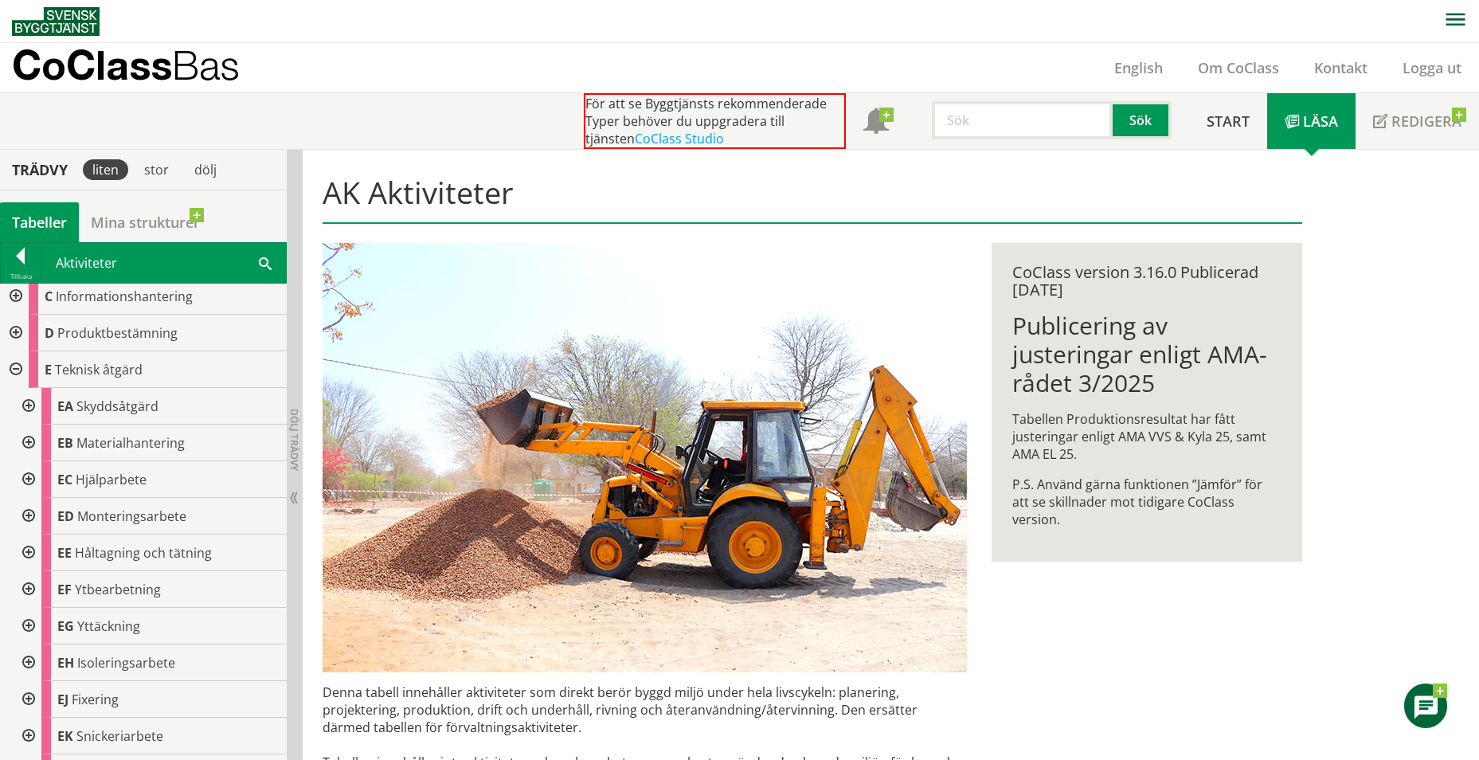
click at [260, 262] on span at bounding box center [265, 262] width 13 height 17
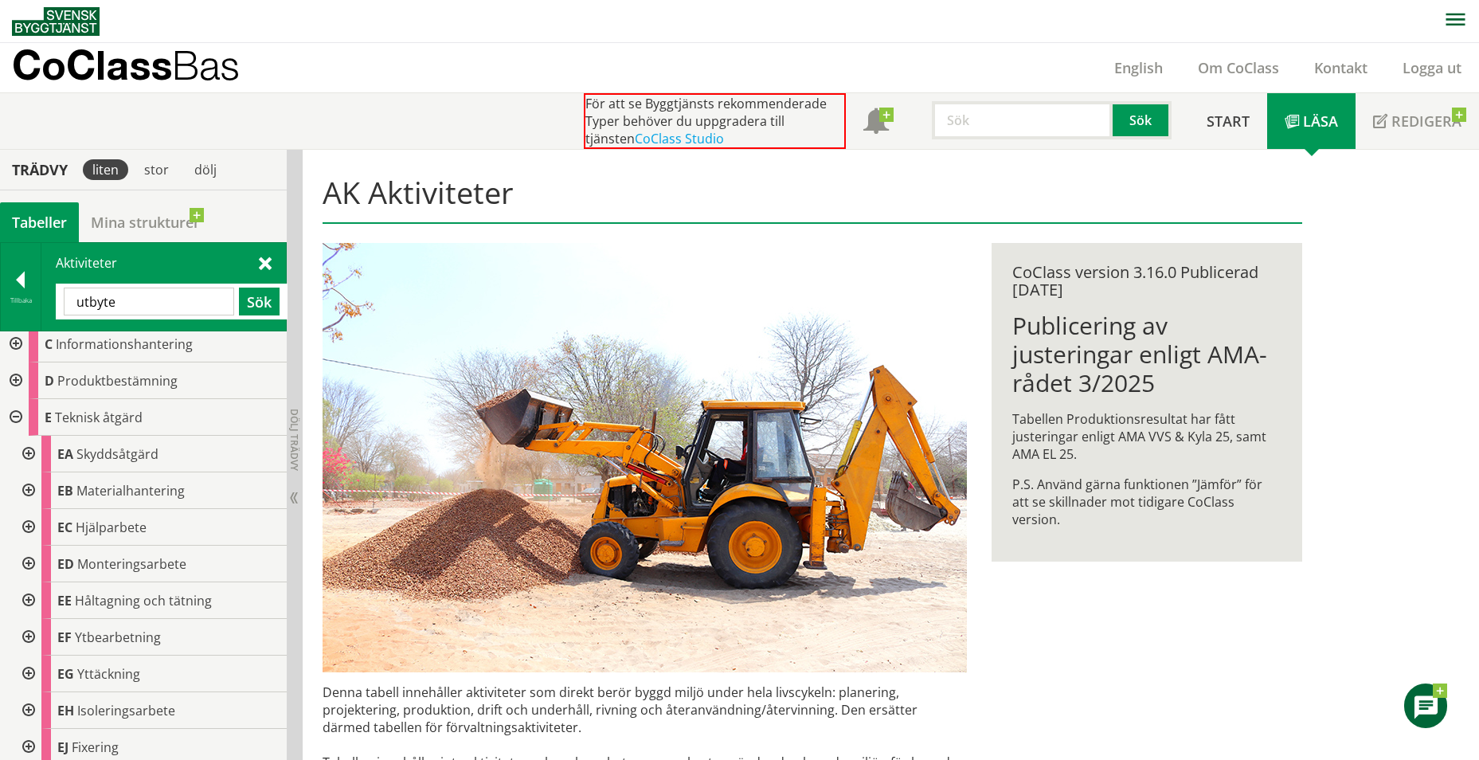
type input "utbyte"
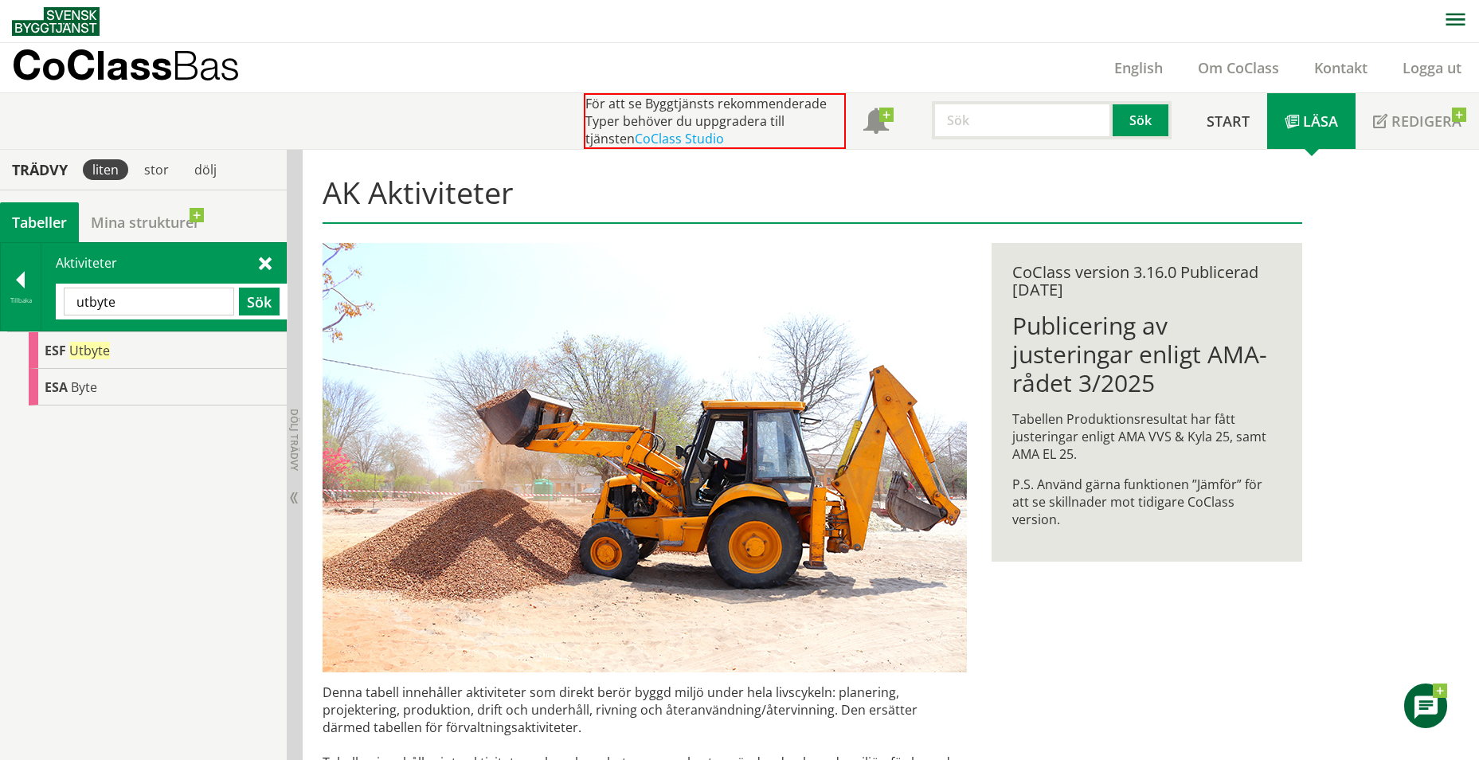
scroll to position [0, 0]
click at [20, 278] on div at bounding box center [21, 283] width 40 height 22
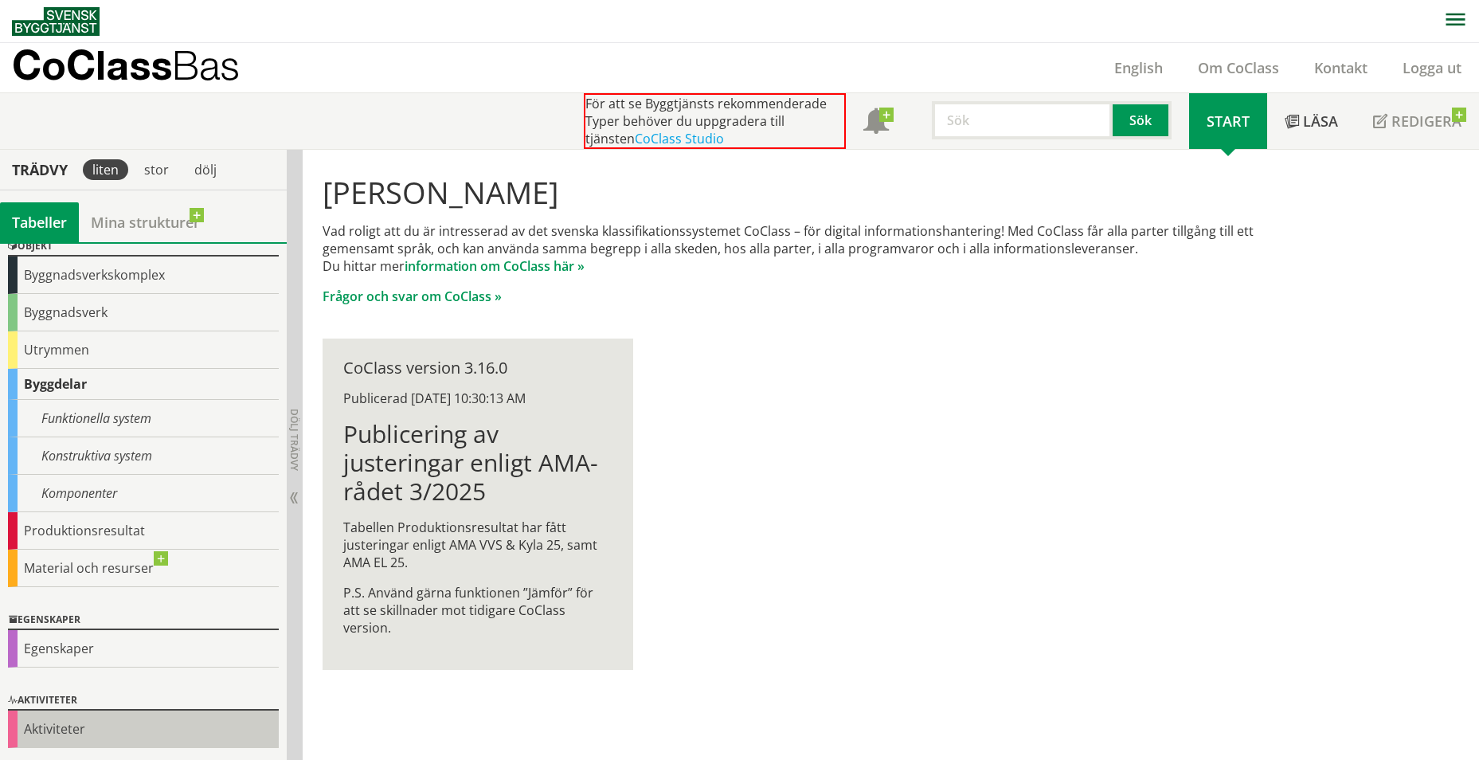
click at [74, 721] on div "Aktiviteter" at bounding box center [143, 728] width 271 height 37
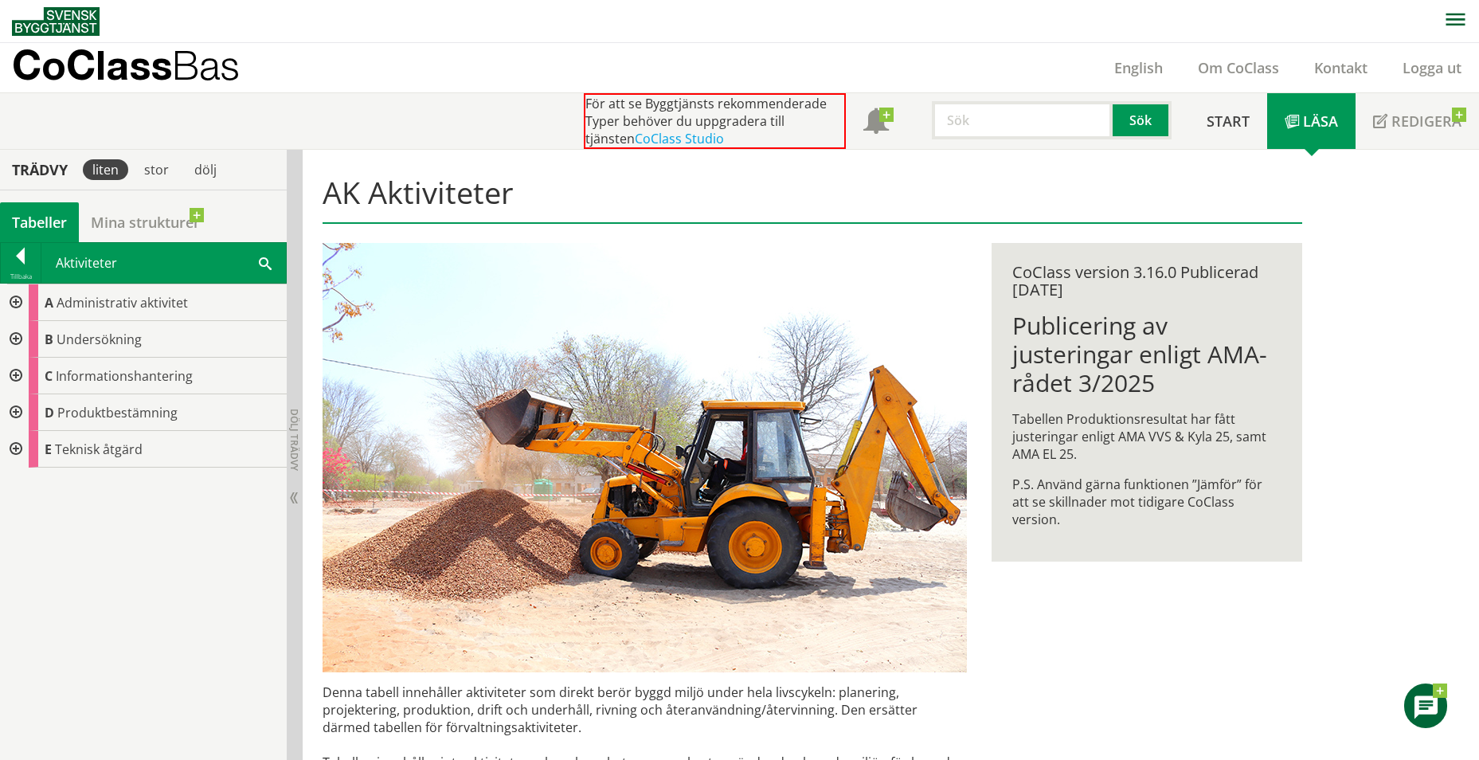
click at [11, 454] on div at bounding box center [14, 449] width 29 height 37
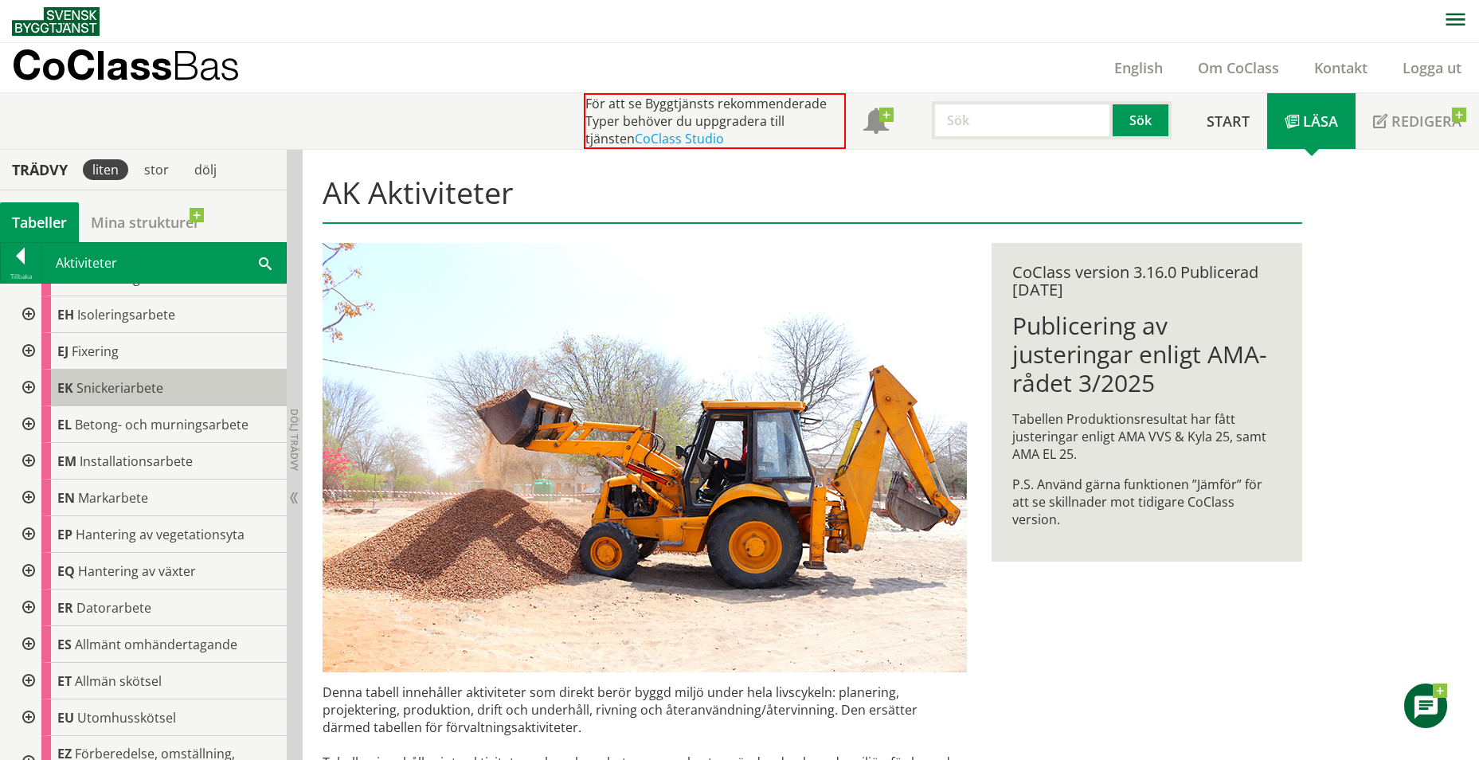
scroll to position [456, 0]
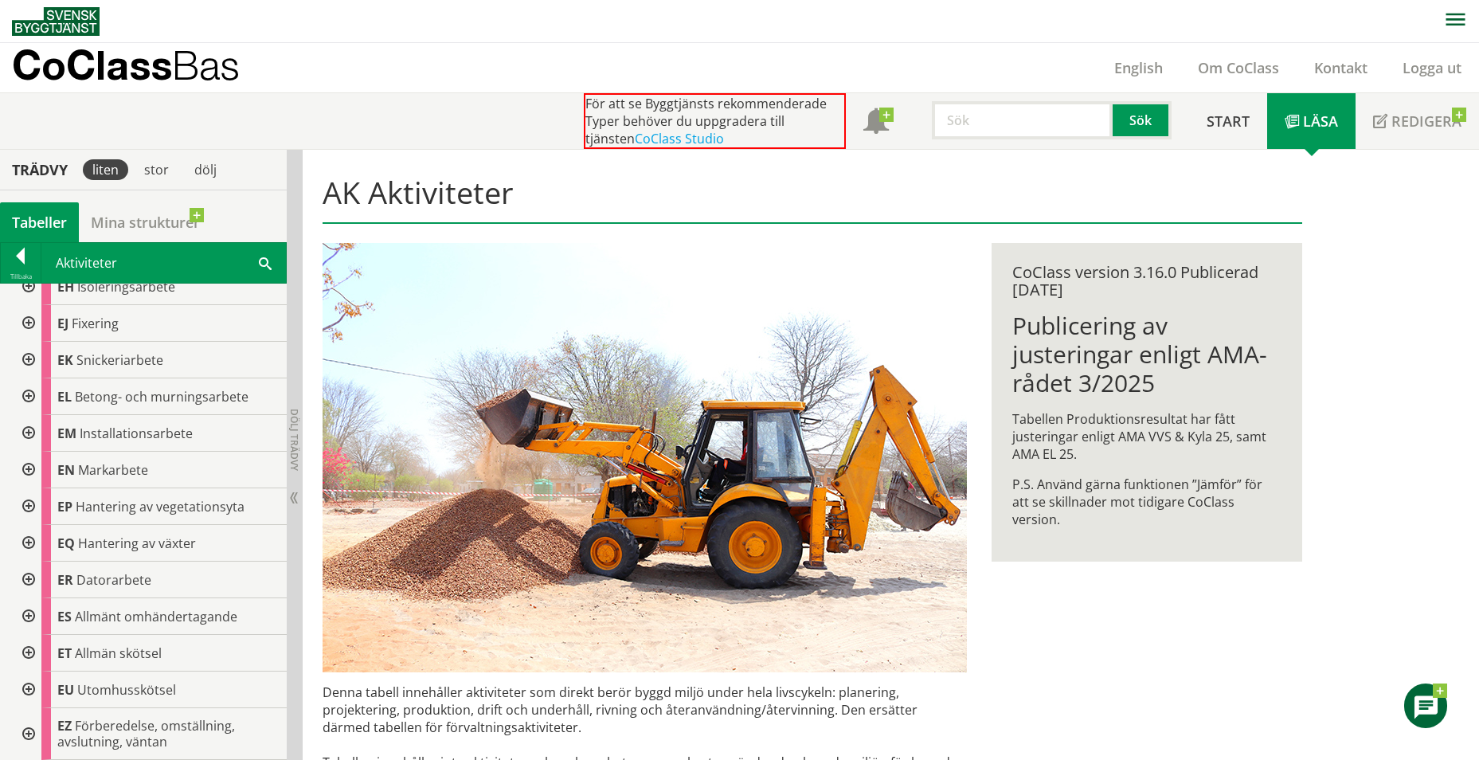
click at [29, 610] on div at bounding box center [27, 616] width 29 height 37
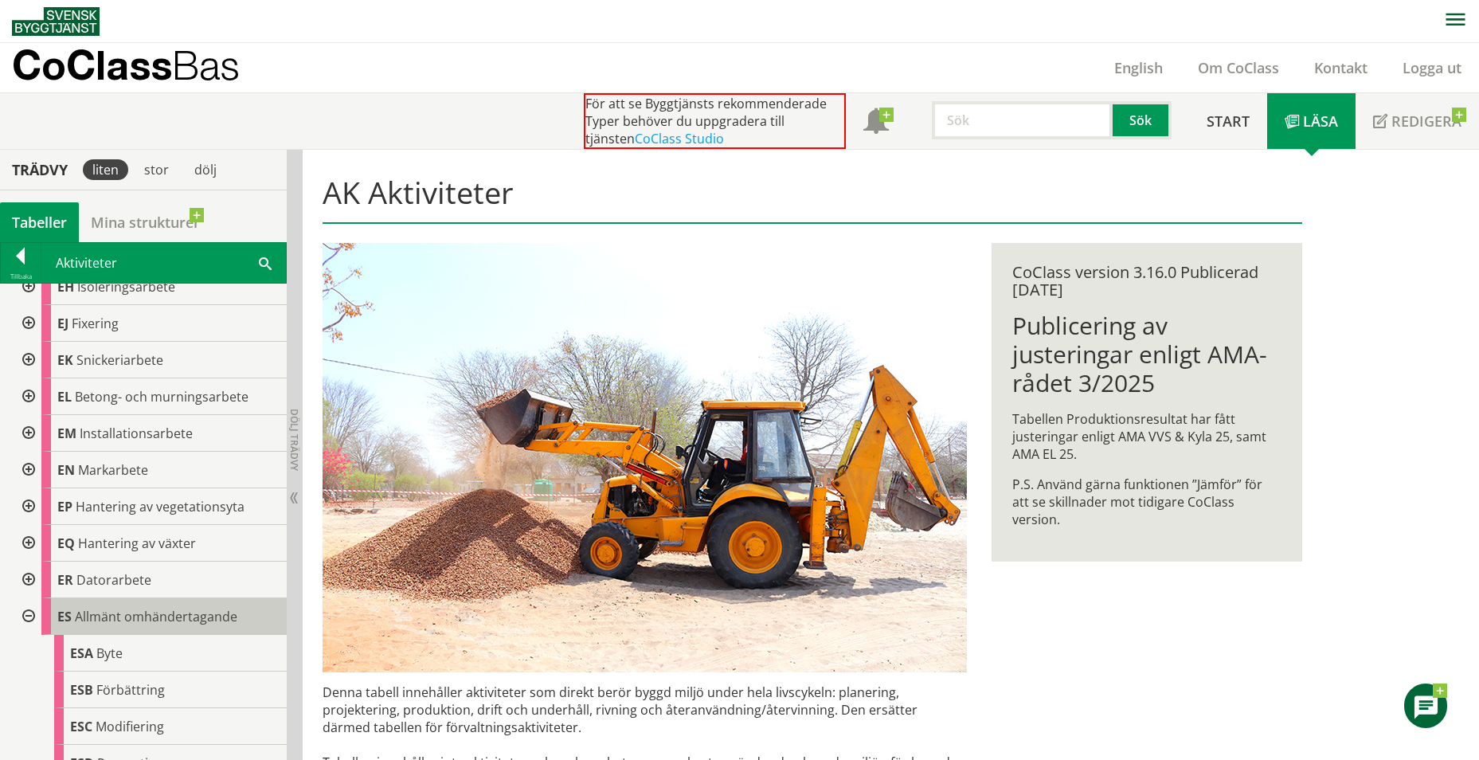
scroll to position [694, 0]
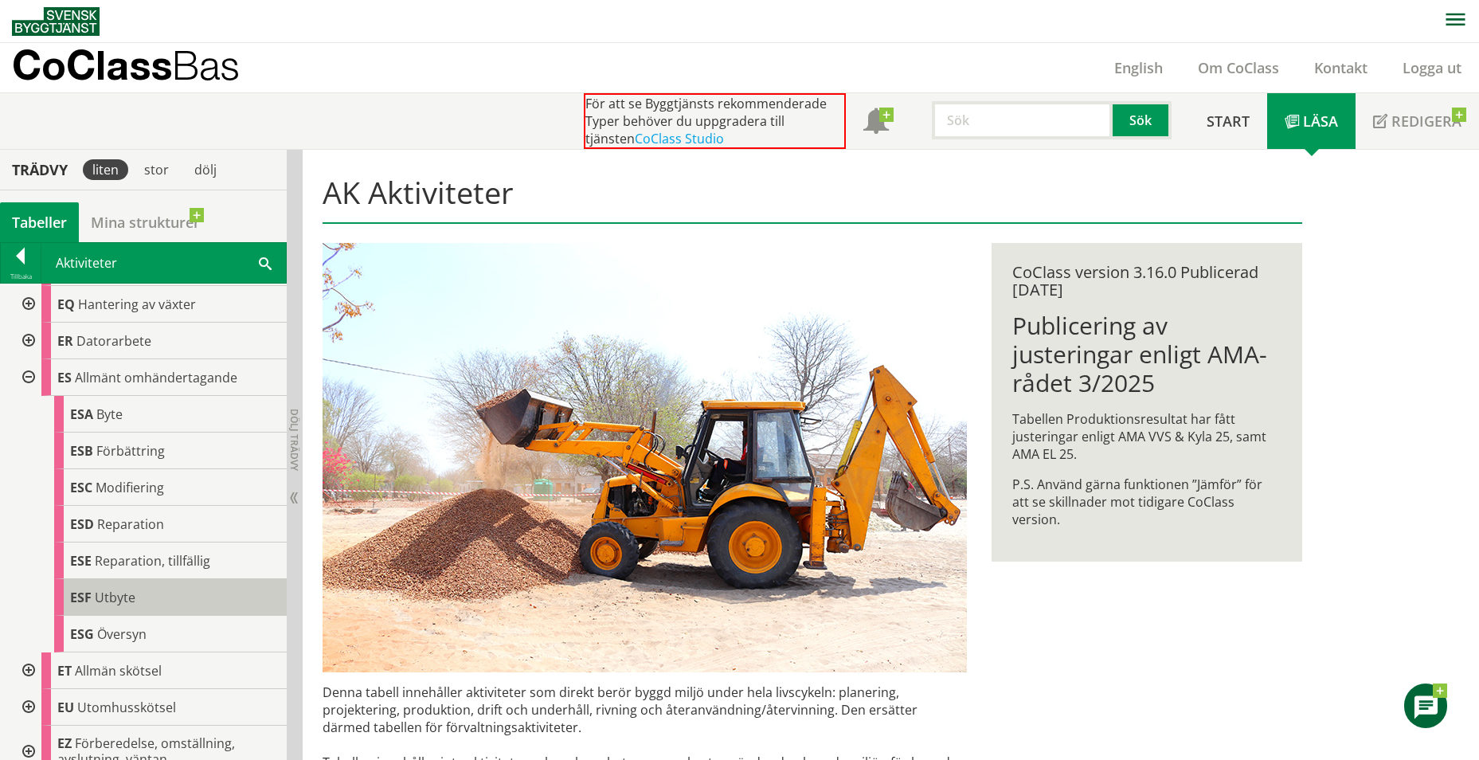
click at [135, 590] on div "ESF Utbyte" at bounding box center [170, 597] width 233 height 37
